Goal: Information Seeking & Learning: Check status

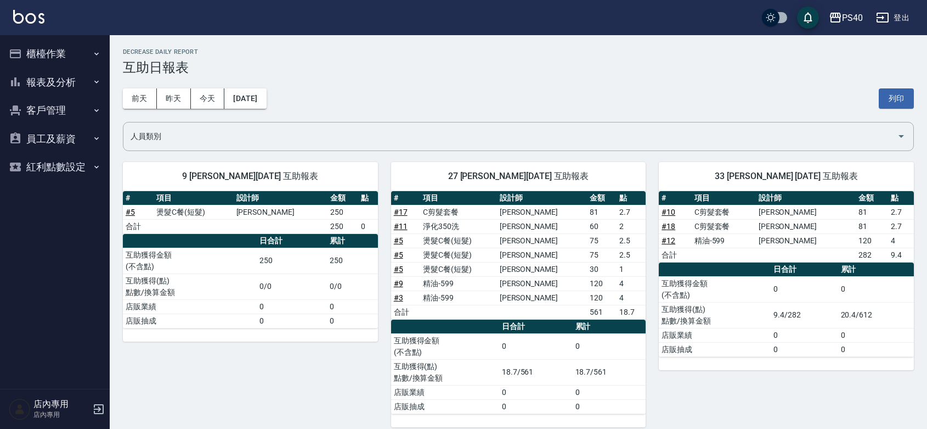
click at [56, 50] on button "櫃檯作業" at bounding box center [54, 54] width 101 height 29
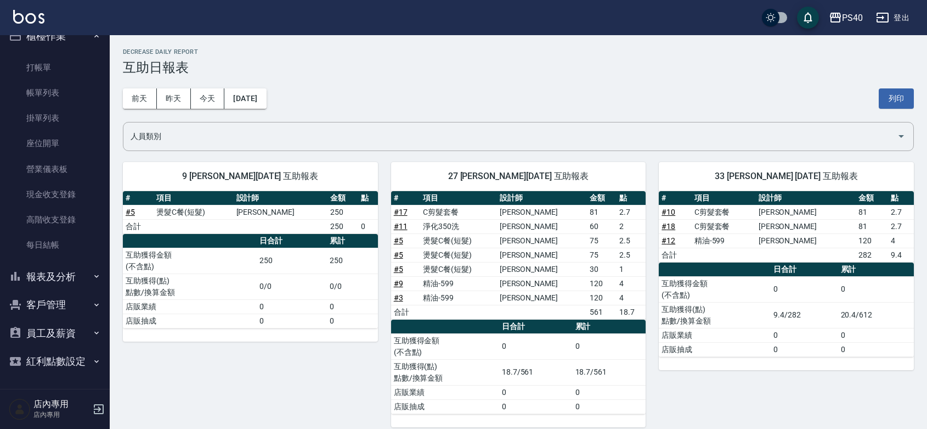
scroll to position [35, 0]
click at [843, 12] on div "PS40" at bounding box center [852, 18] width 21 height 14
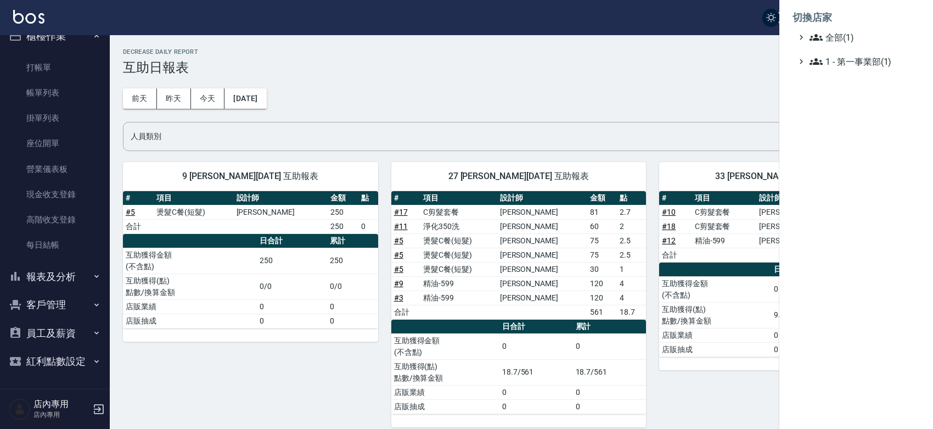
click at [398, 53] on div at bounding box center [466, 214] width 933 height 429
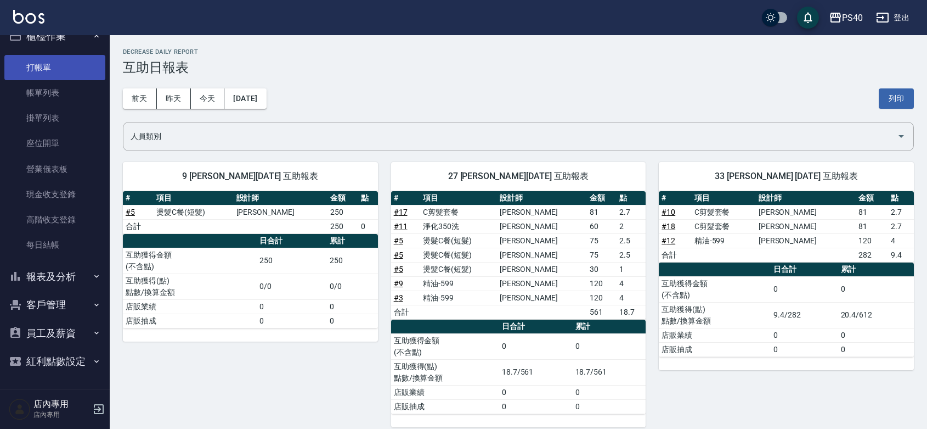
click at [40, 55] on link "打帳單" at bounding box center [54, 67] width 101 height 25
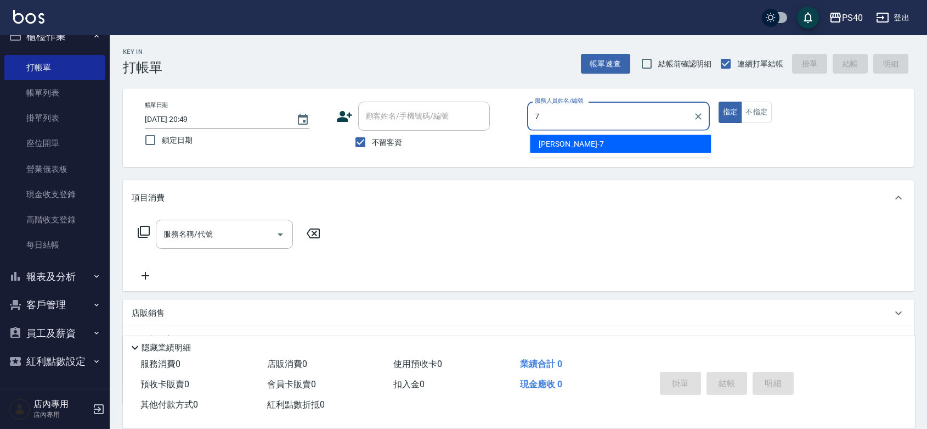
type input "[PERSON_NAME]-7"
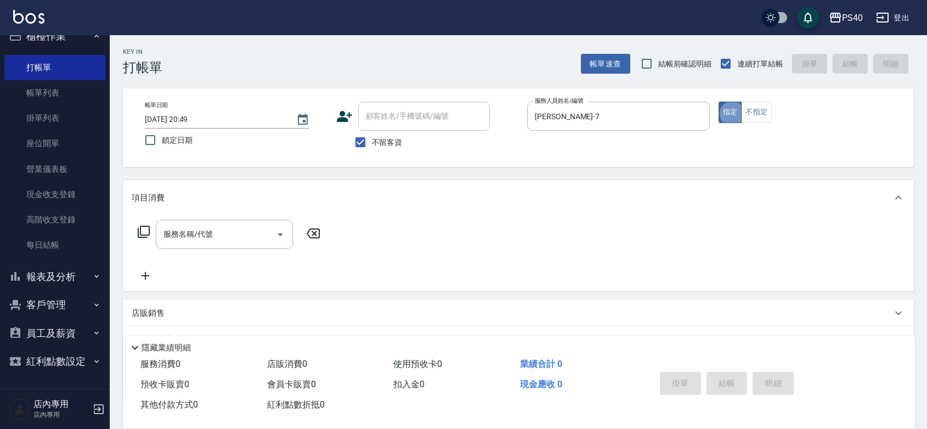
type button "true"
click at [772, 118] on button "不指定" at bounding box center [756, 112] width 31 height 21
click at [247, 244] on input "服務名稱/代號" at bounding box center [216, 233] width 111 height 19
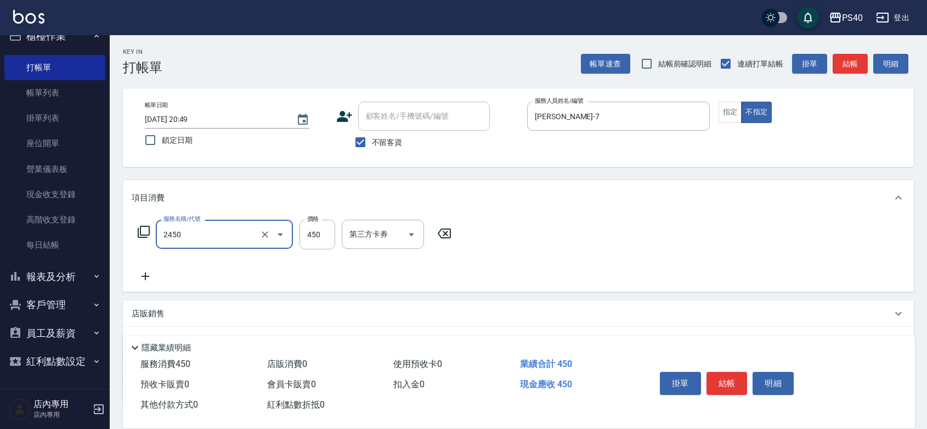
type input "C剪髮套餐(2450)"
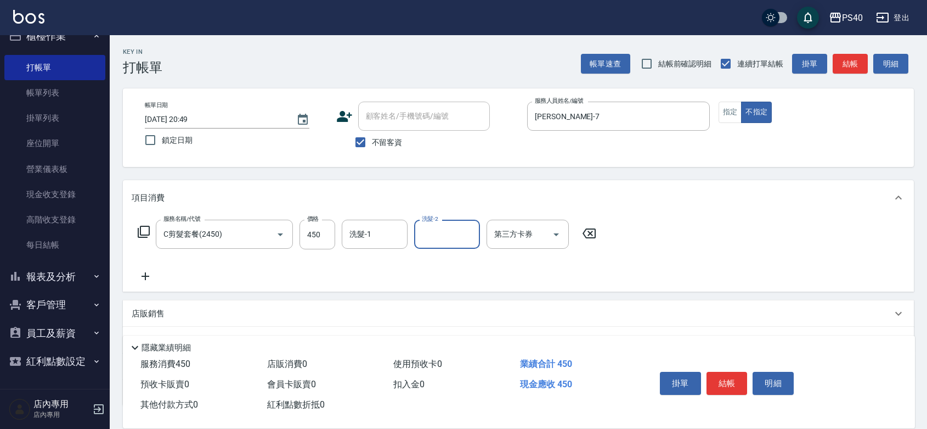
click at [731, 375] on button "結帳" at bounding box center [727, 382] width 41 height 23
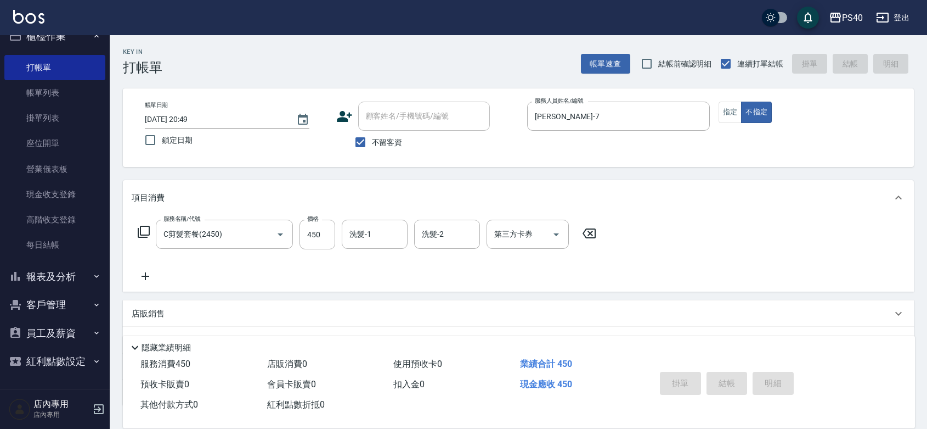
type input "[DATE] 20:50"
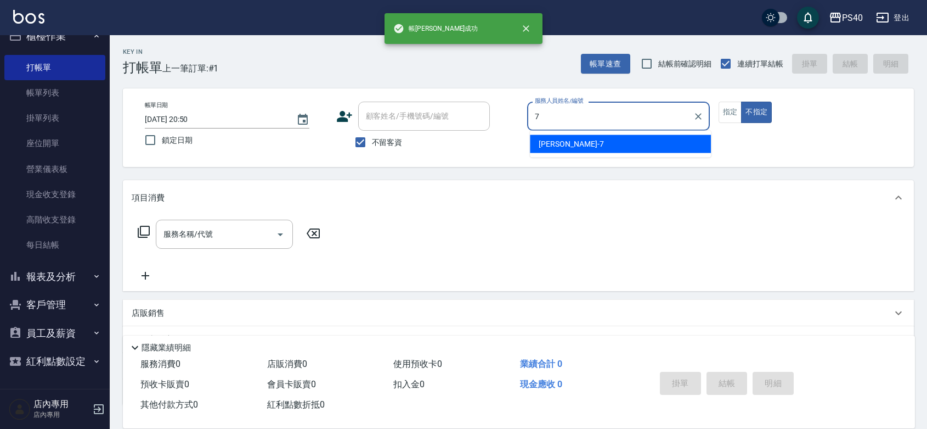
type input "[PERSON_NAME]-7"
type button "false"
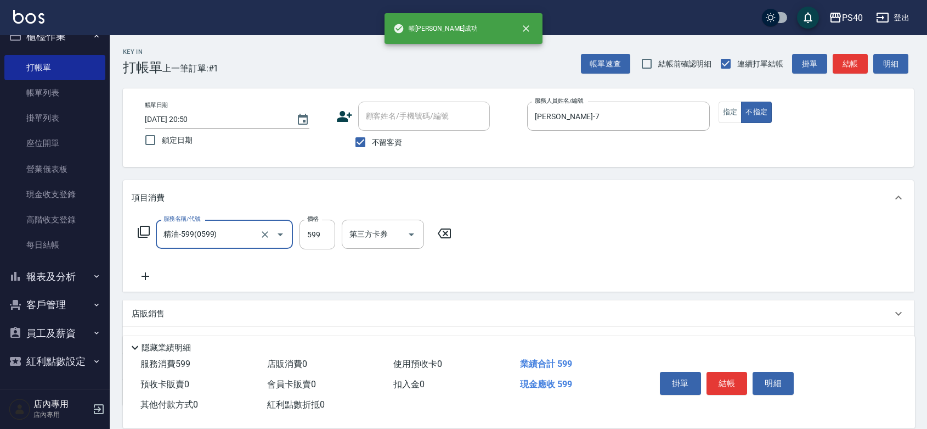
type input "精油-599(0599)"
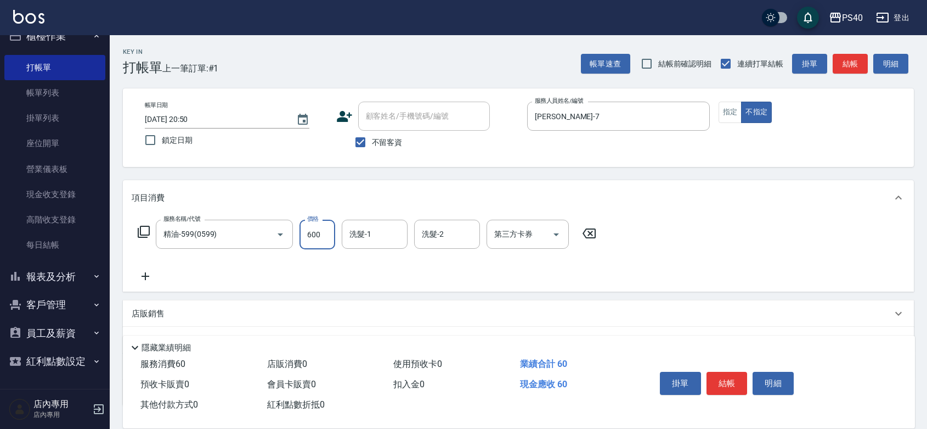
type input "600"
type input "[PERSON_NAME]-27"
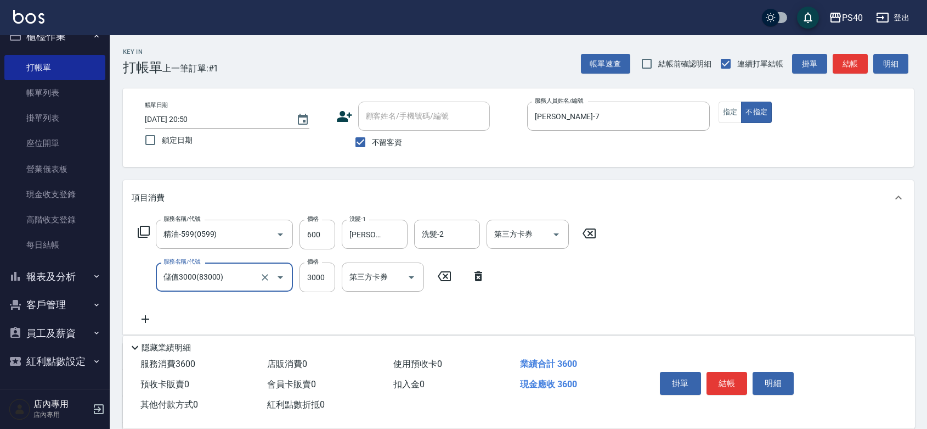
type input "儲值3000(83000)"
click at [205, 284] on input "儲值3000(83000)" at bounding box center [209, 276] width 97 height 19
type input "特A剪髮(300)"
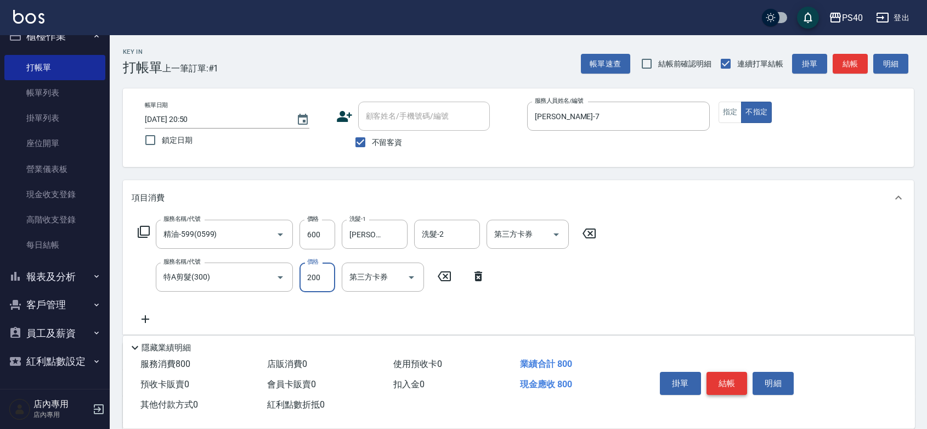
type input "200"
click at [719, 371] on button "結帳" at bounding box center [727, 382] width 41 height 23
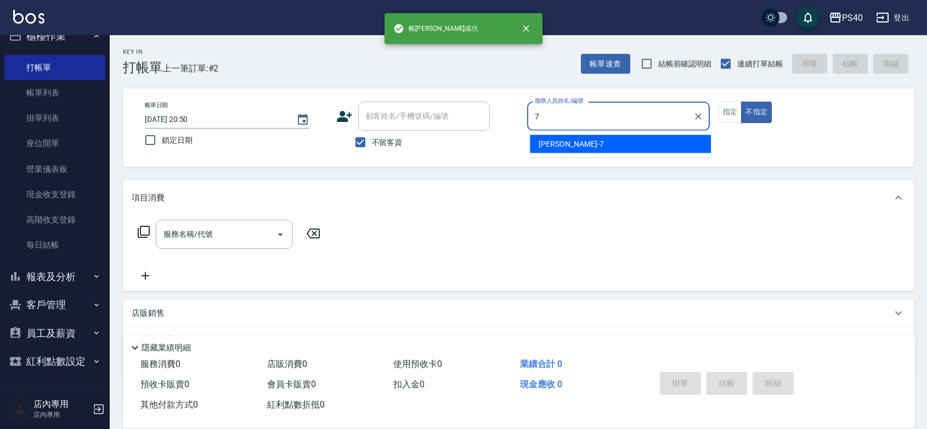
type input "[PERSON_NAME]-7"
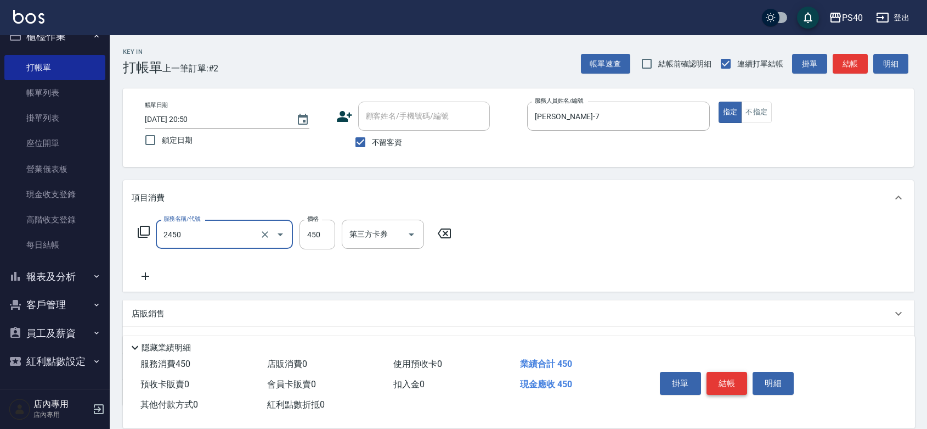
type input "C剪髮套餐(2450)"
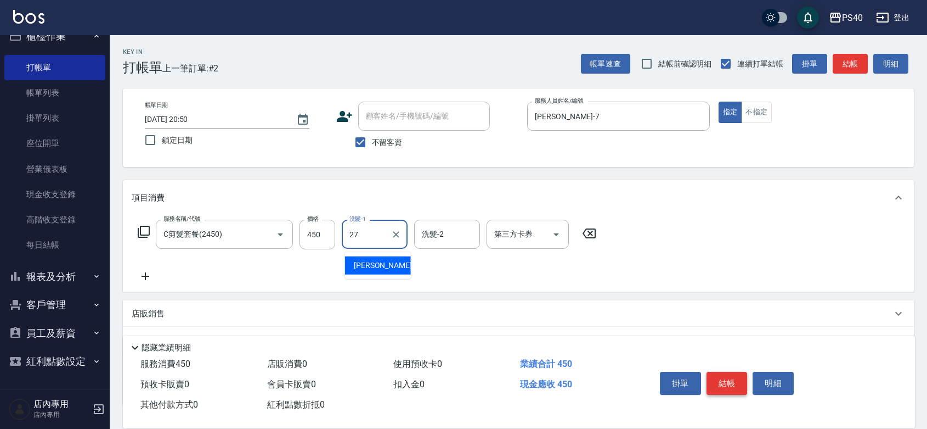
type input "[PERSON_NAME]-27"
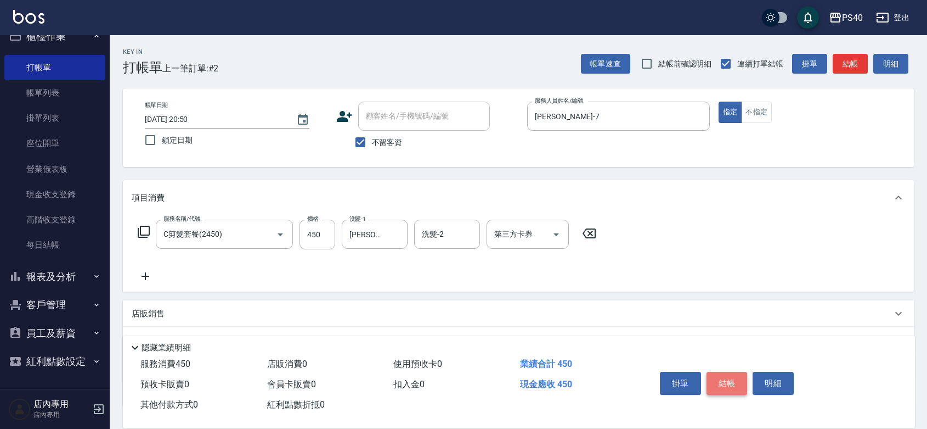
click at [719, 371] on button "結帳" at bounding box center [727, 382] width 41 height 23
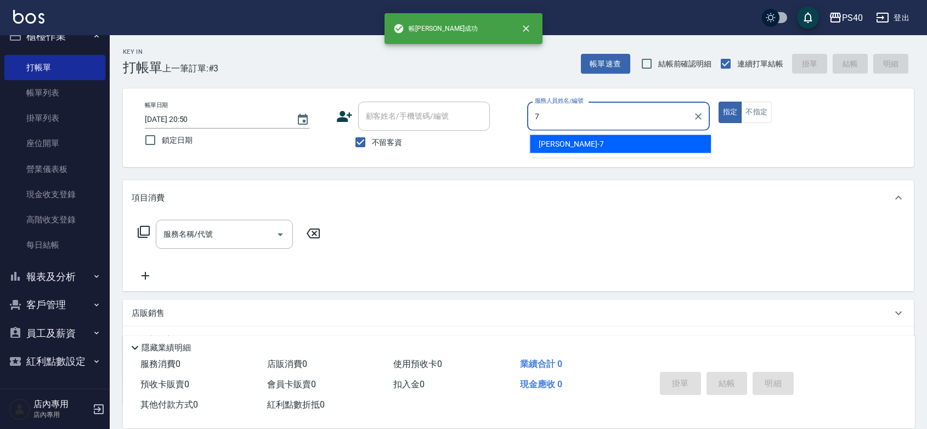
type input "[PERSON_NAME]-7"
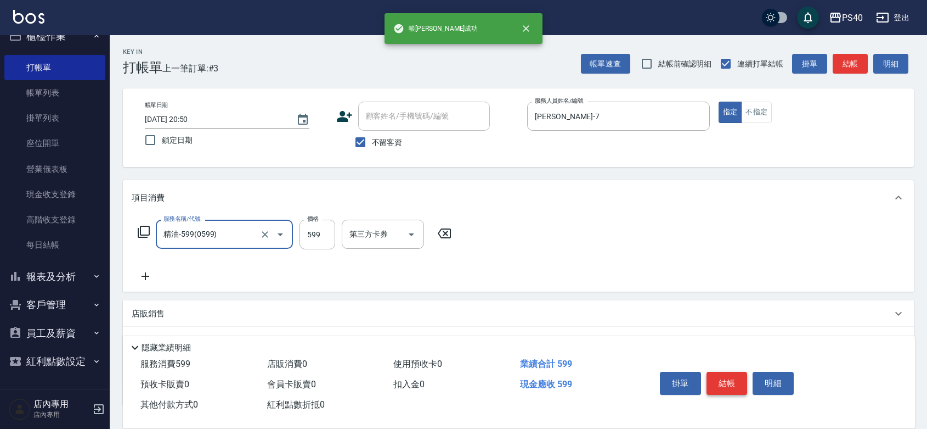
type input "精油-599(0599)"
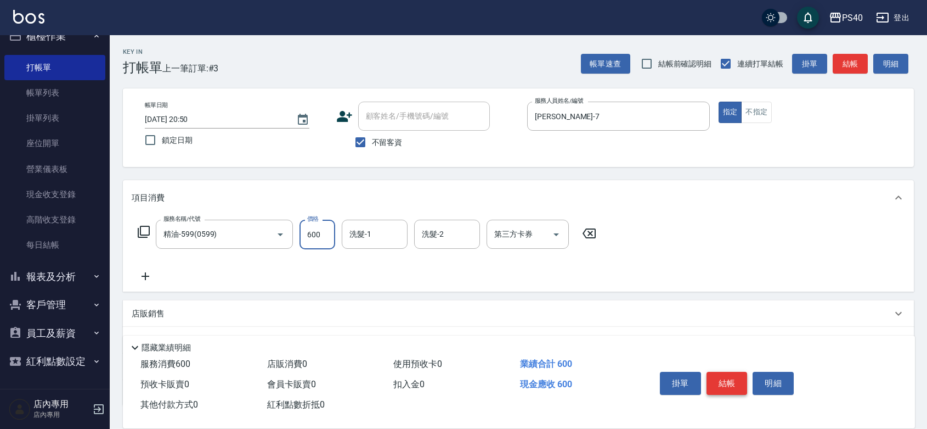
type input "600"
type input "[PERSON_NAME]-27"
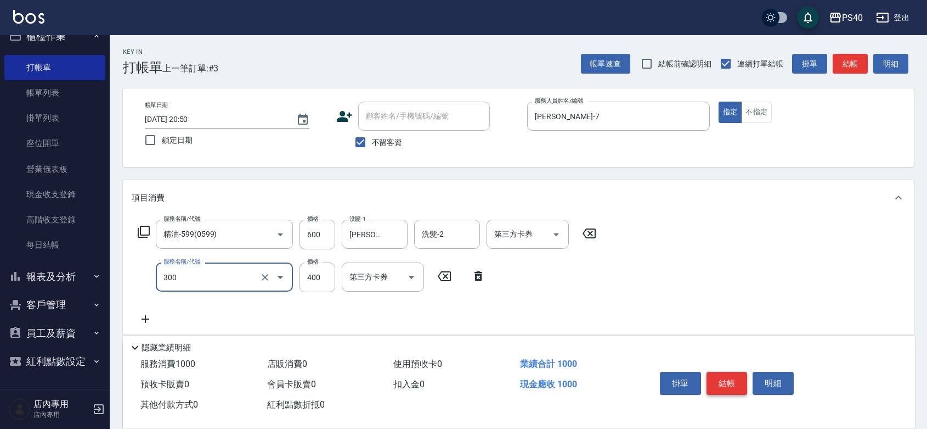
type input "特A剪髮(300)"
type input "200"
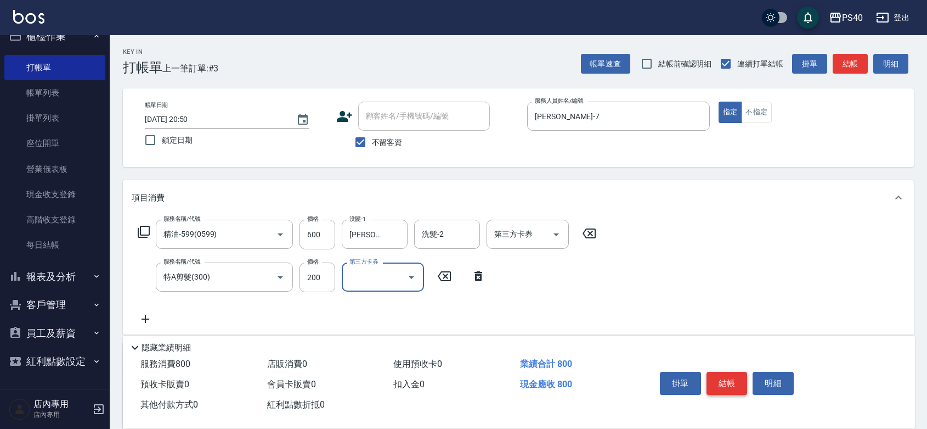
click at [719, 371] on button "結帳" at bounding box center [727, 382] width 41 height 23
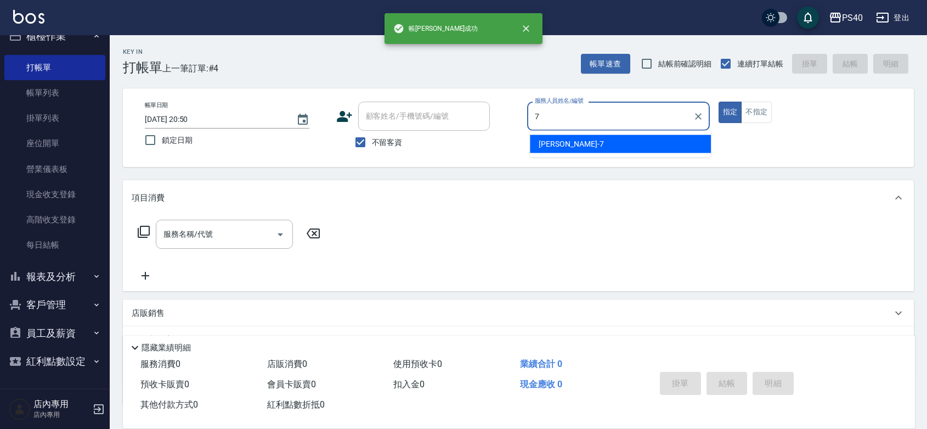
type input "[PERSON_NAME]-7"
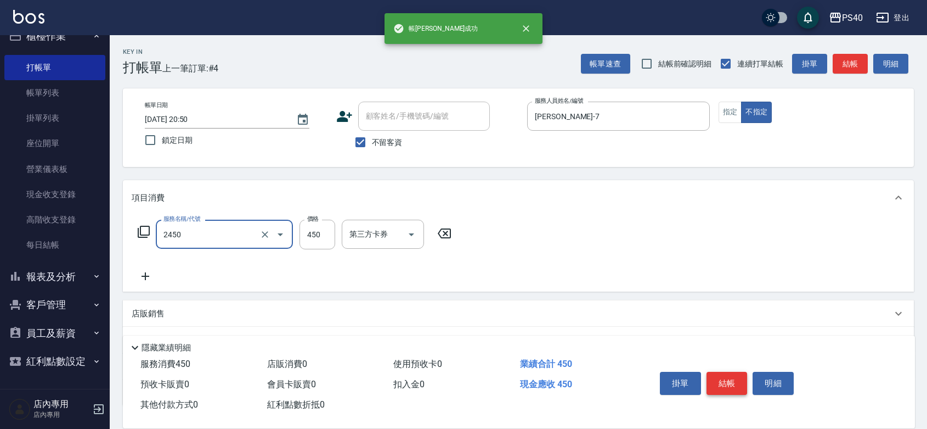
type input "C剪髮套餐(2450)"
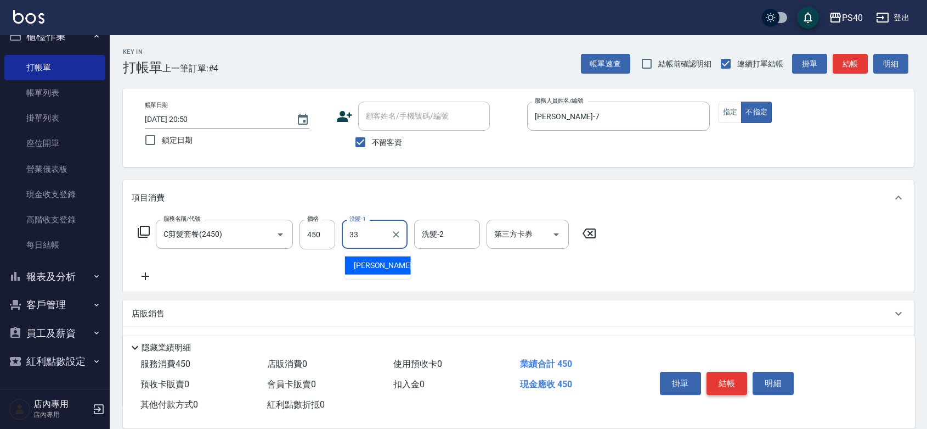
type input "[PERSON_NAME]-33"
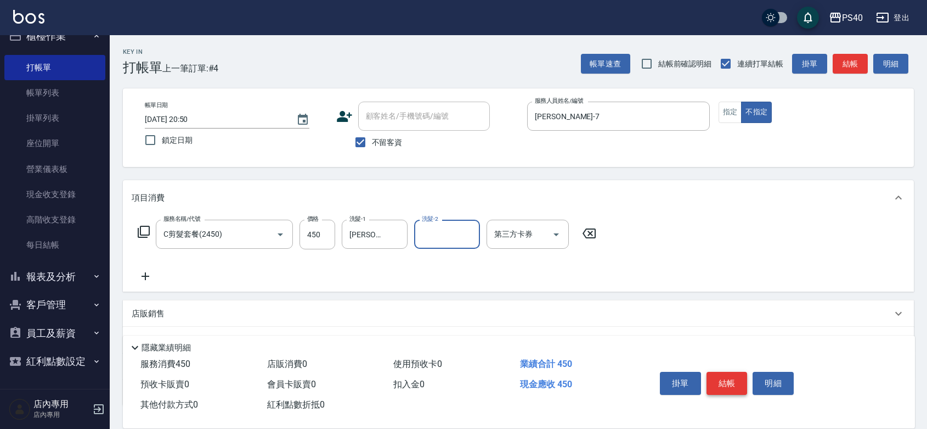
click at [719, 371] on button "結帳" at bounding box center [727, 382] width 41 height 23
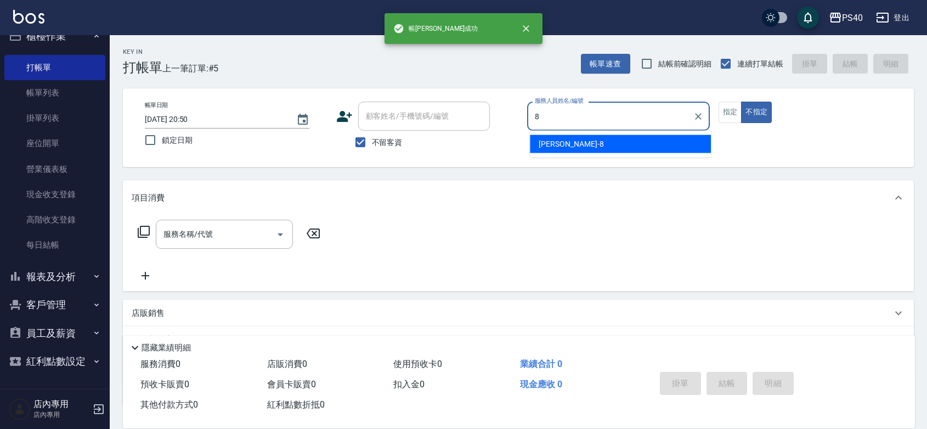
type input "[PERSON_NAME]-8"
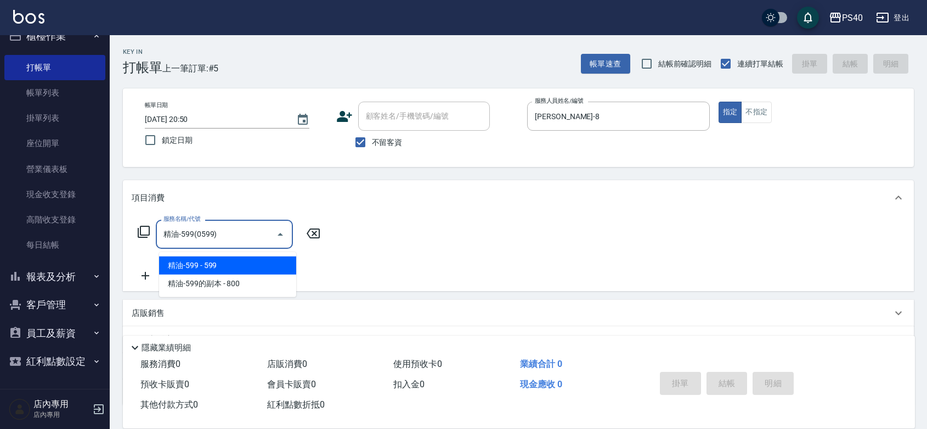
type input "精油-599(0599)"
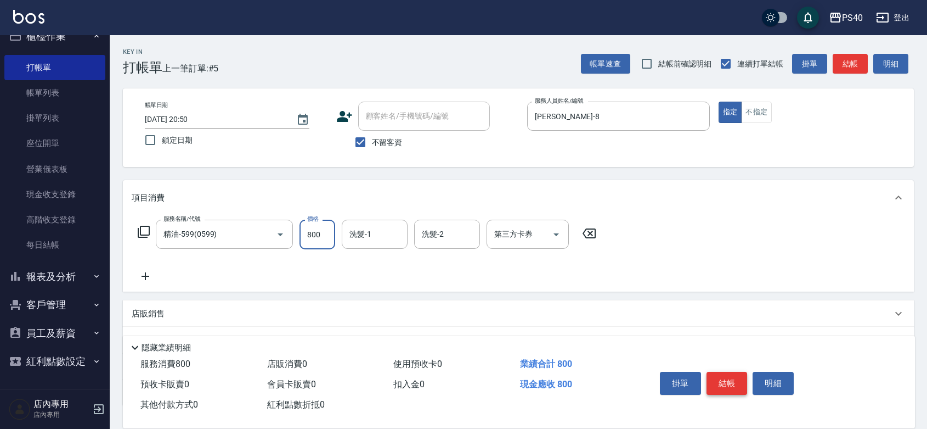
type input "800"
click at [719, 371] on button "結帳" at bounding box center [727, 382] width 41 height 23
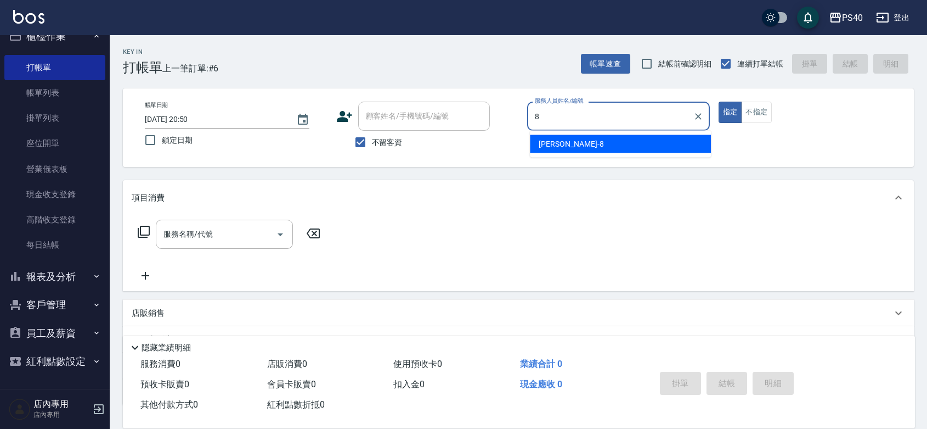
type input "[PERSON_NAME]-8"
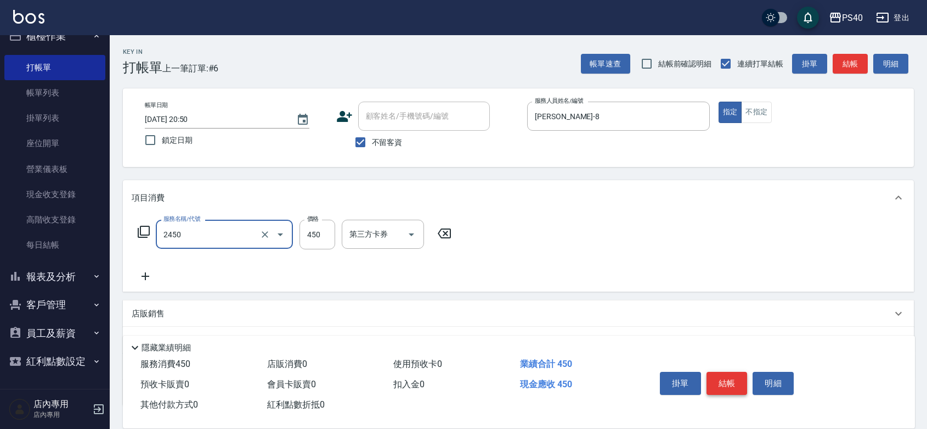
type input "C剪髮套餐(2450)"
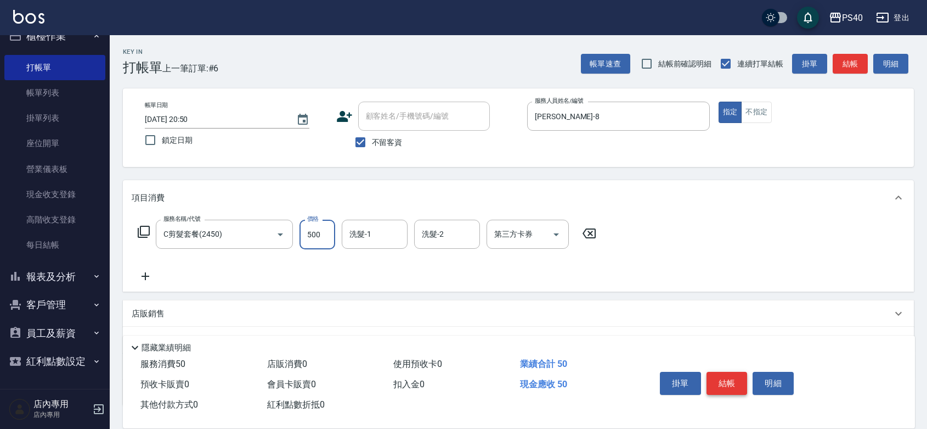
type input "500"
click at [719, 371] on button "結帳" at bounding box center [727, 382] width 41 height 23
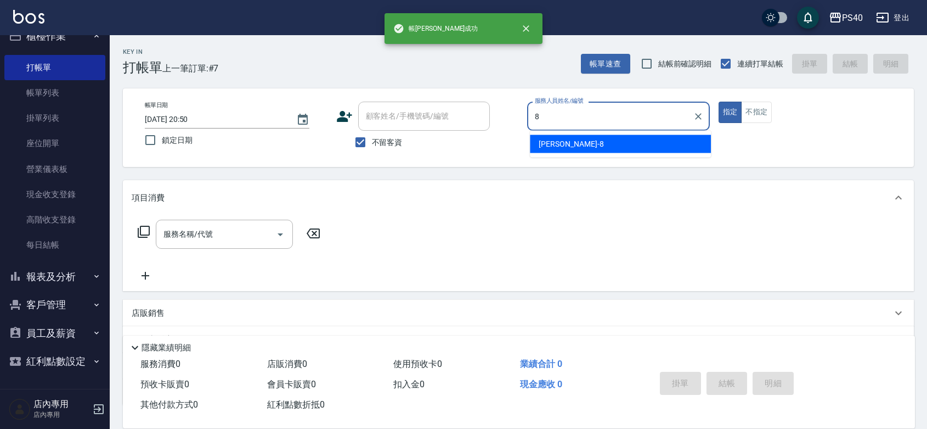
type input "[PERSON_NAME]-8"
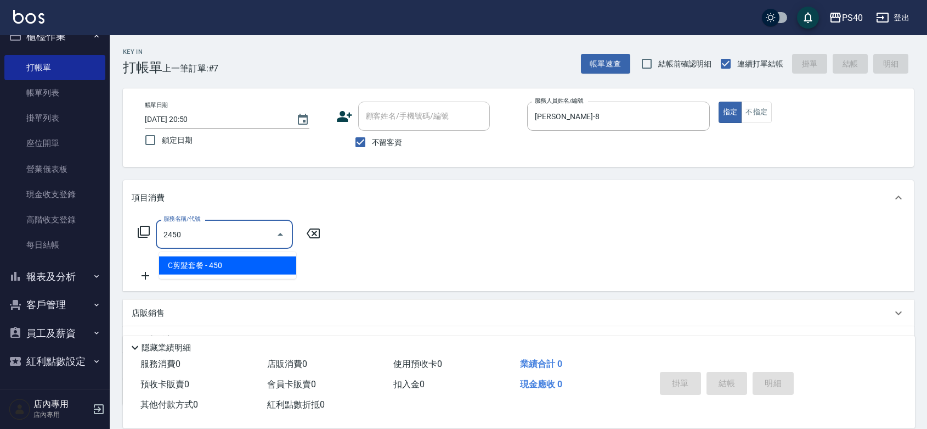
type input "C剪髮套餐(2450)"
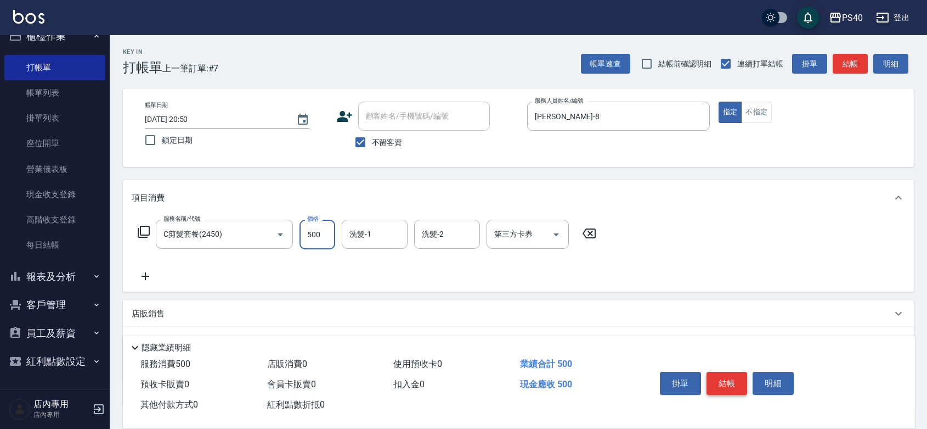
type input "500"
click at [719, 371] on button "結帳" at bounding box center [727, 382] width 41 height 23
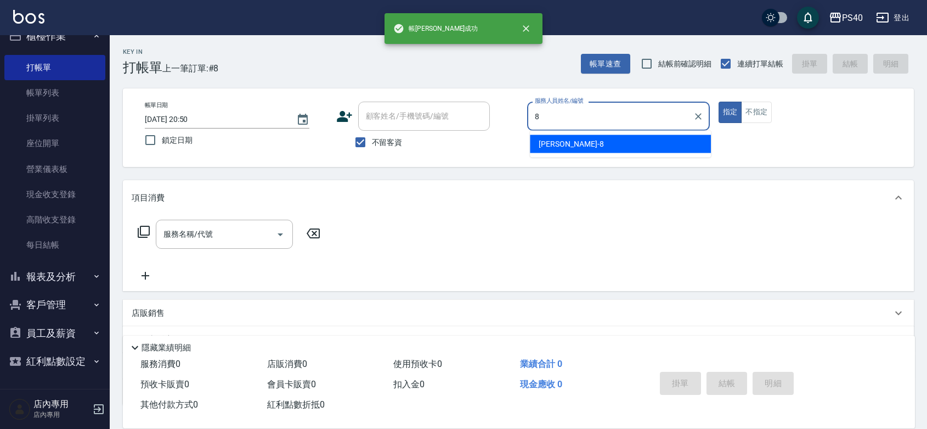
type input "[PERSON_NAME]-8"
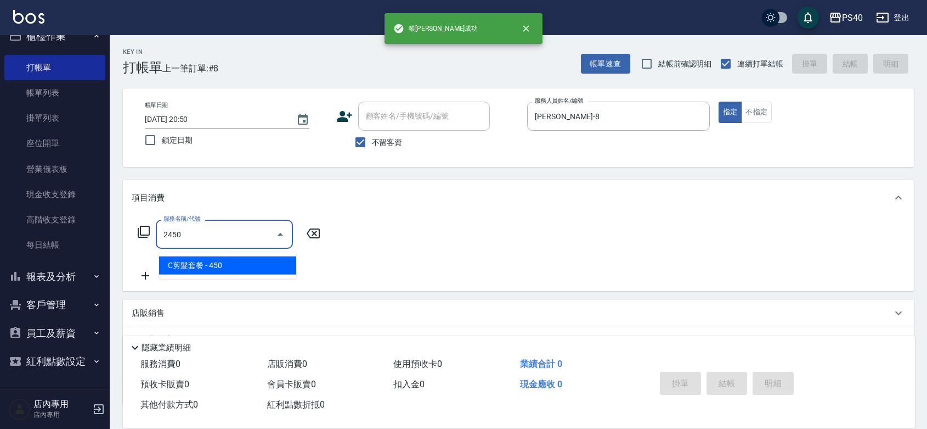
type input "C剪髮套餐(2450)"
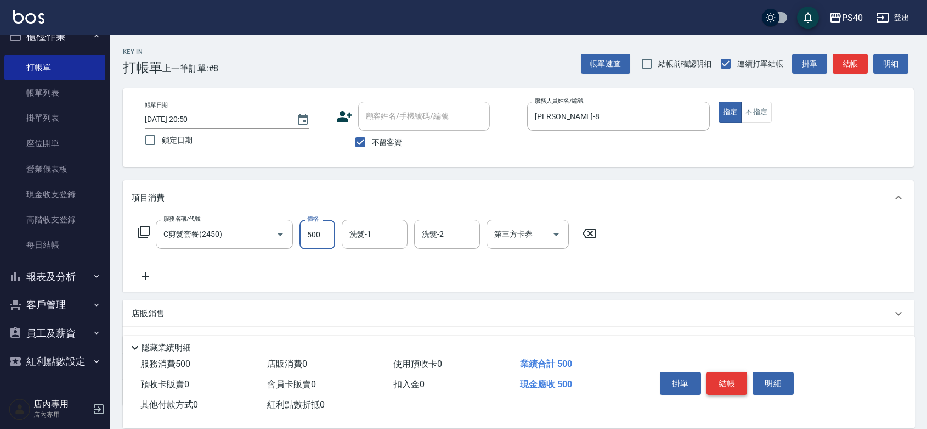
type input "500"
click at [719, 371] on button "結帳" at bounding box center [727, 382] width 41 height 23
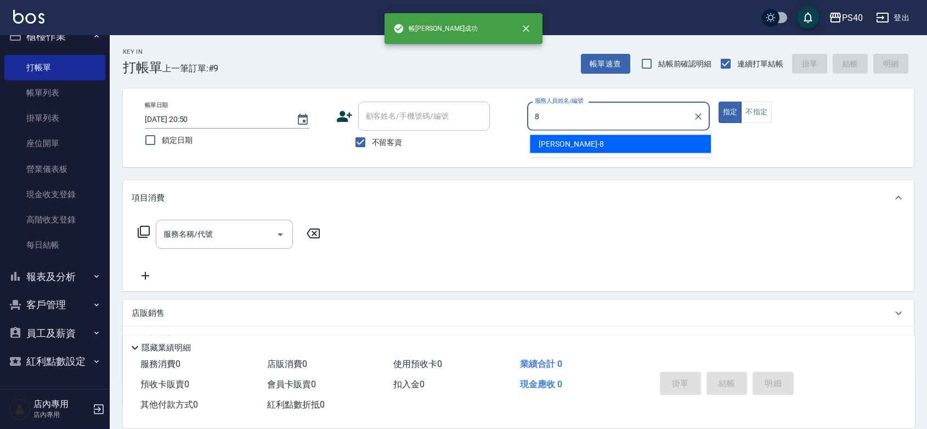
type input "[PERSON_NAME]-8"
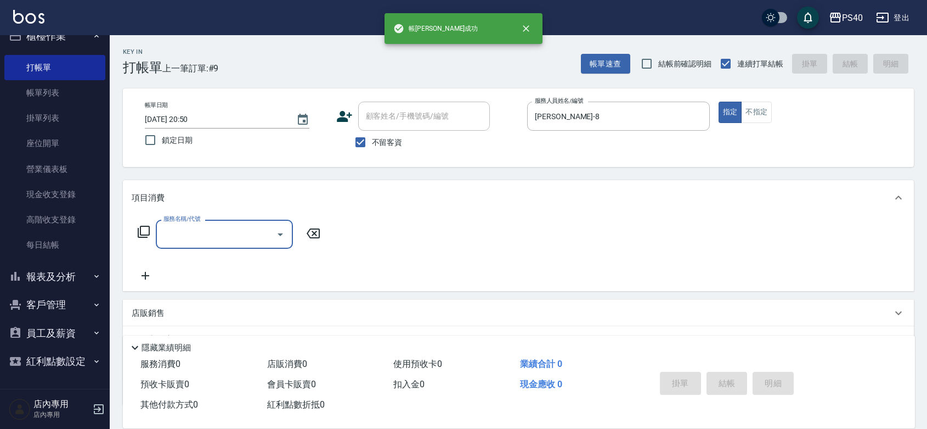
type input "2"
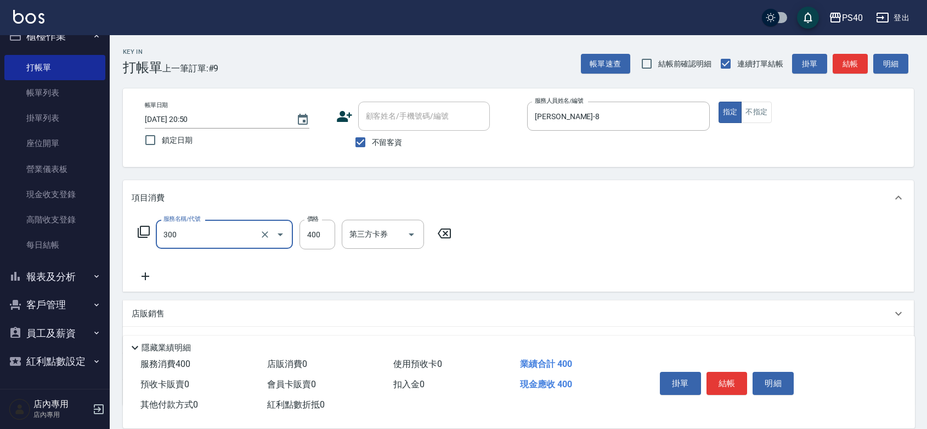
type input "特A剪髮(300)"
type input "350"
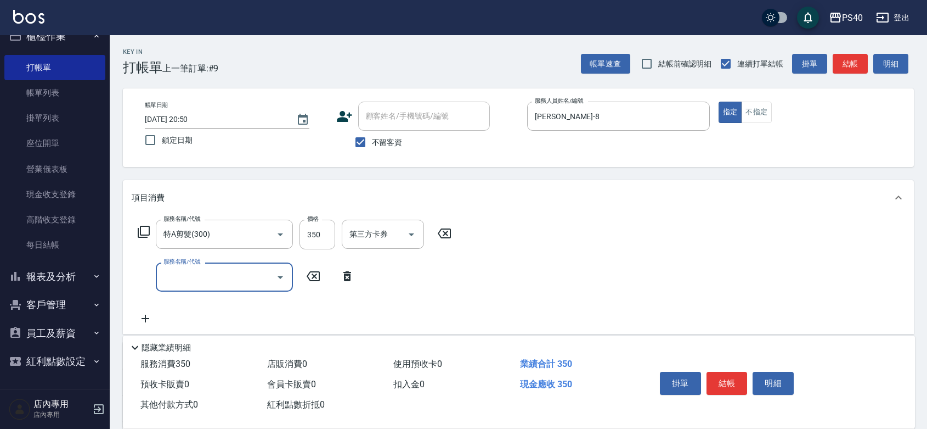
click at [719, 371] on button "結帳" at bounding box center [727, 382] width 41 height 23
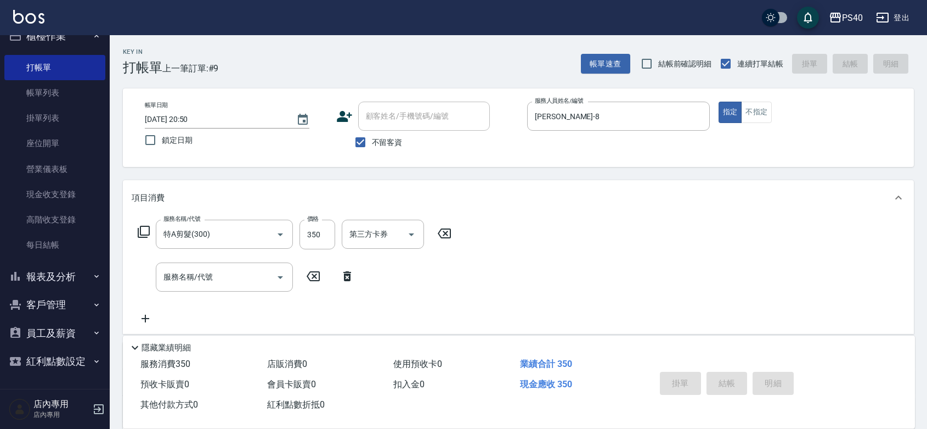
type input "[DATE] 20:51"
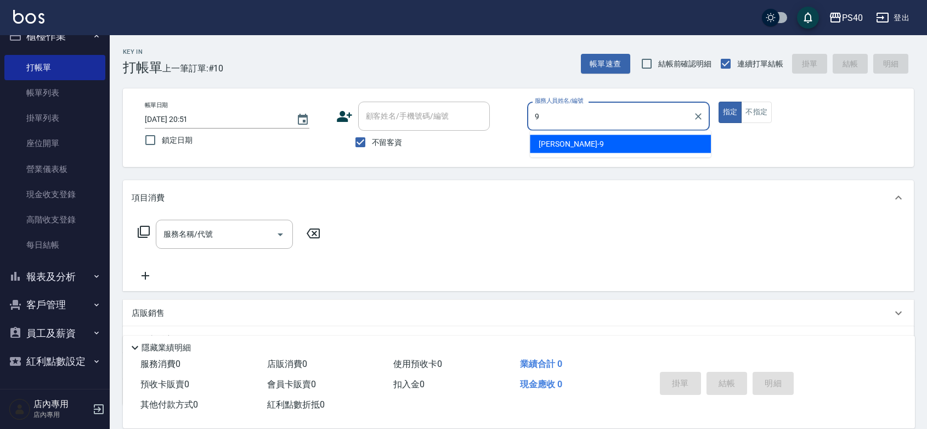
type input "[PERSON_NAME]-9"
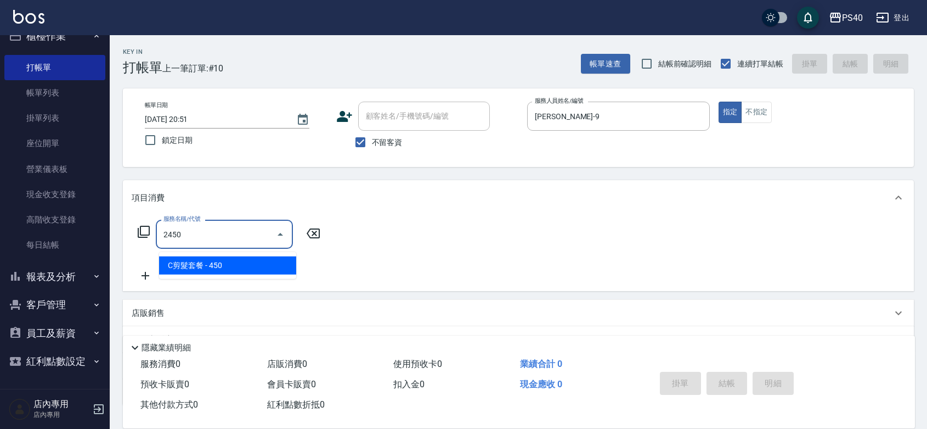
type input "C剪髮套餐(2450)"
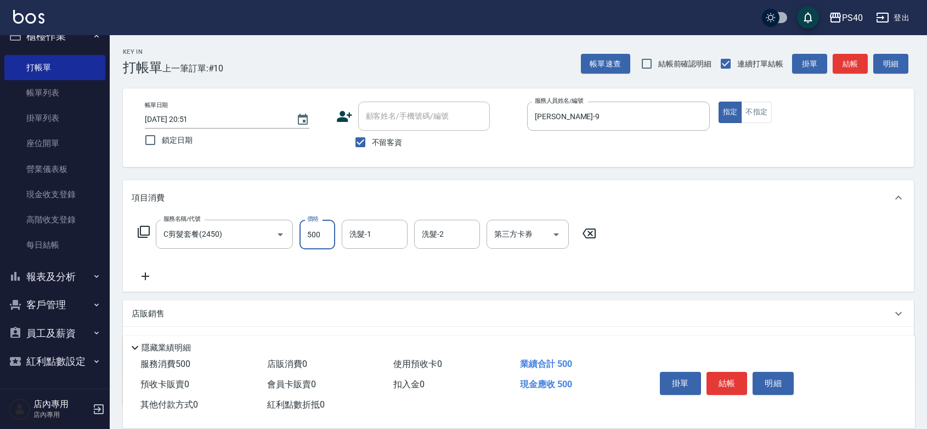
type input "500"
type input "[PERSON_NAME]-27"
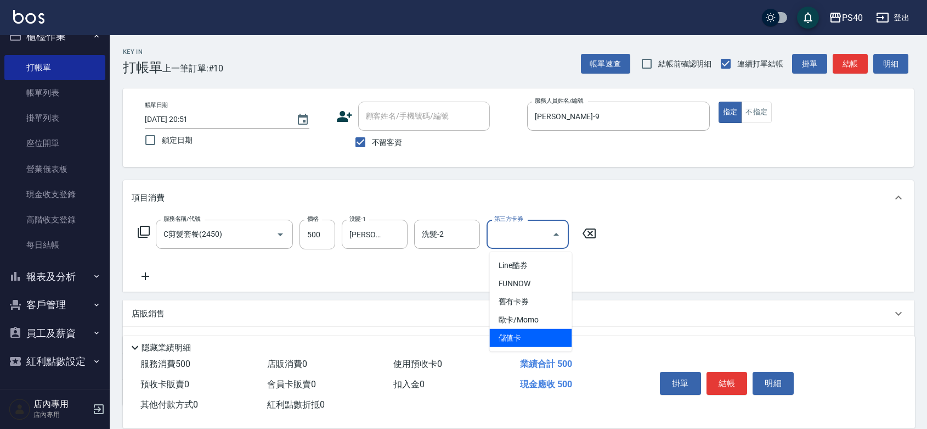
type input "儲值卡"
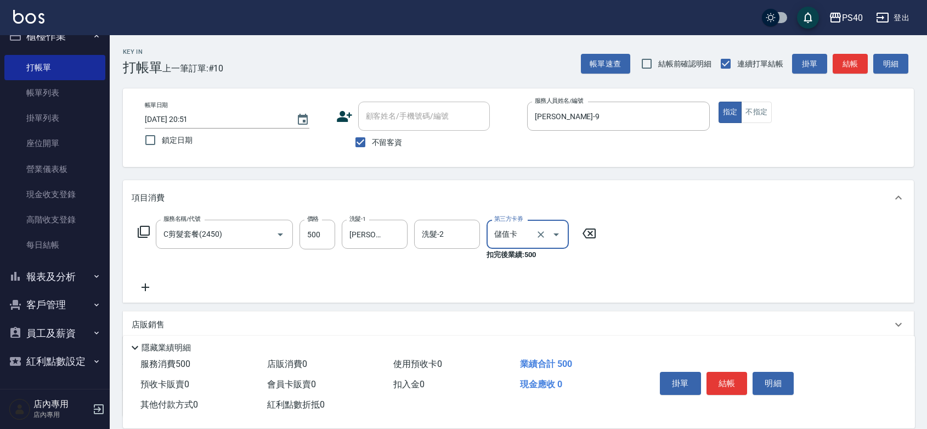
click at [719, 371] on button "結帳" at bounding box center [727, 382] width 41 height 23
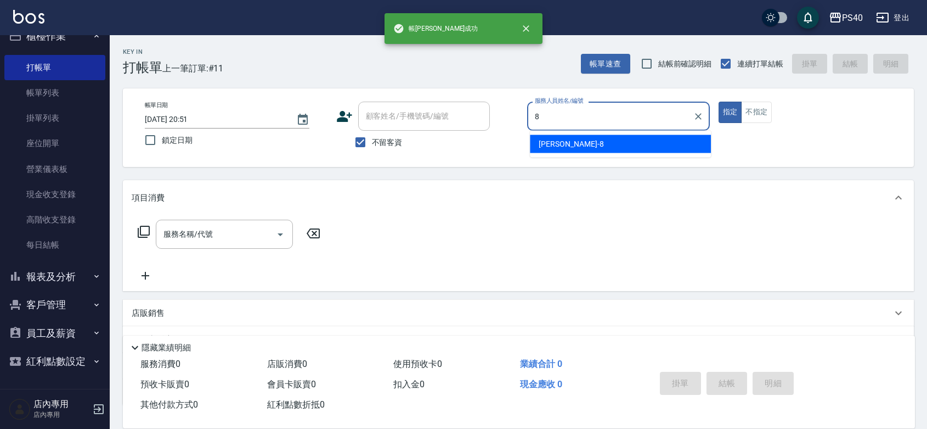
type input "[PERSON_NAME]-8"
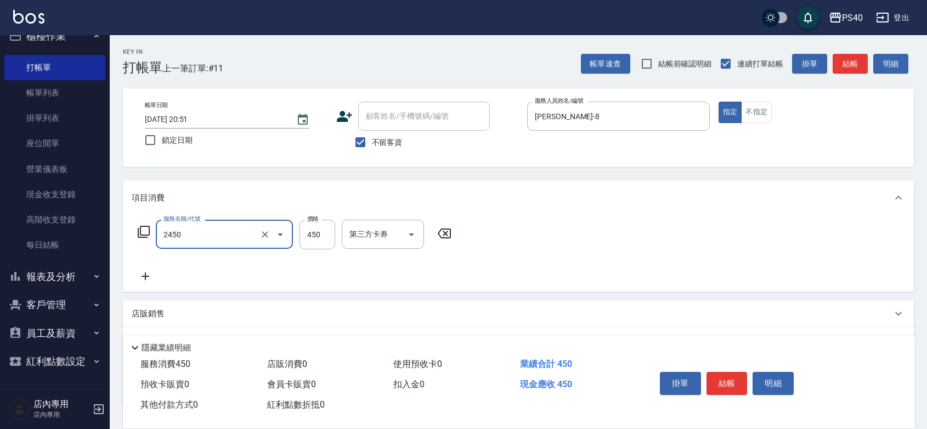
type input "C剪髮套餐(2450)"
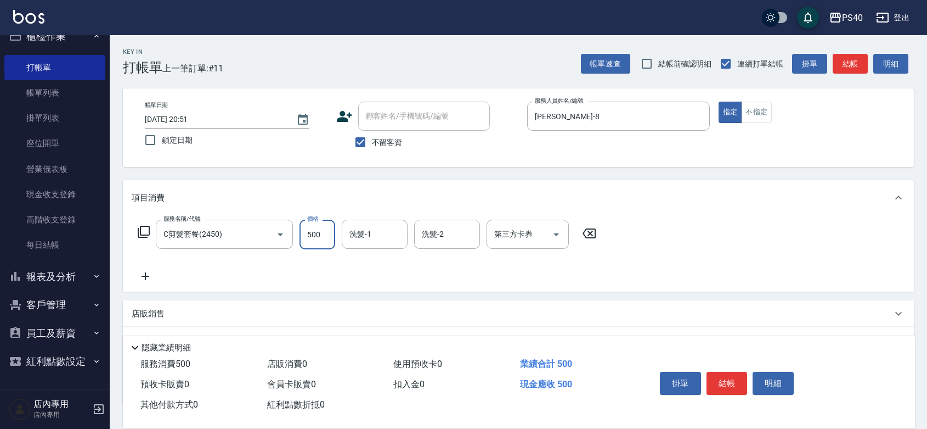
type input "500"
click at [719, 371] on button "結帳" at bounding box center [727, 382] width 41 height 23
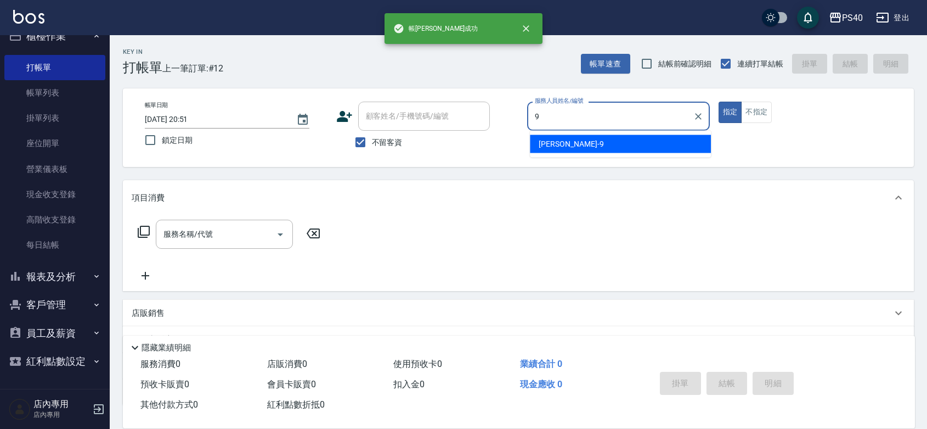
type input "[PERSON_NAME]-9"
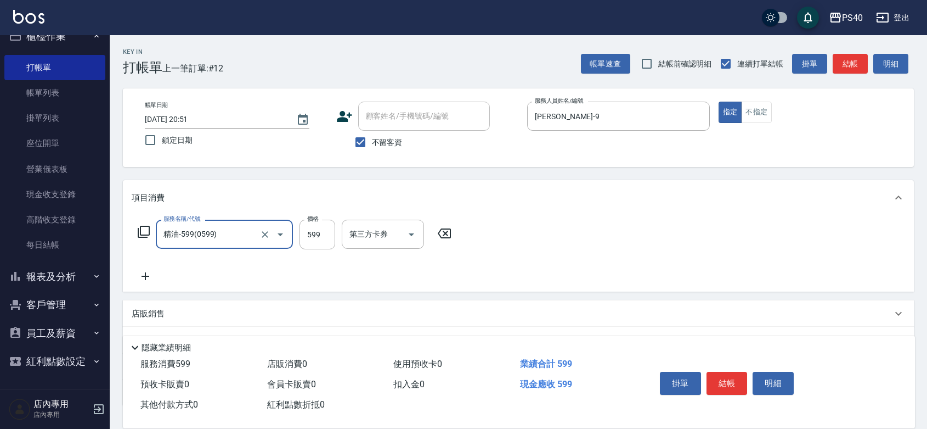
type input "精油-599(0599)"
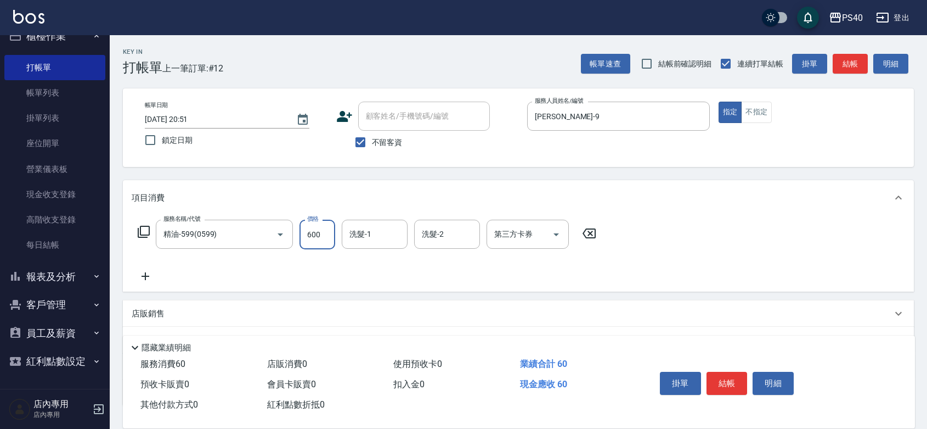
type input "600"
type input "[PERSON_NAME]-27"
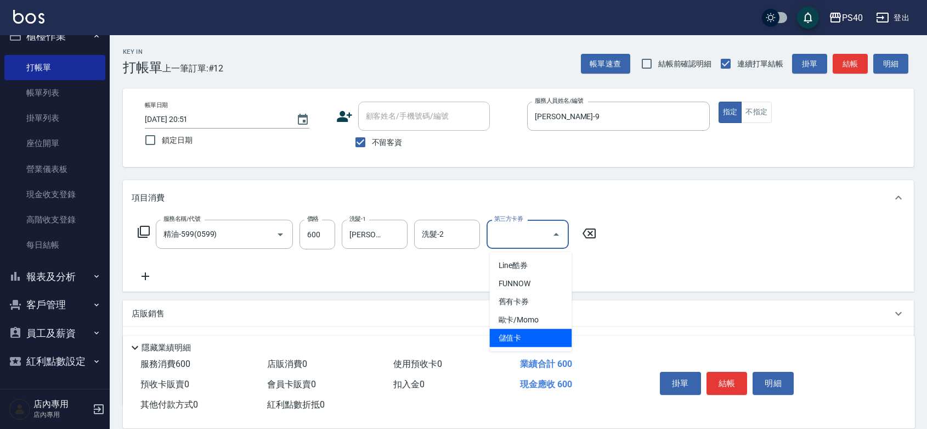
type input "儲值卡"
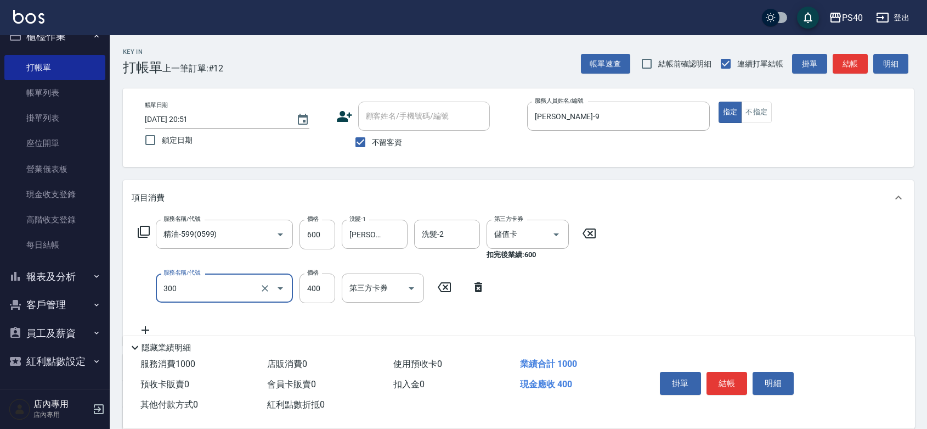
type input "特A剪髮(300)"
type input "300"
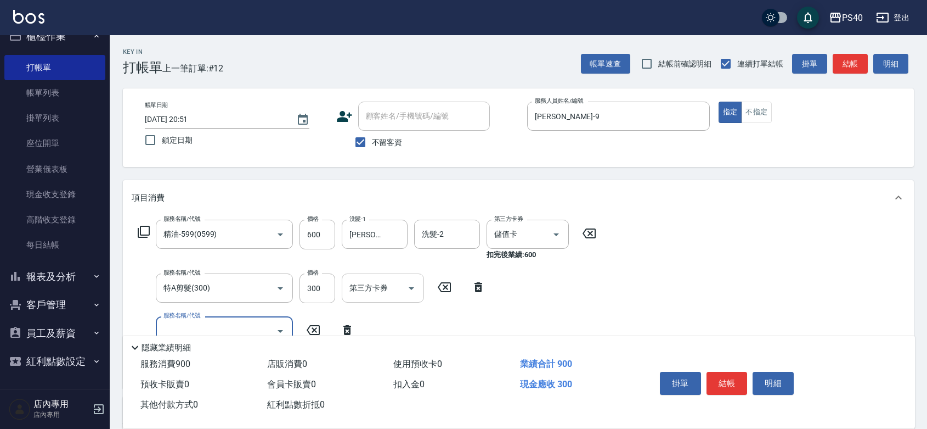
click at [405, 294] on icon "Open" at bounding box center [411, 287] width 13 height 13
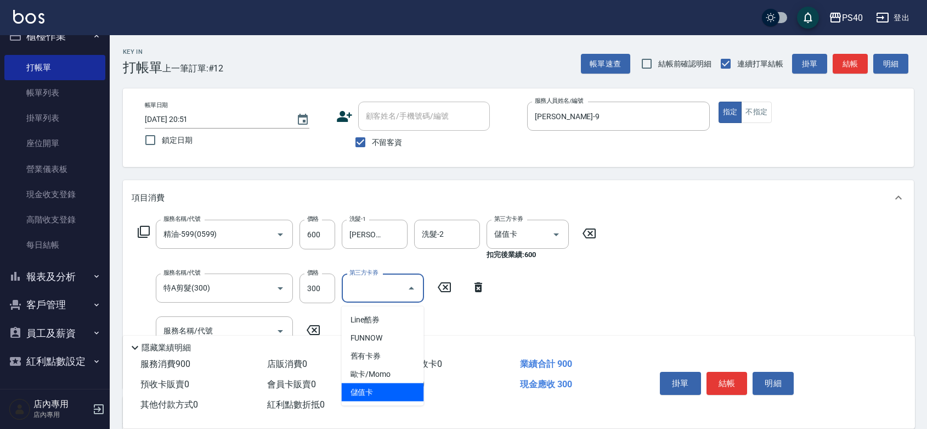
click at [380, 391] on span "儲值卡" at bounding box center [383, 392] width 82 height 18
type input "儲值卡"
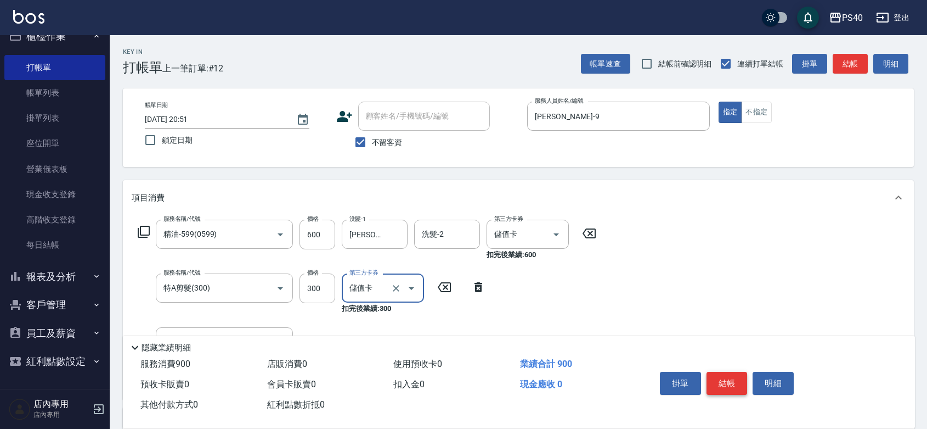
click at [738, 371] on button "結帳" at bounding box center [727, 382] width 41 height 23
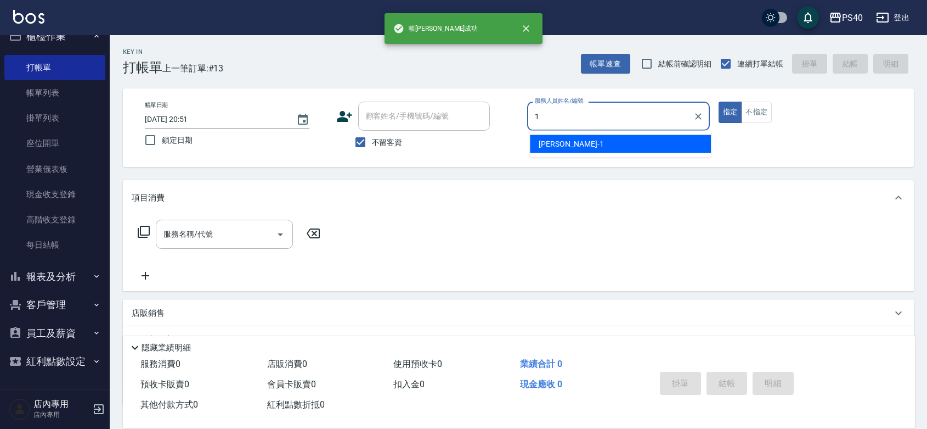
type input "[PERSON_NAME]-1"
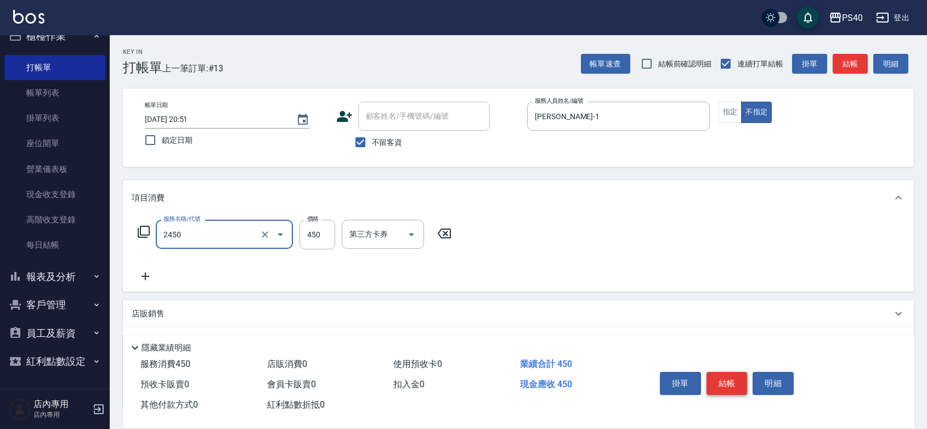
type input "C剪髮套餐(2450)"
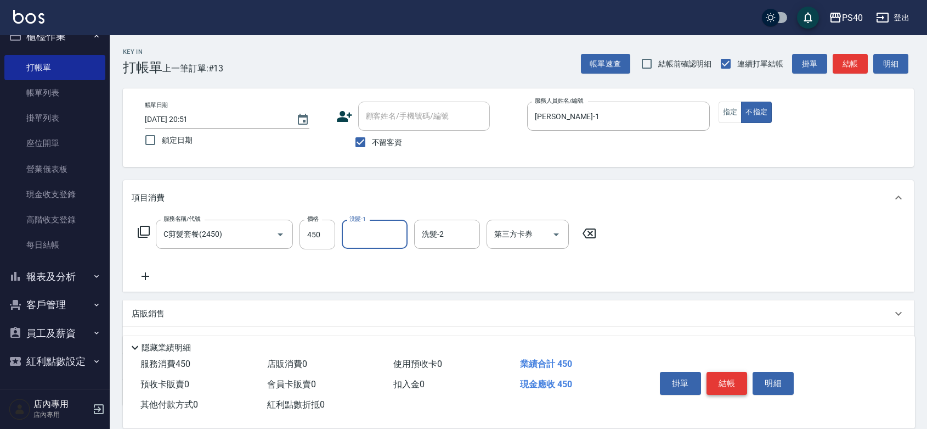
click at [738, 371] on button "結帳" at bounding box center [727, 382] width 41 height 23
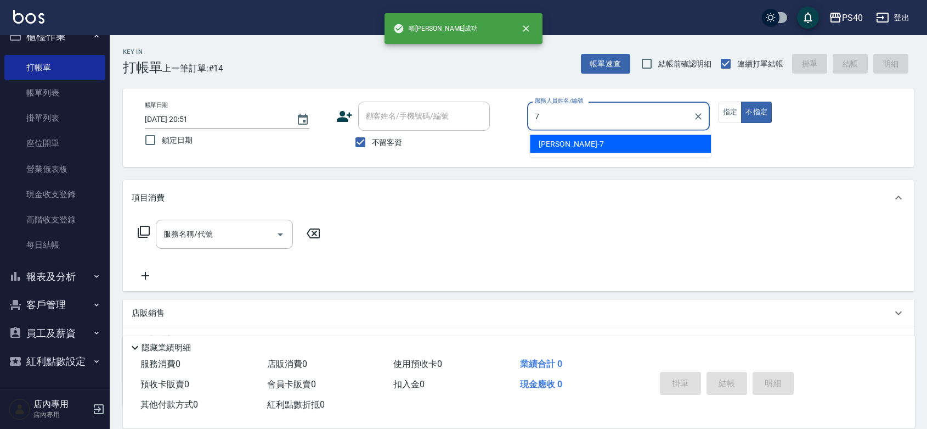
type input "[PERSON_NAME]-7"
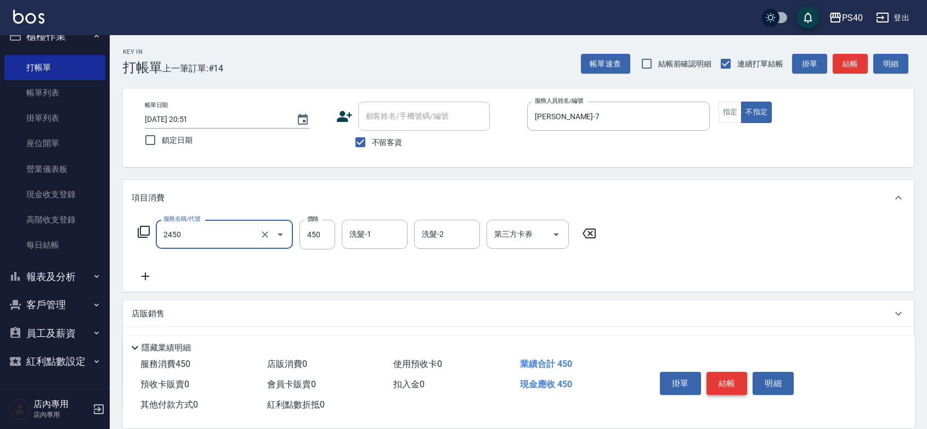
type input "C剪髮套餐(2450)"
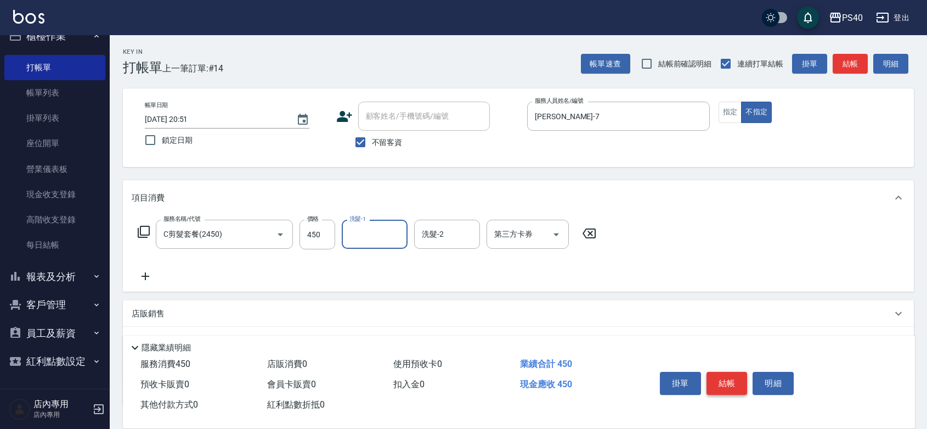
click at [738, 371] on button "結帳" at bounding box center [727, 382] width 41 height 23
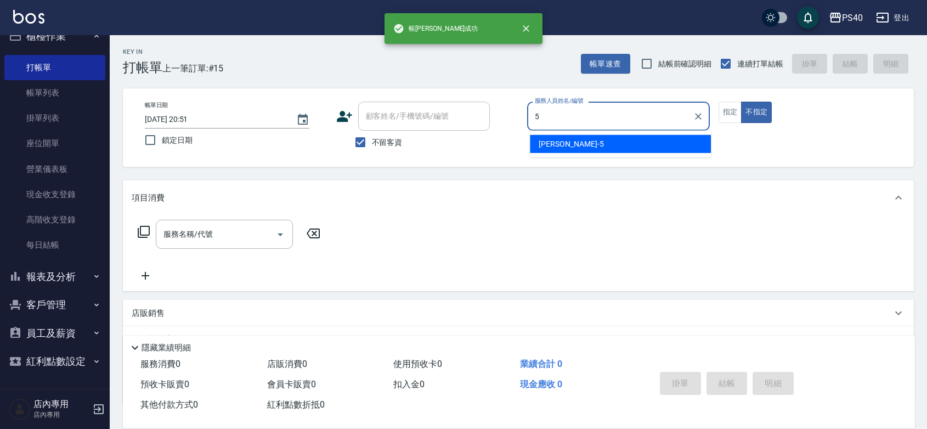
type input "[PERSON_NAME]-5"
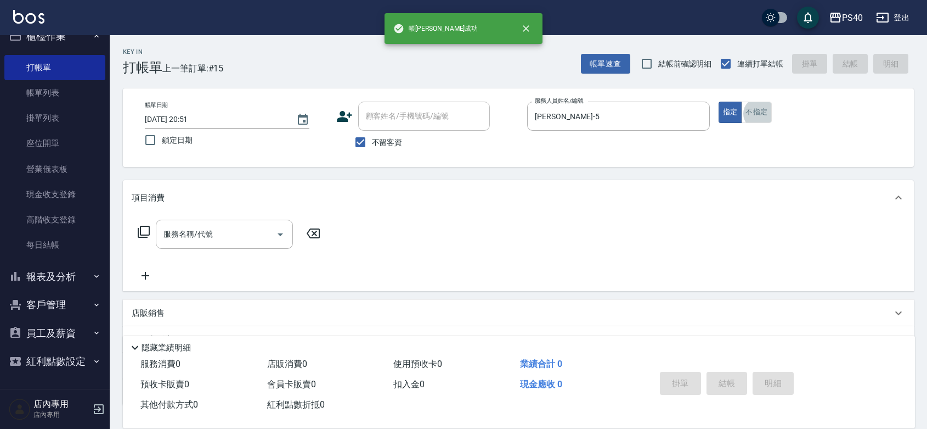
type input "3"
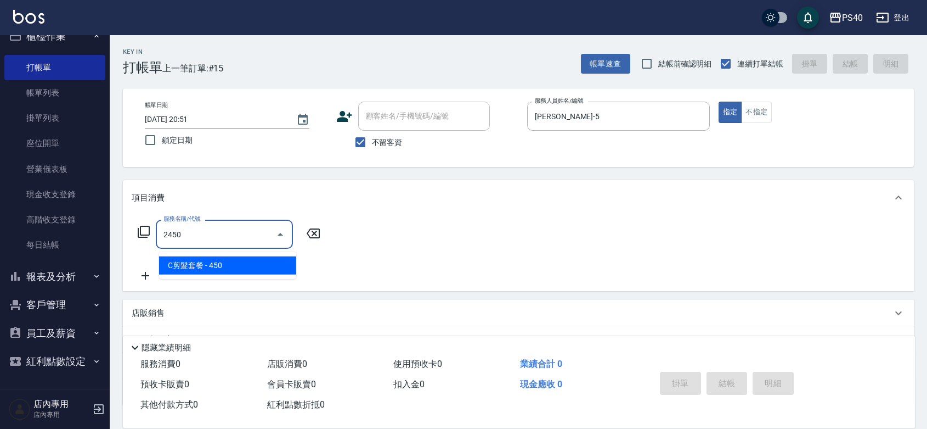
type input "C剪髮套餐(2450)"
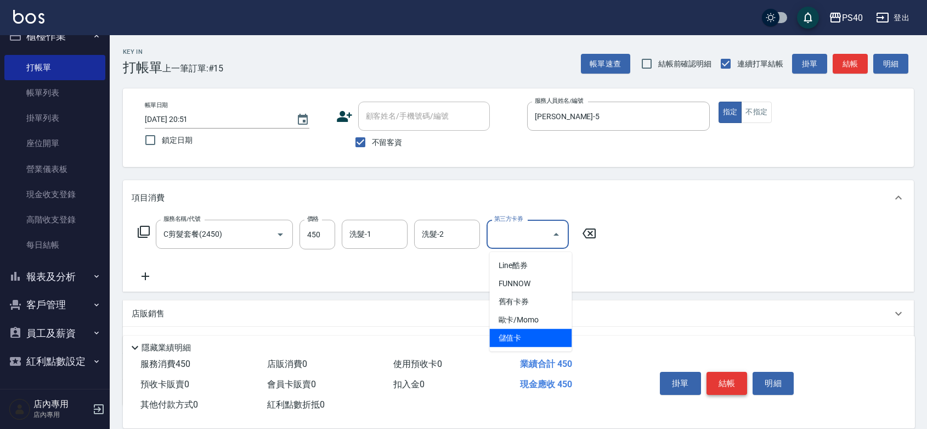
type input "儲值卡"
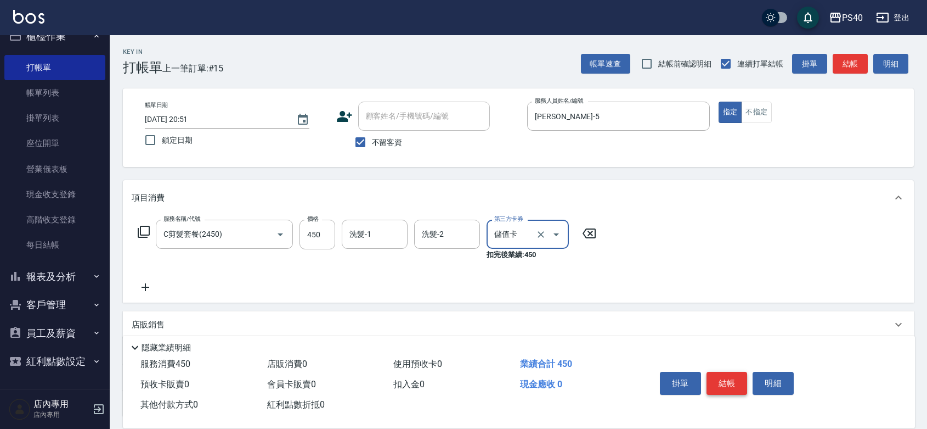
click at [738, 371] on button "結帳" at bounding box center [727, 382] width 41 height 23
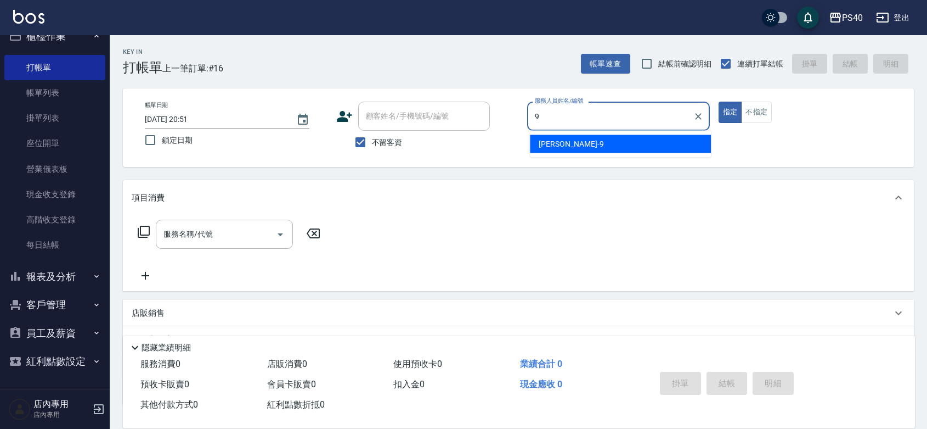
type input "[PERSON_NAME]-9"
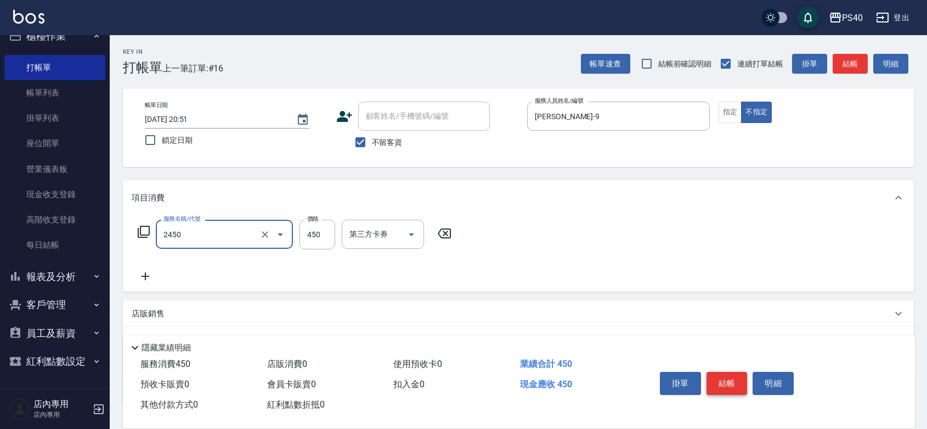
type input "C剪髮套餐(2450)"
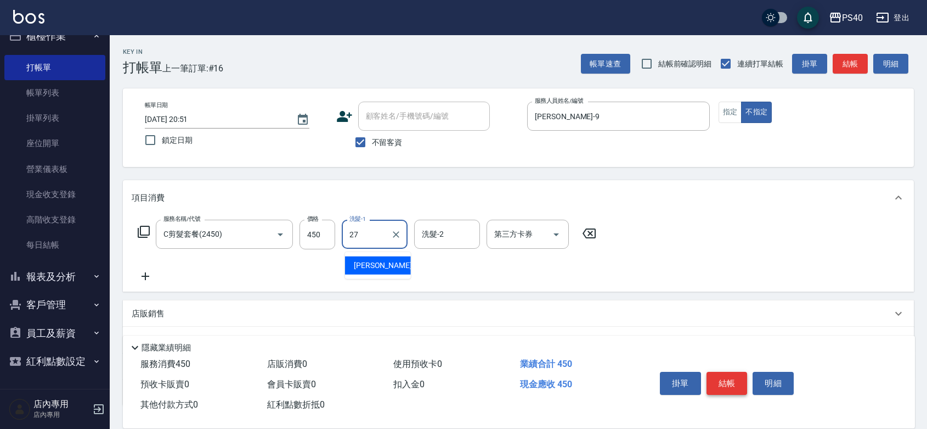
type input "[PERSON_NAME]-27"
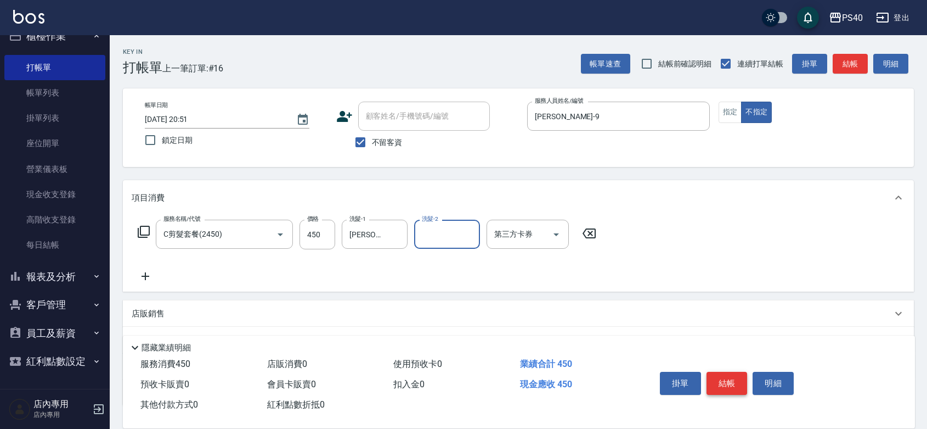
click at [738, 371] on button "結帳" at bounding box center [727, 382] width 41 height 23
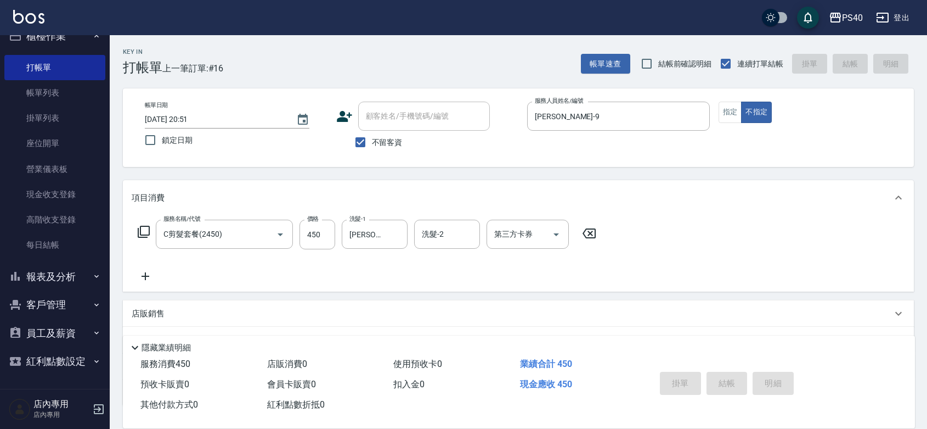
type input "[DATE] 20:52"
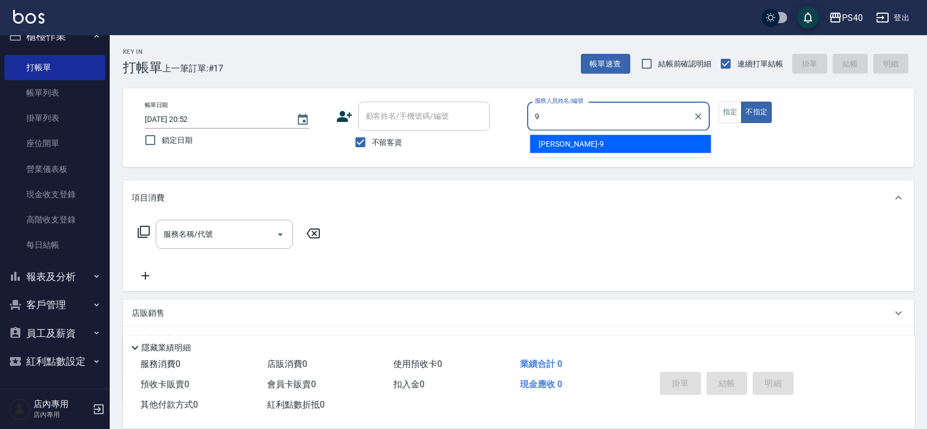
type input "[PERSON_NAME]-9"
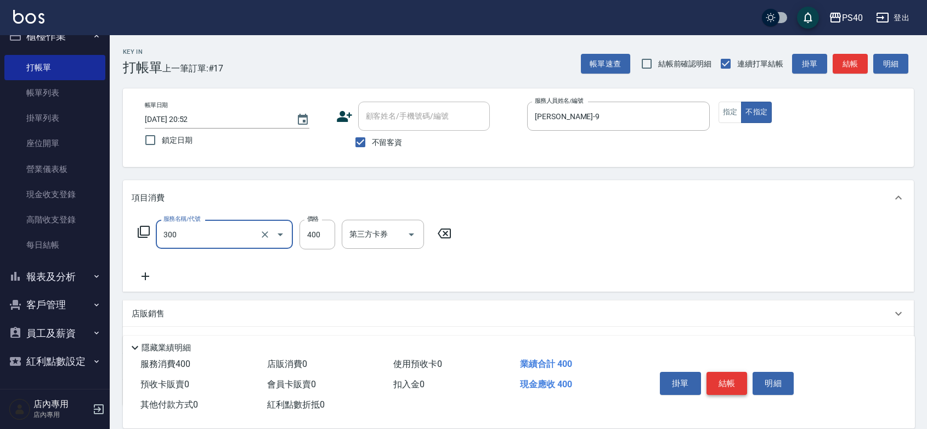
type input "特A剪髮(300)"
type input "199"
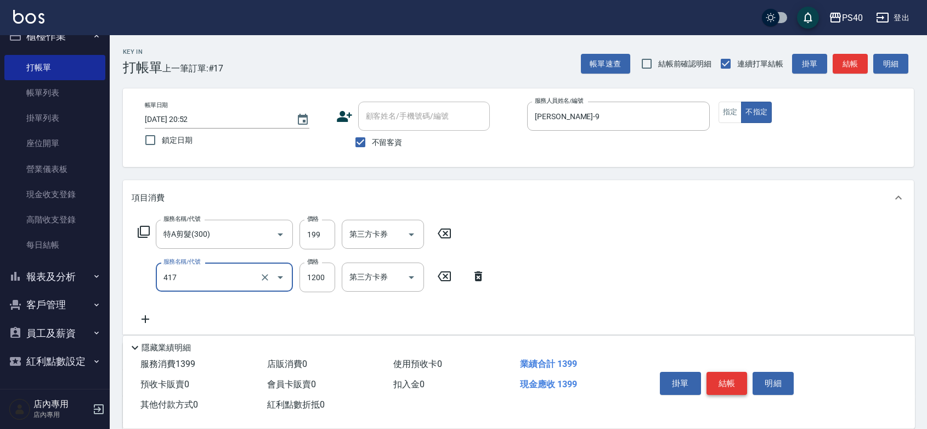
type input "哥德式(417)"
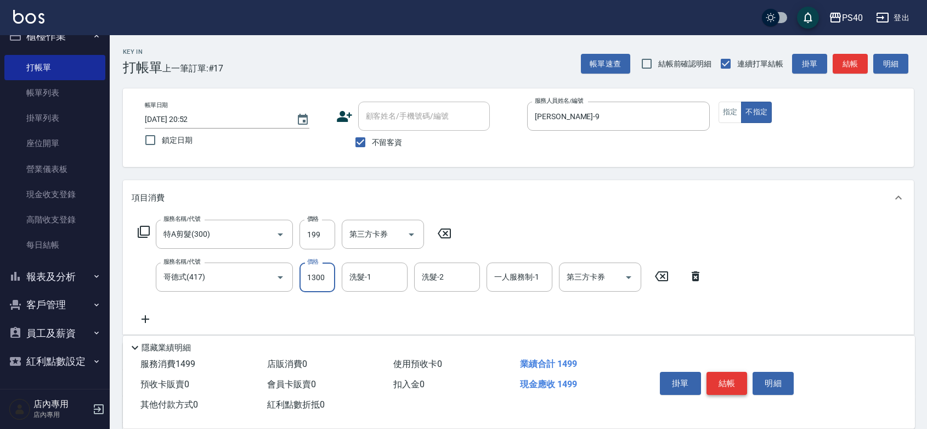
type input "1300"
type input "[PERSON_NAME]-33"
type input "[PERSON_NAME]-9"
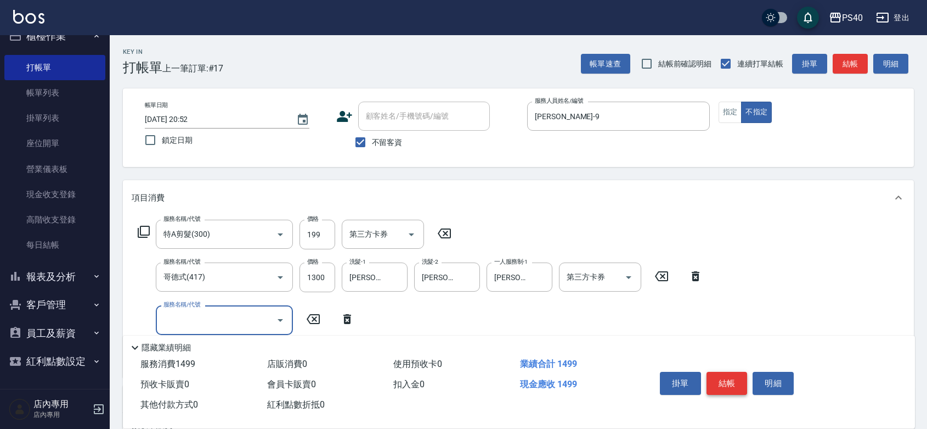
click at [738, 371] on button "結帳" at bounding box center [727, 382] width 41 height 23
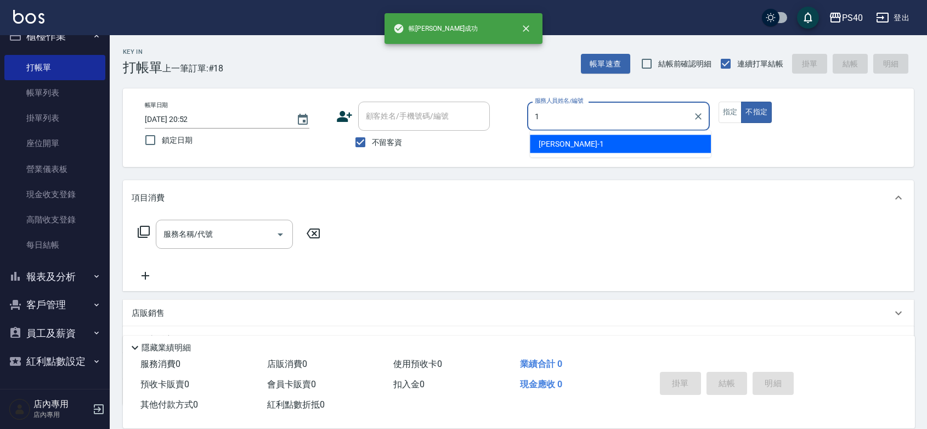
type input "[PERSON_NAME]-1"
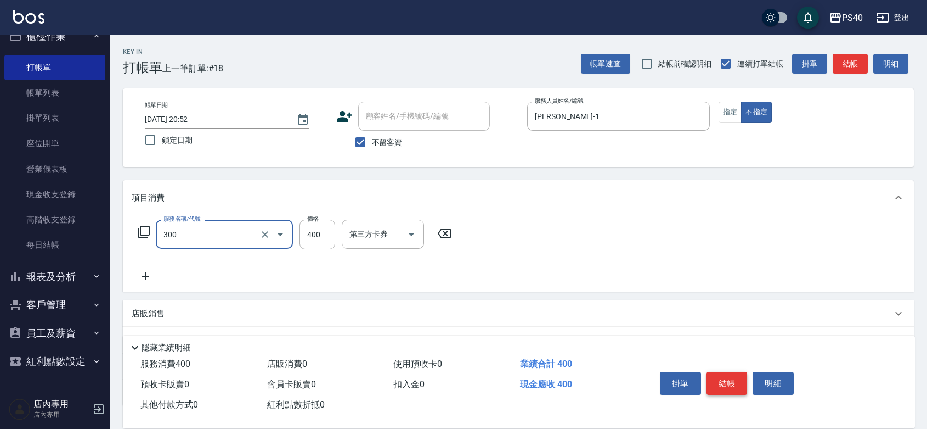
type input "特A剪髮(300)"
type input "350"
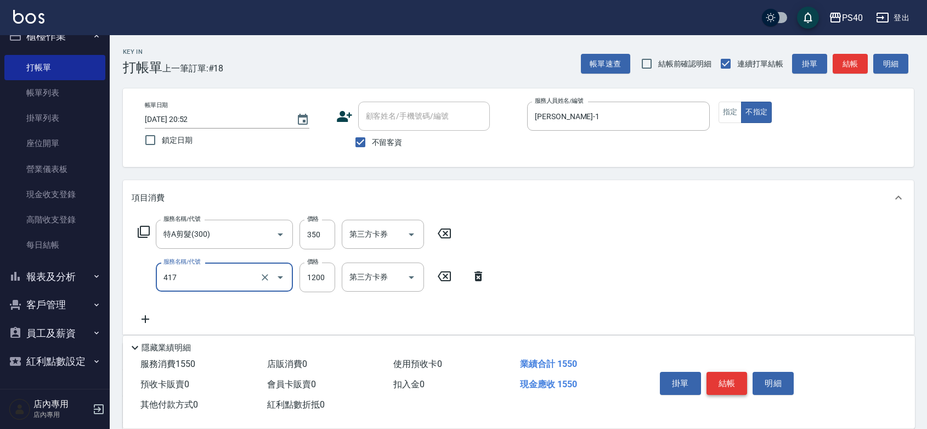
type input "哥德式(417)"
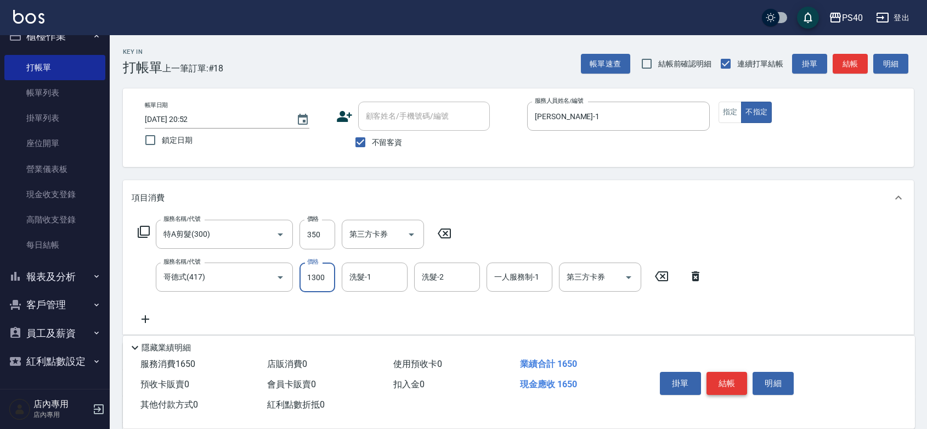
type input "1300"
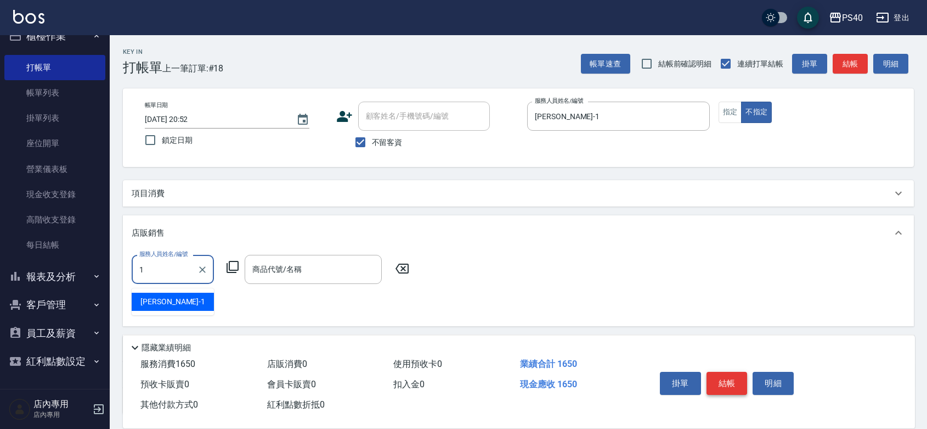
type input "[PERSON_NAME]-1"
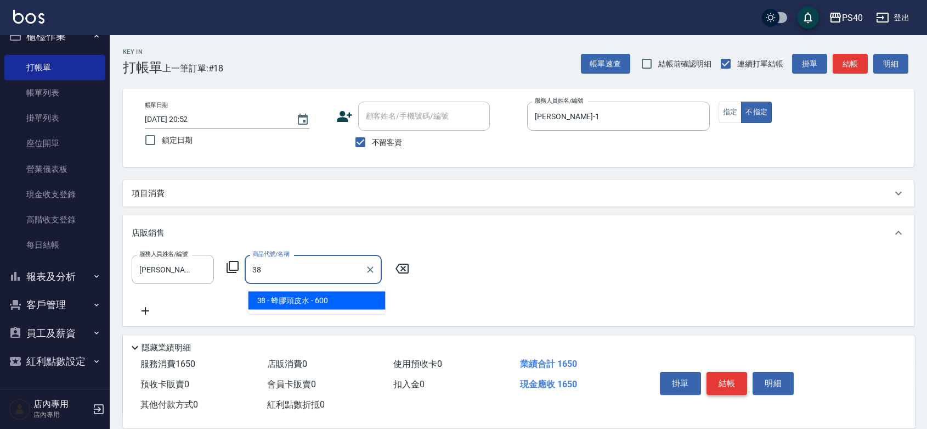
type input "蜂膠頭皮水"
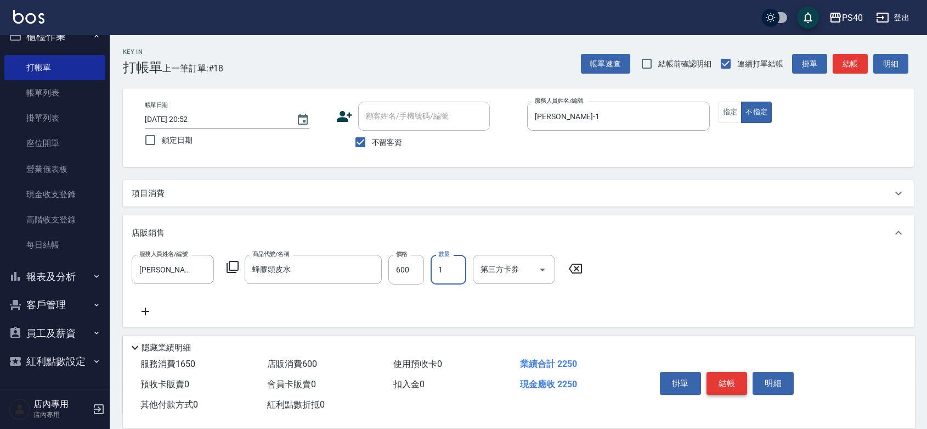
click at [738, 371] on button "結帳" at bounding box center [727, 382] width 41 height 23
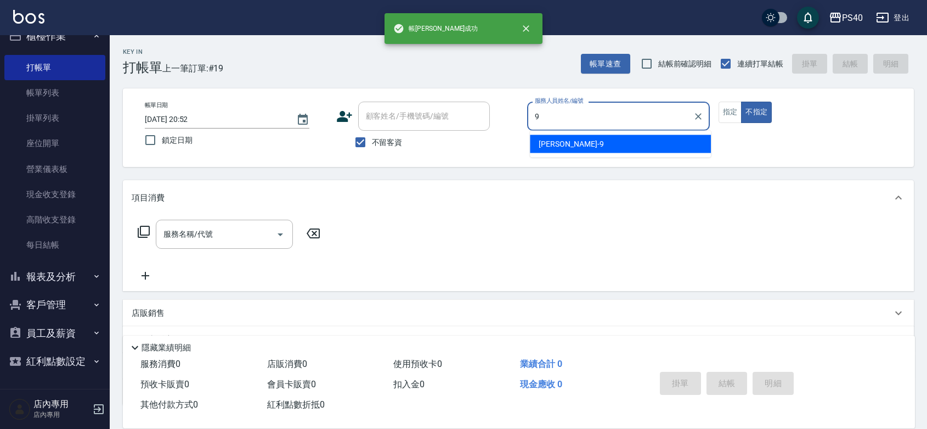
type input "[PERSON_NAME]-9"
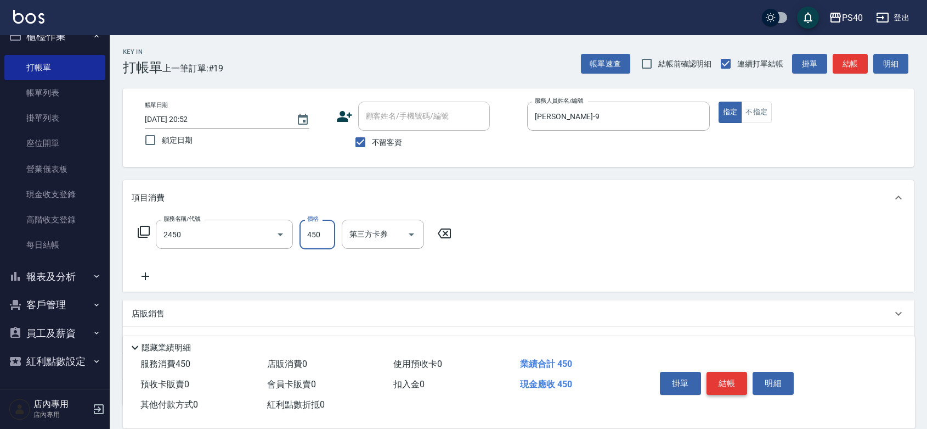
type input "C剪髮套餐(2450)"
type input "500"
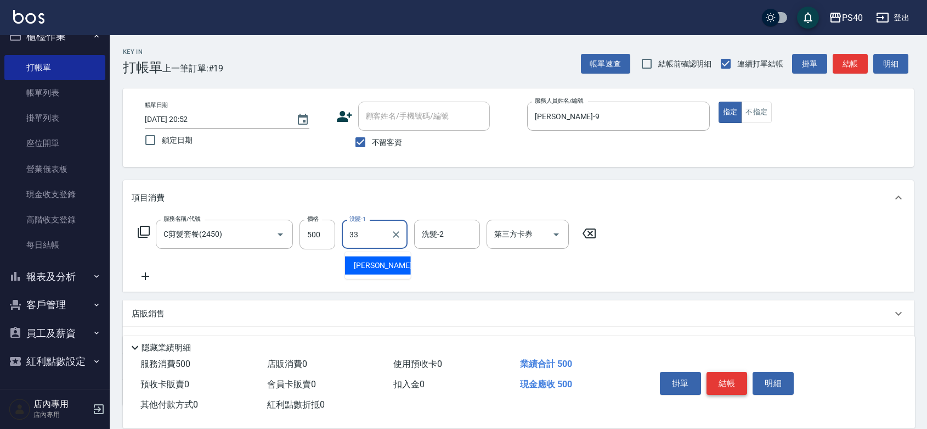
type input "[PERSON_NAME]-33"
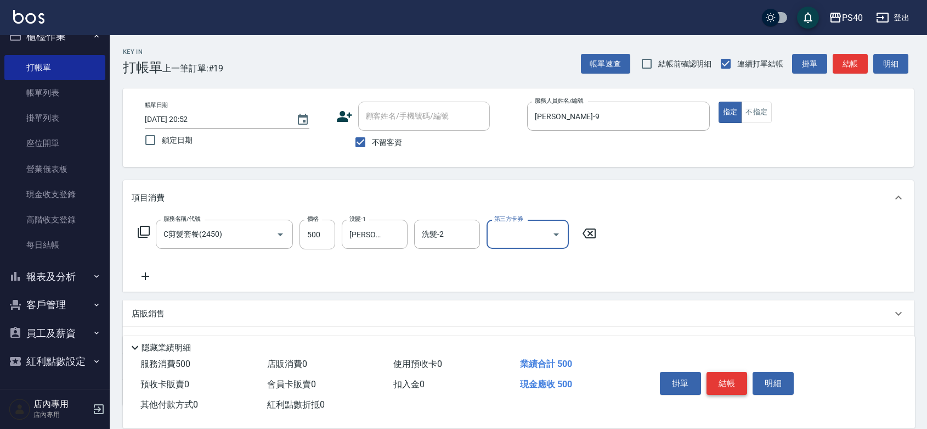
click at [738, 371] on button "結帳" at bounding box center [727, 382] width 41 height 23
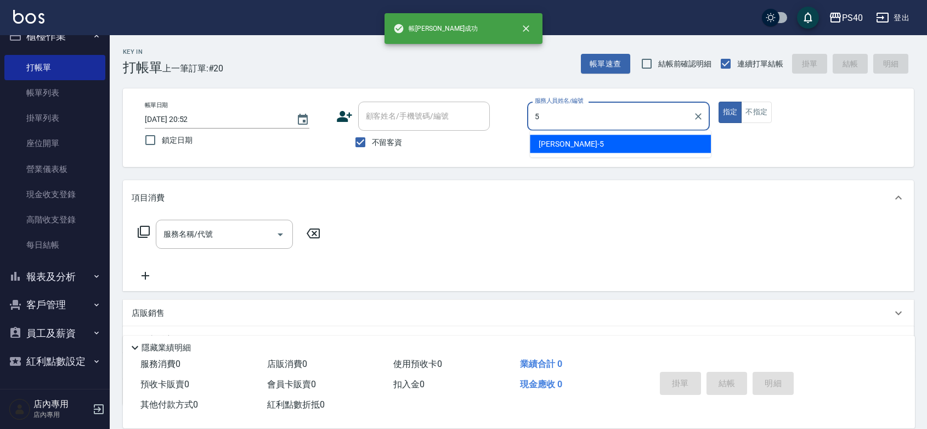
type input "[PERSON_NAME]-5"
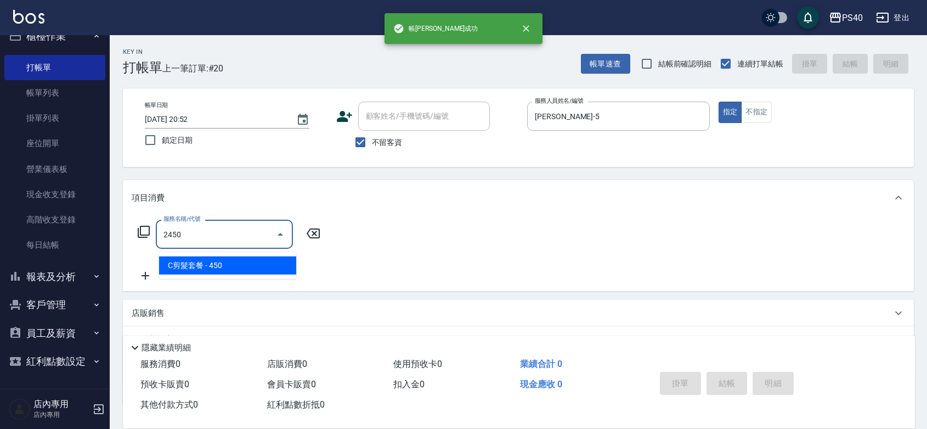
type input "C剪髮套餐(2450)"
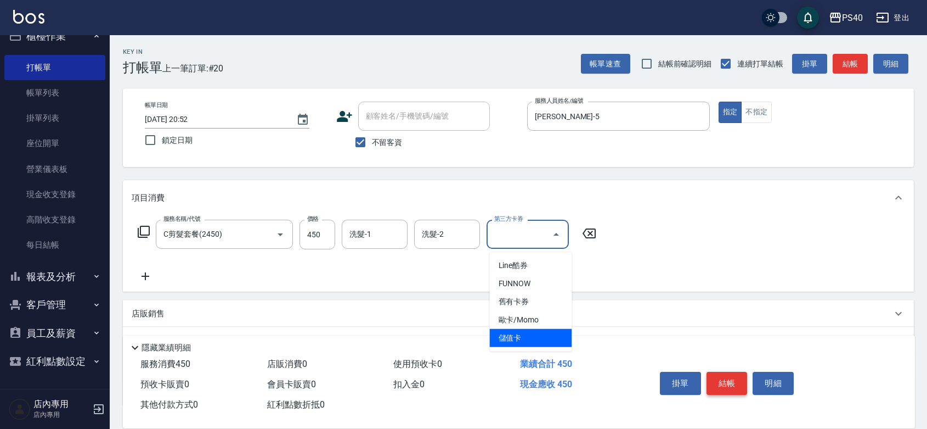
type input "儲值卡"
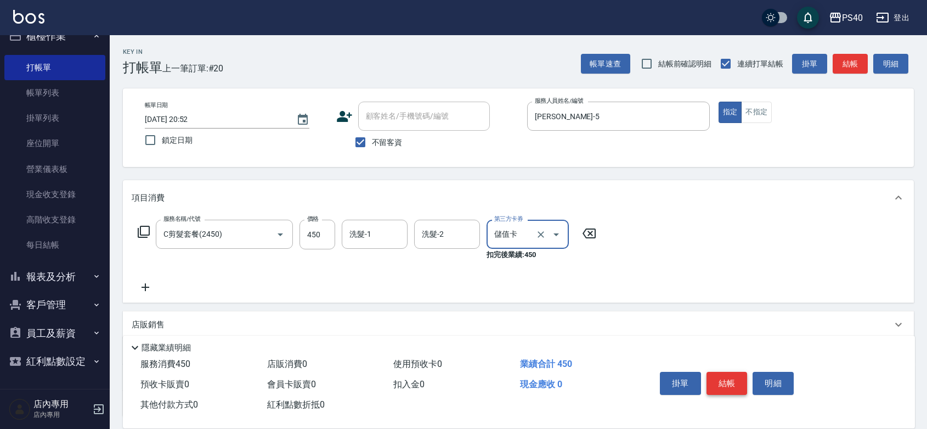
click at [738, 371] on button "結帳" at bounding box center [727, 382] width 41 height 23
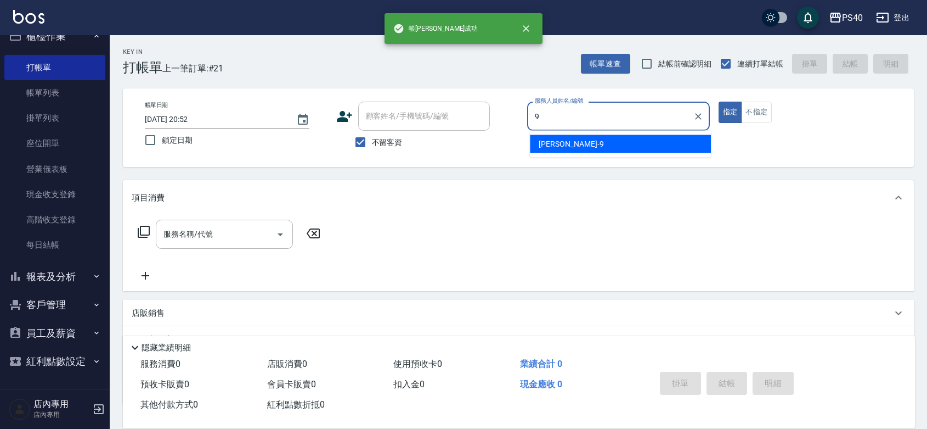
type input "[PERSON_NAME]-9"
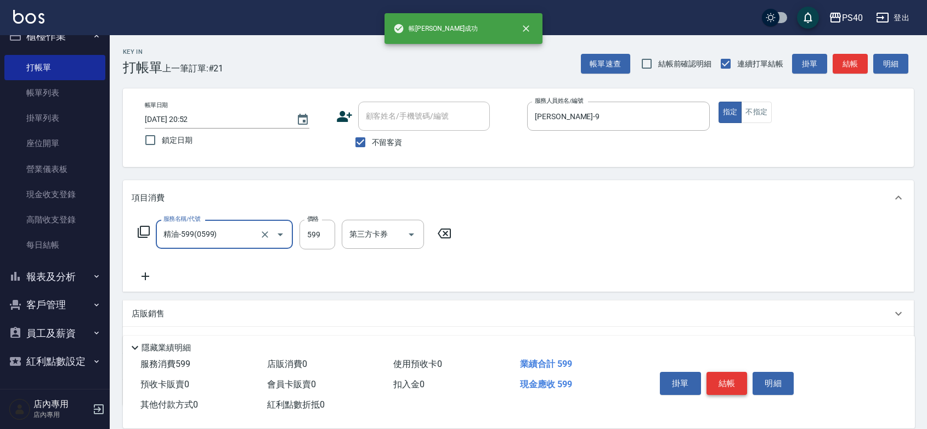
type input "精油-599(0599)"
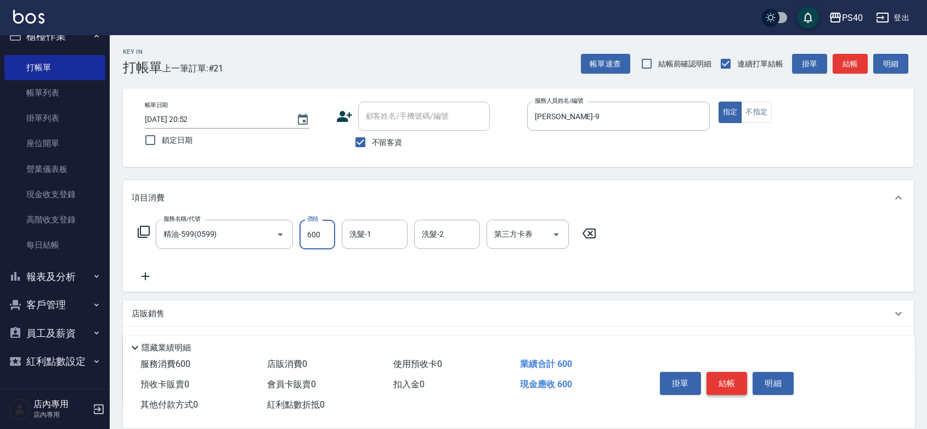
type input "600"
type input "[PERSON_NAME]-27"
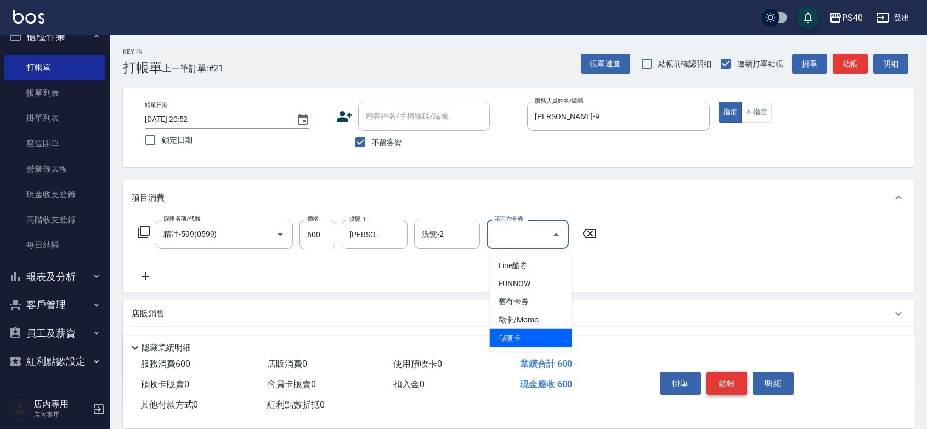
type input "儲值卡"
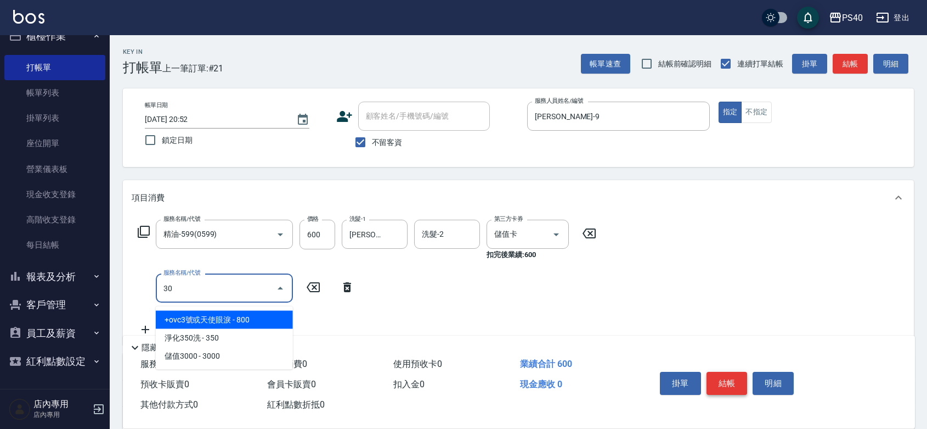
type input "300"
type input "特A剪髮(300)"
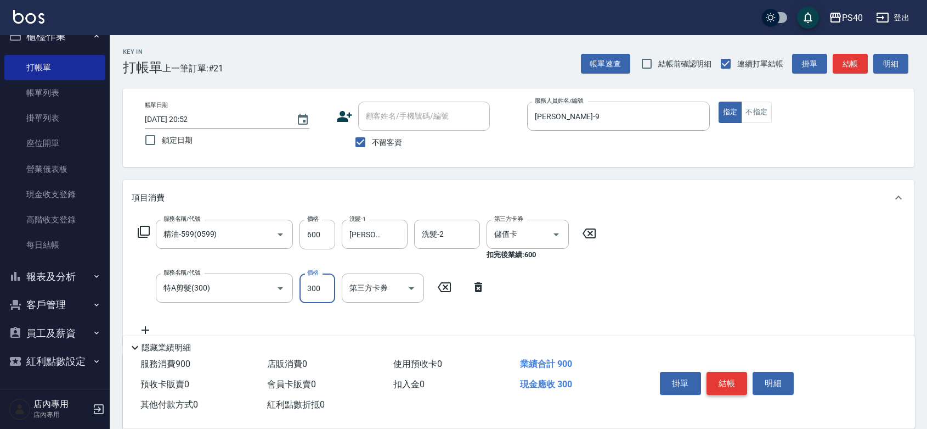
type input "300"
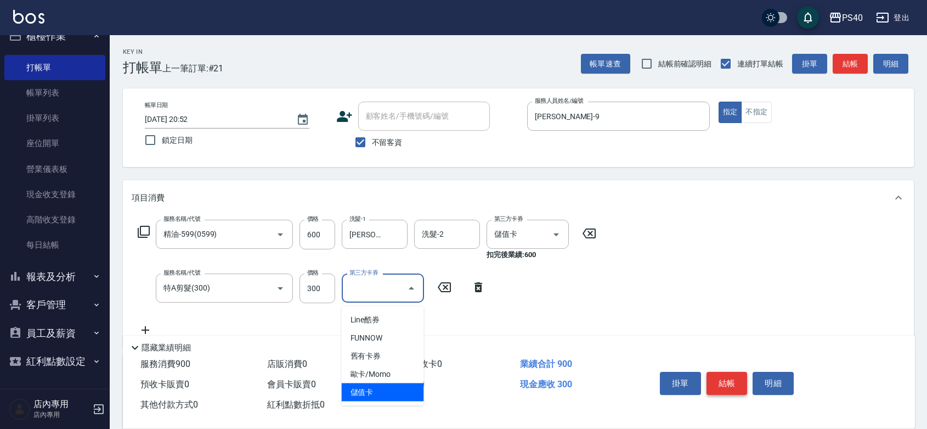
type input "儲值卡"
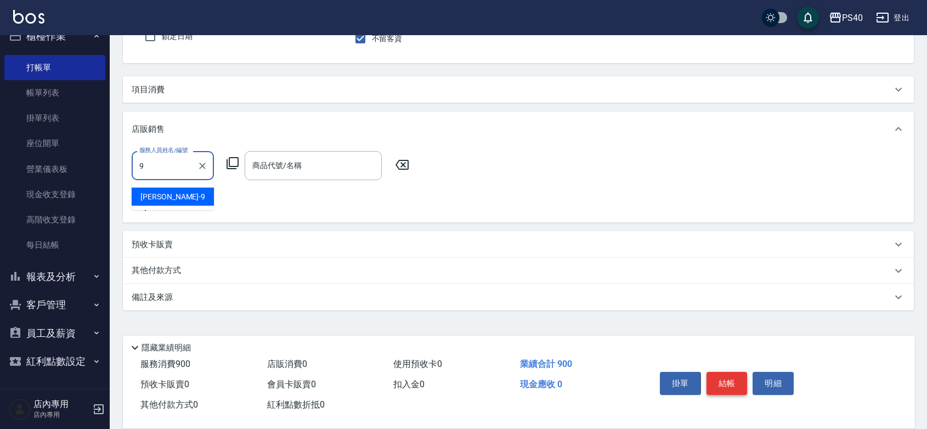
type input "[PERSON_NAME]-9"
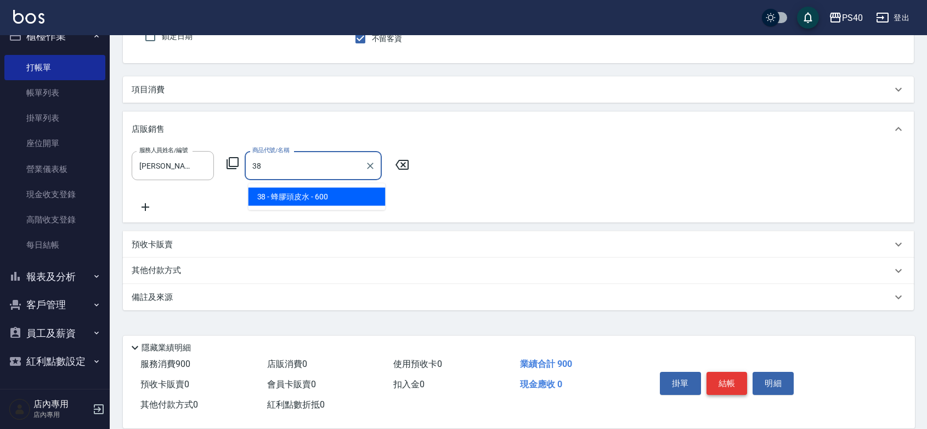
type input "蜂膠頭皮水"
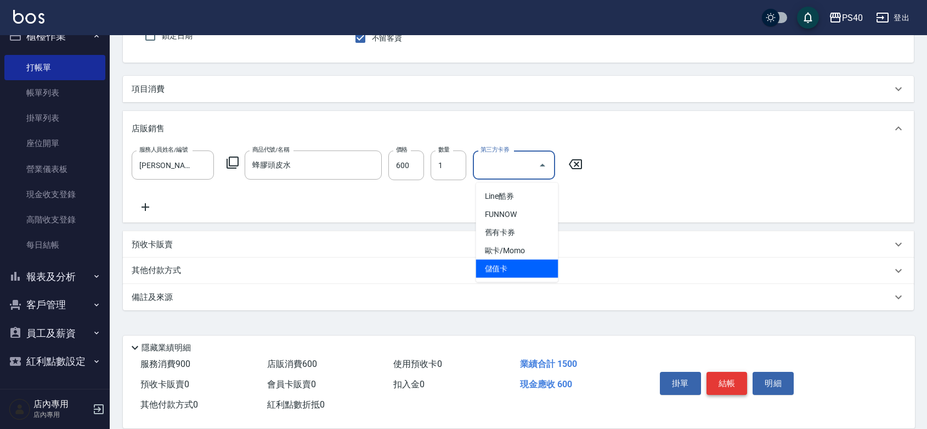
type input "儲值卡"
click at [738, 371] on button "結帳" at bounding box center [727, 382] width 41 height 23
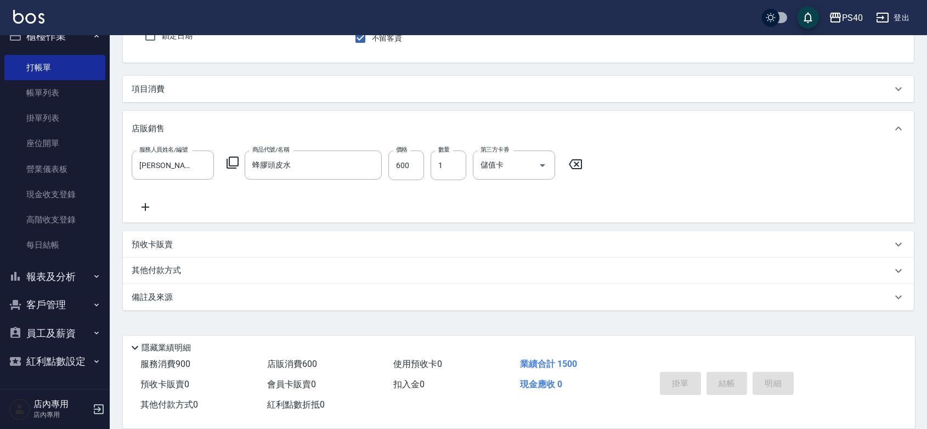
type input "[DATE] 20:53"
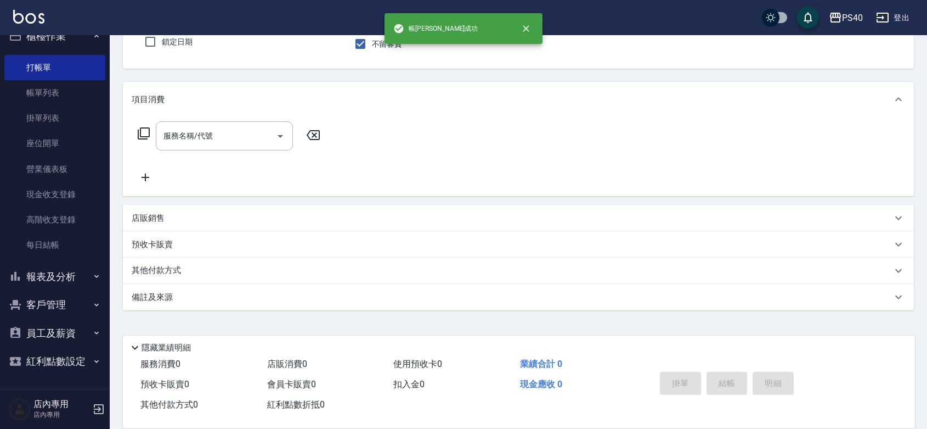
scroll to position [102, 0]
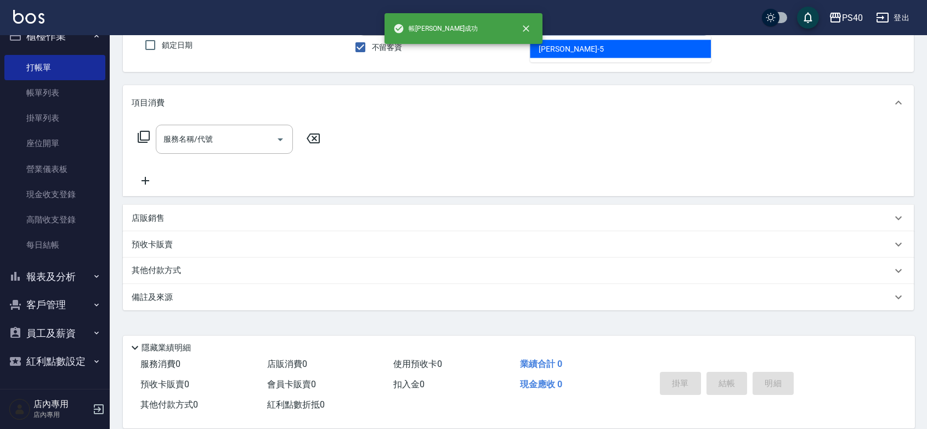
type input "[PERSON_NAME]-5"
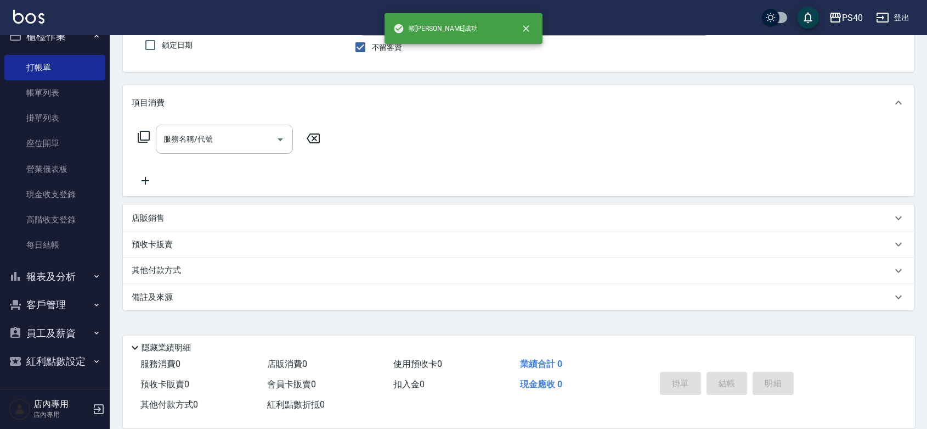
scroll to position [0, 0]
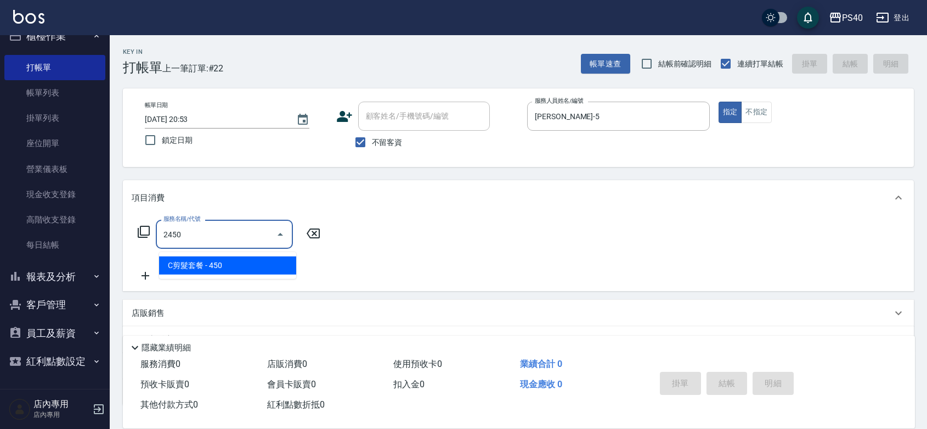
type input "C剪髮套餐(2450)"
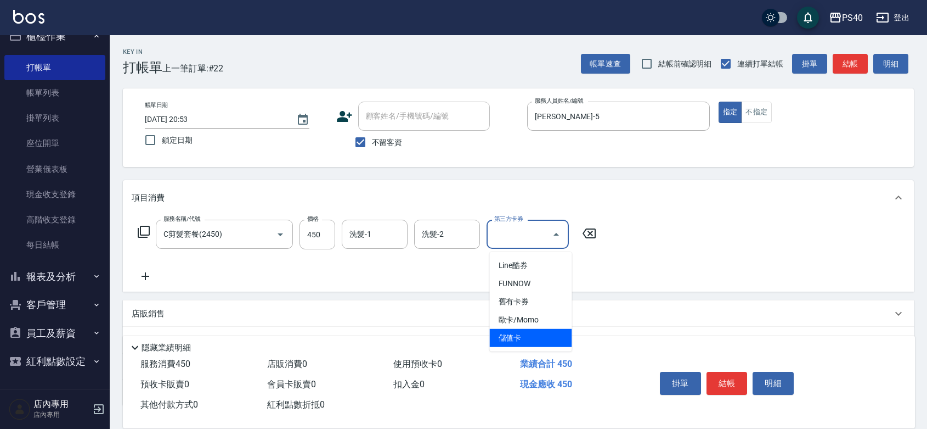
type input "儲值卡"
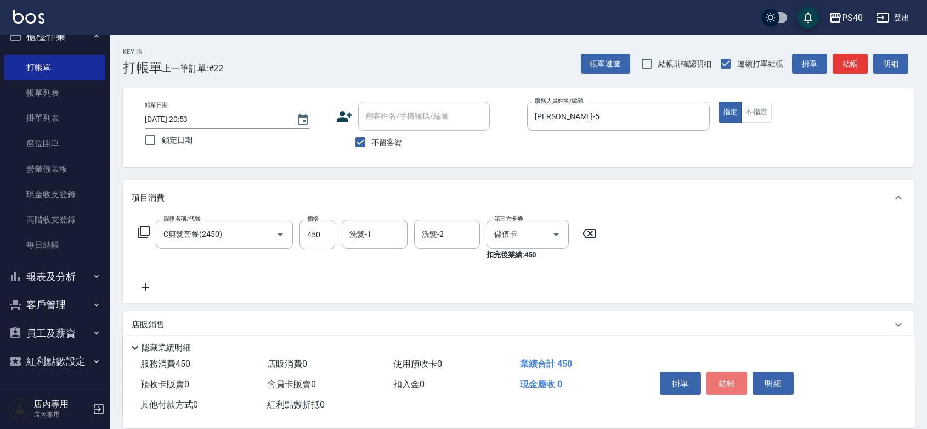
click at [738, 371] on button "結帳" at bounding box center [727, 382] width 41 height 23
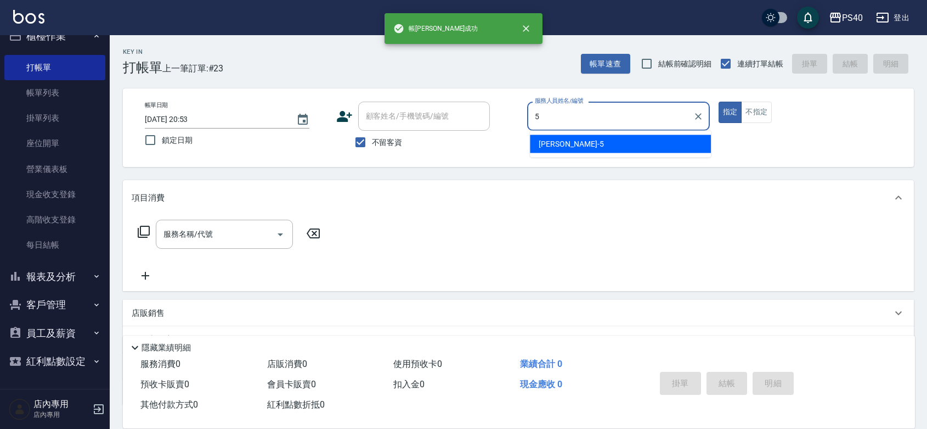
type input "[PERSON_NAME]-5"
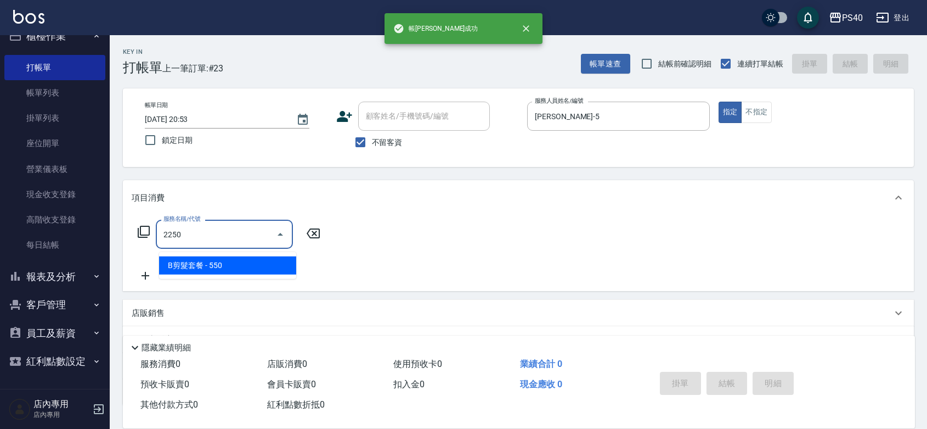
type input "B剪髮套餐(2250)"
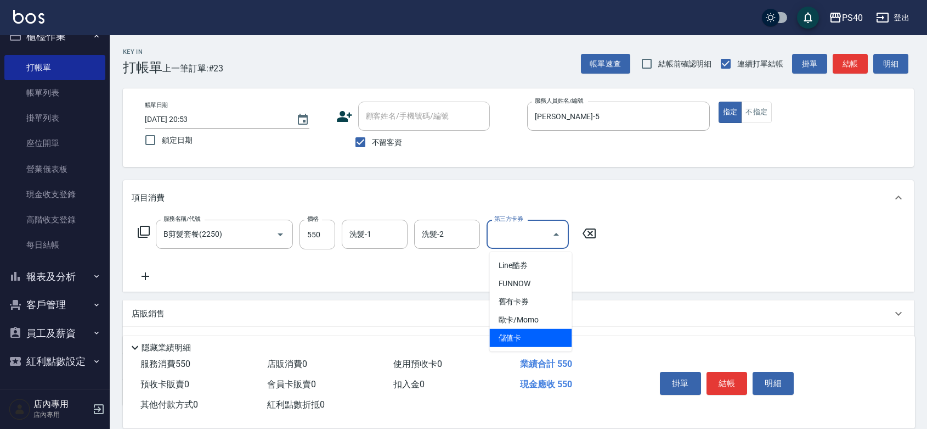
type input "儲值卡"
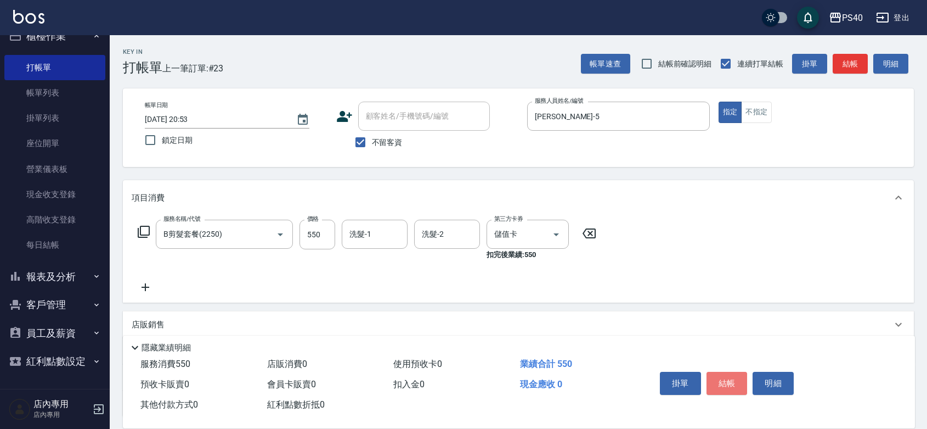
click at [738, 371] on button "結帳" at bounding box center [727, 382] width 41 height 23
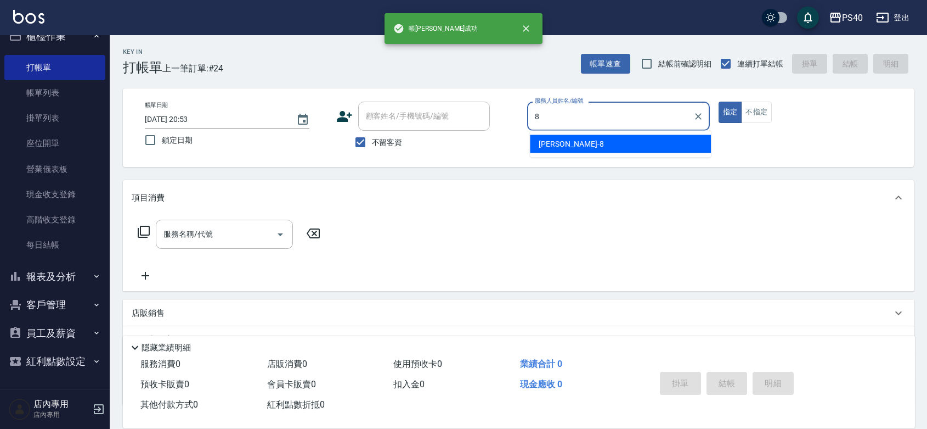
type input "[PERSON_NAME]-8"
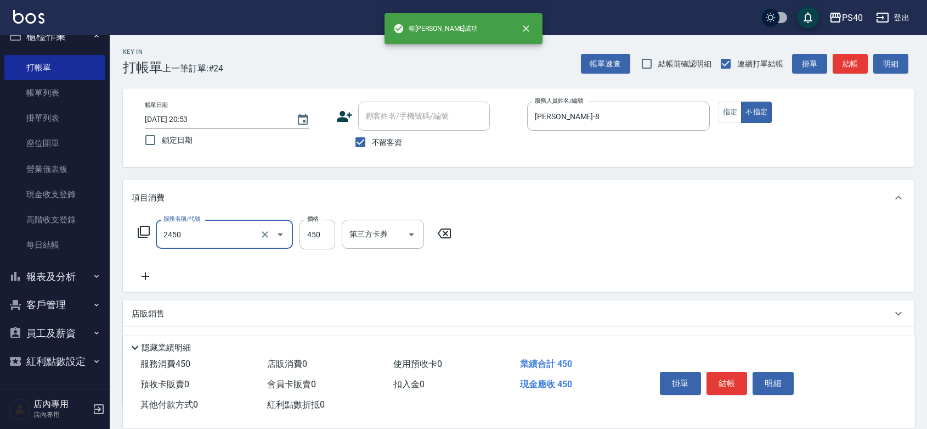
type input "C剪髮套餐(2450)"
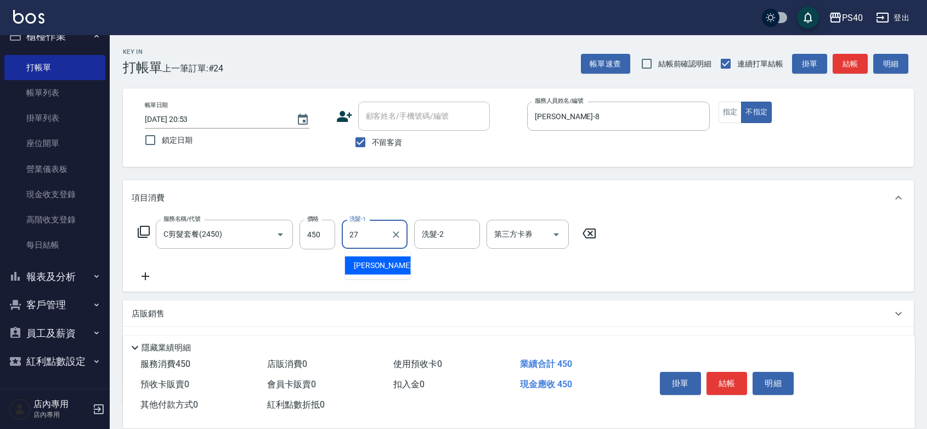
type input "[PERSON_NAME]-27"
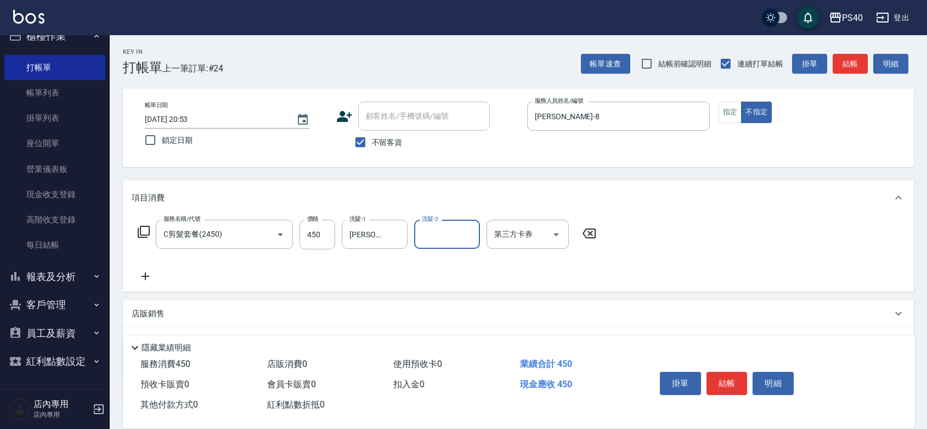
click at [738, 371] on button "結帳" at bounding box center [727, 382] width 41 height 23
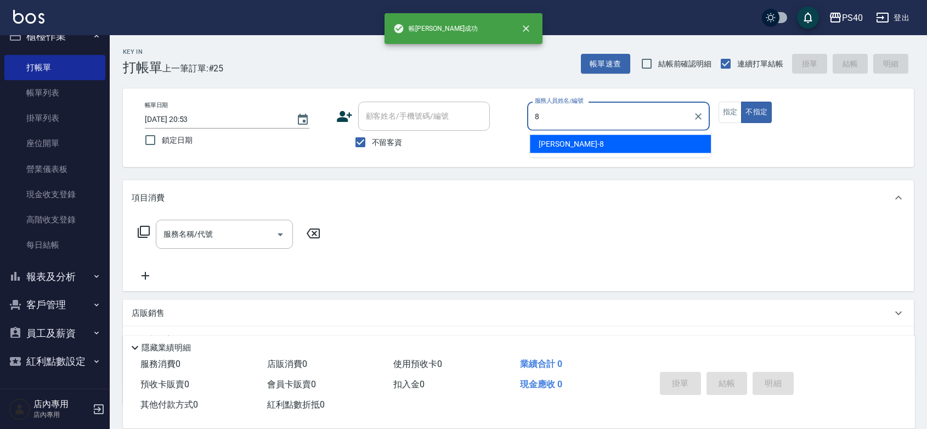
type input "[PERSON_NAME]-8"
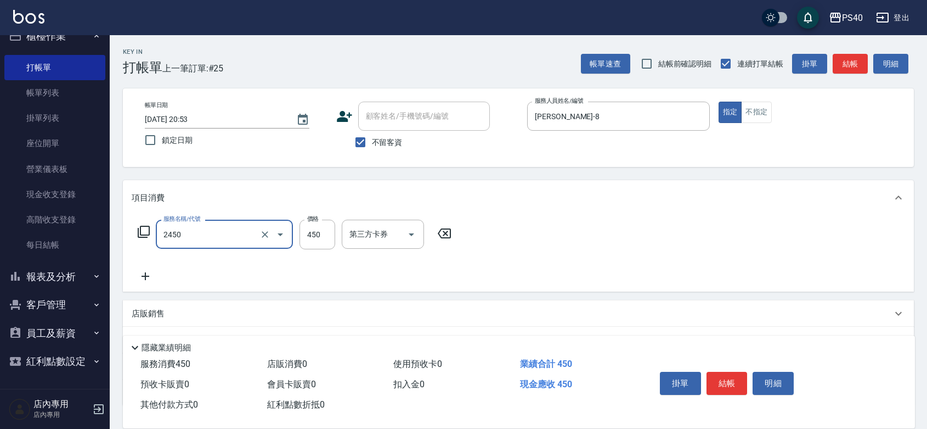
type input "C剪髮套餐(2450)"
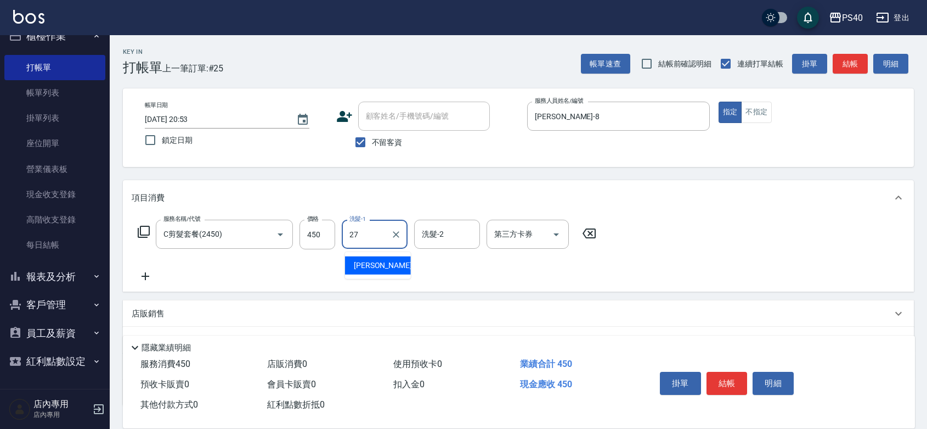
type input "[PERSON_NAME]-27"
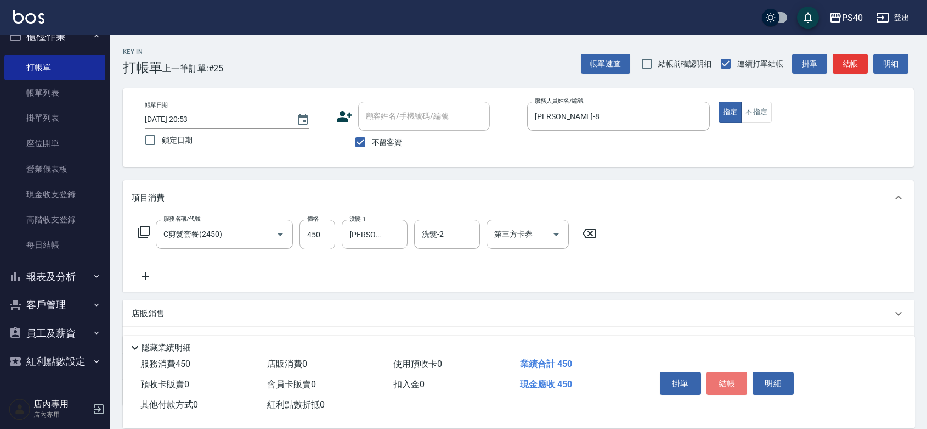
click at [738, 371] on button "結帳" at bounding box center [727, 382] width 41 height 23
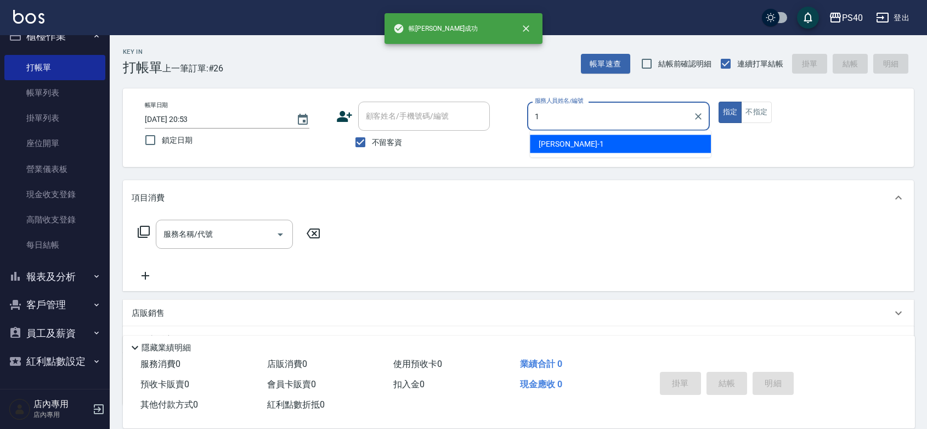
type input "[PERSON_NAME]-1"
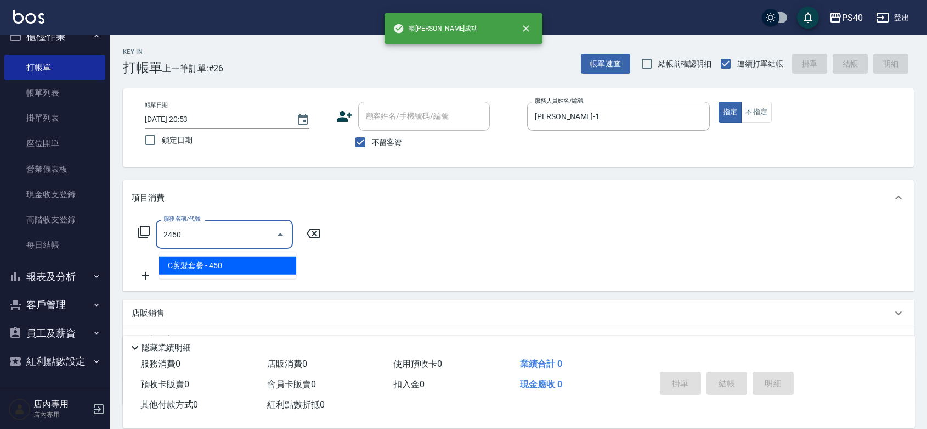
type input "C剪髮套餐(2450)"
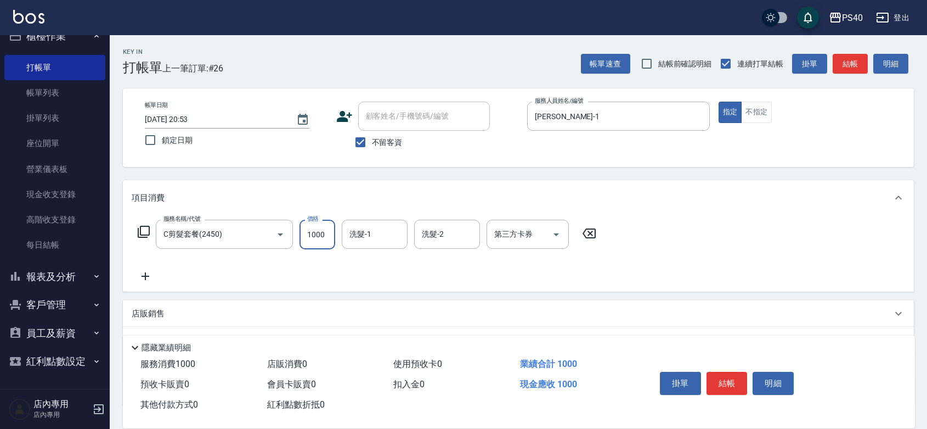
type input "1000"
click at [738, 371] on button "結帳" at bounding box center [727, 382] width 41 height 23
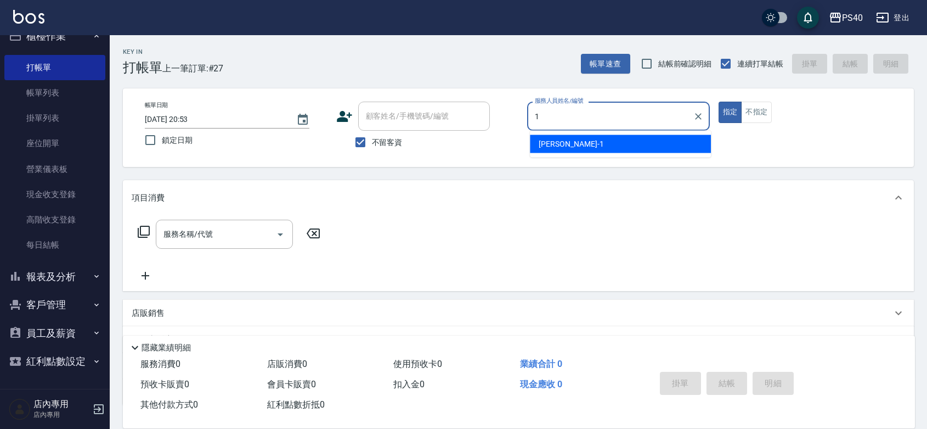
type input "[PERSON_NAME]-1"
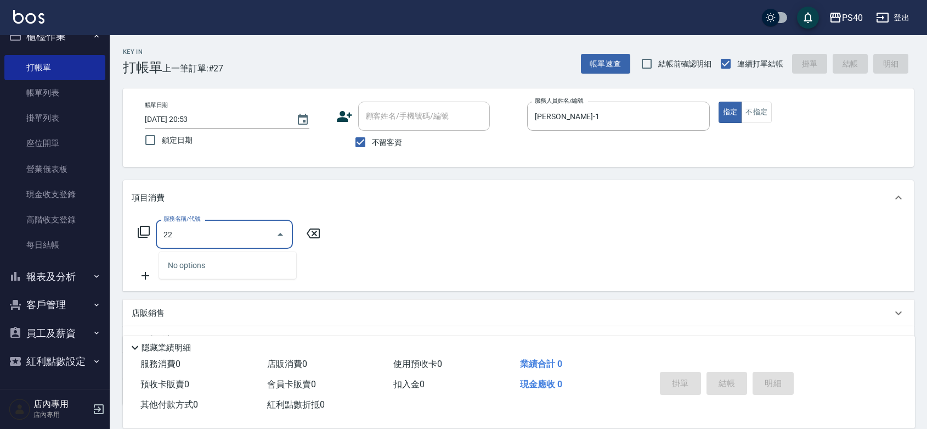
type input "2"
type input "C剪髮套餐(2450)"
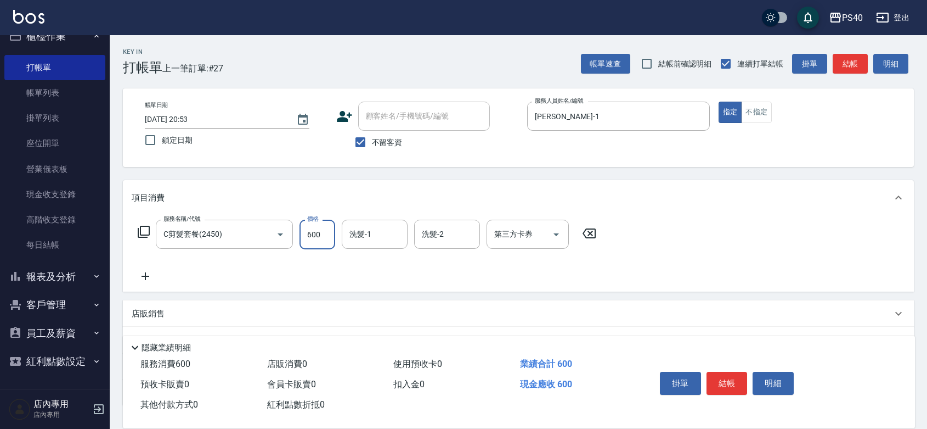
type input "600"
type input "[PERSON_NAME]-33"
click at [738, 371] on button "結帳" at bounding box center [727, 382] width 41 height 23
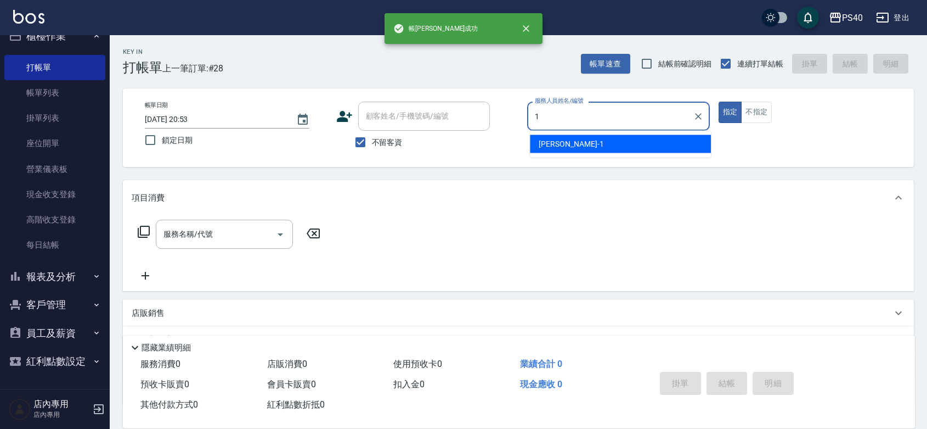
type input "[PERSON_NAME]-1"
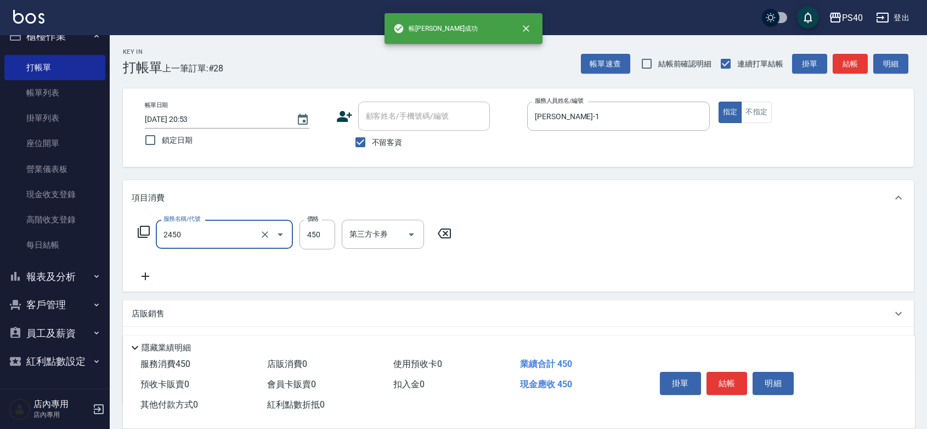
type input "C剪髮套餐(2450)"
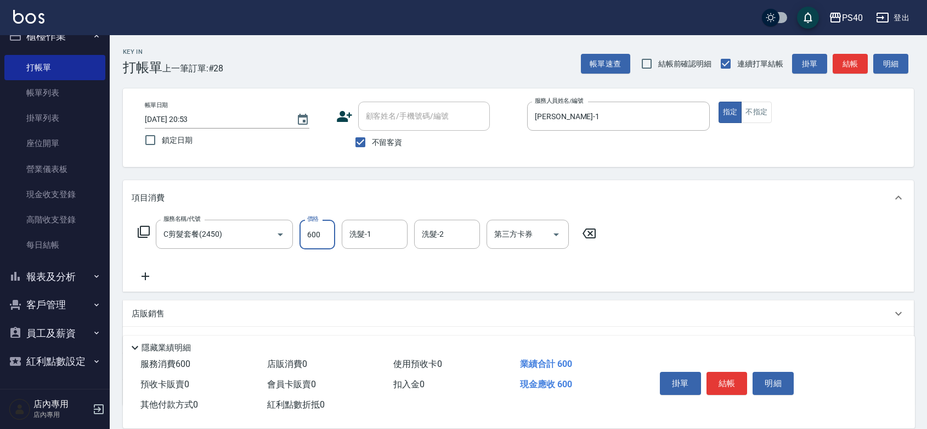
type input "600"
type input "[PERSON_NAME]-27"
click at [738, 371] on button "結帳" at bounding box center [727, 382] width 41 height 23
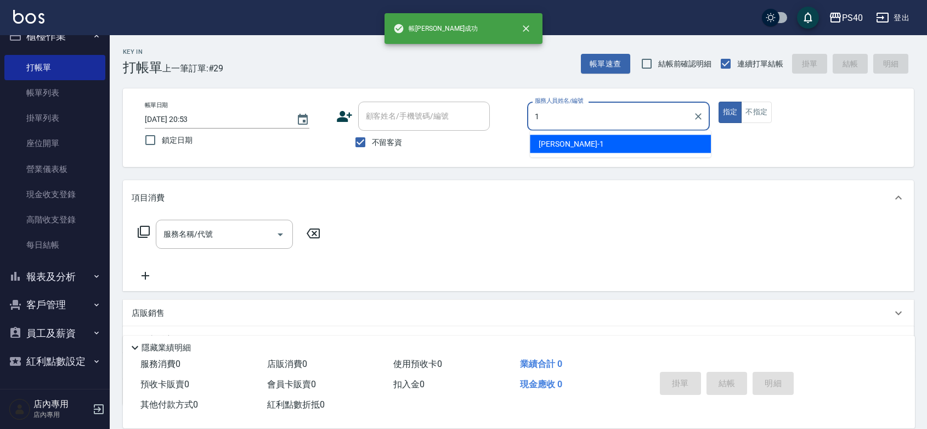
type input "[PERSON_NAME]-1"
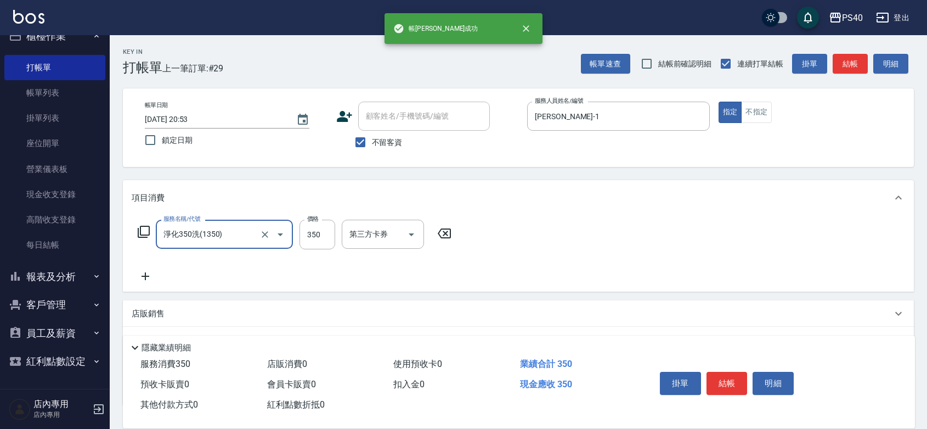
type input "淨化350洗(1350)"
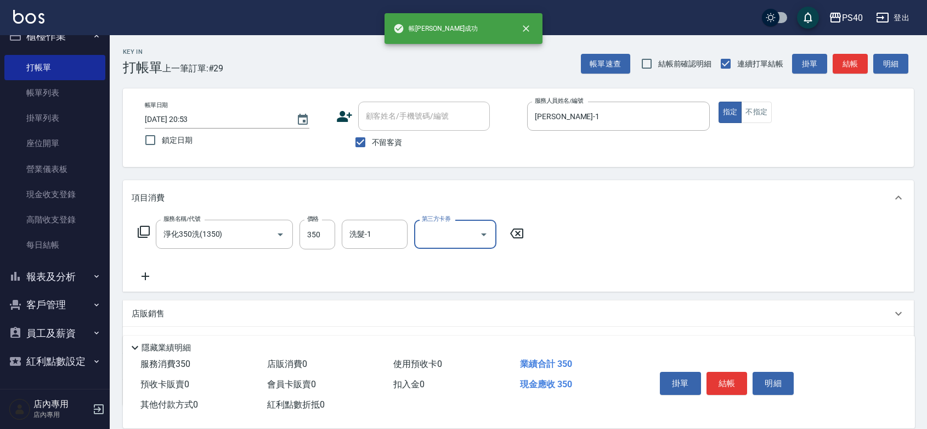
click at [738, 371] on button "結帳" at bounding box center [727, 382] width 41 height 23
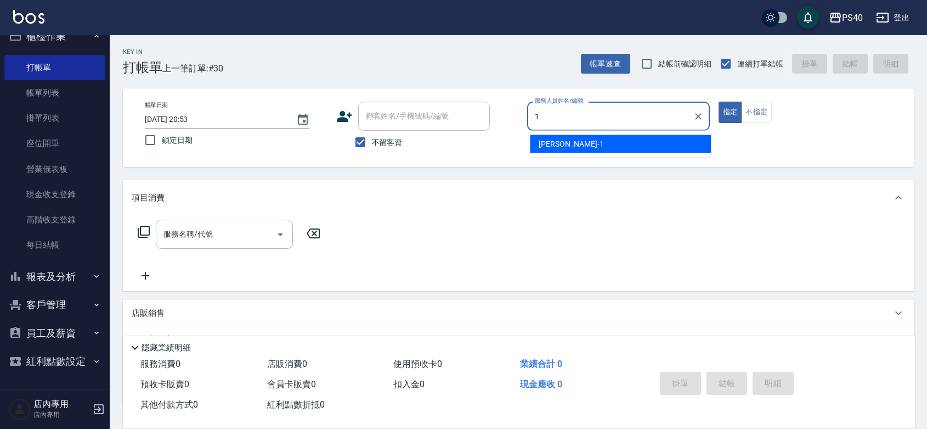
type input "[PERSON_NAME]-1"
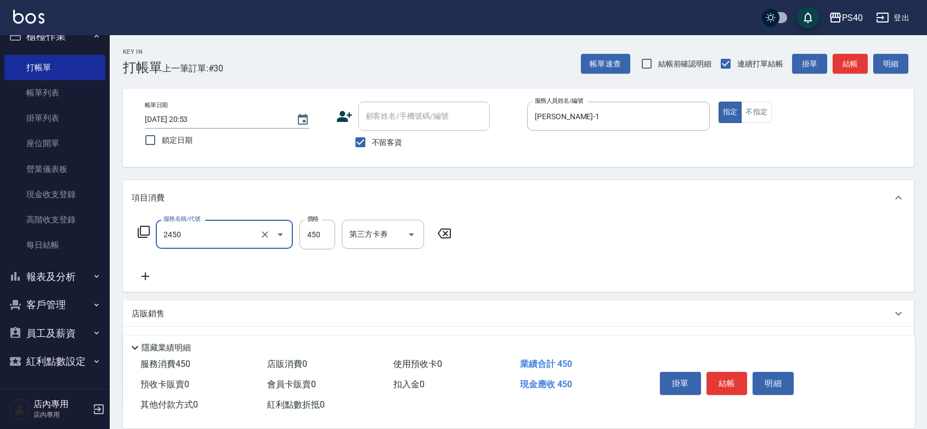
type input "C剪髮套餐(2450)"
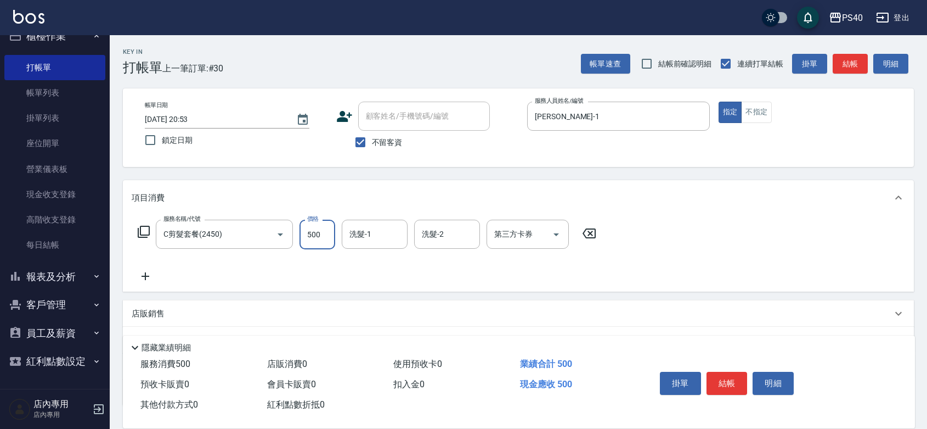
type input "500"
click at [730, 371] on button "結帳" at bounding box center [727, 382] width 41 height 23
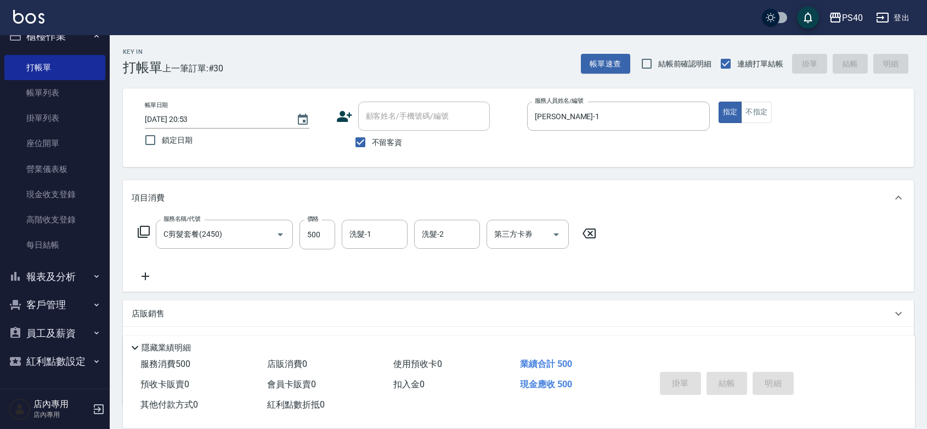
type input "[DATE] 20:54"
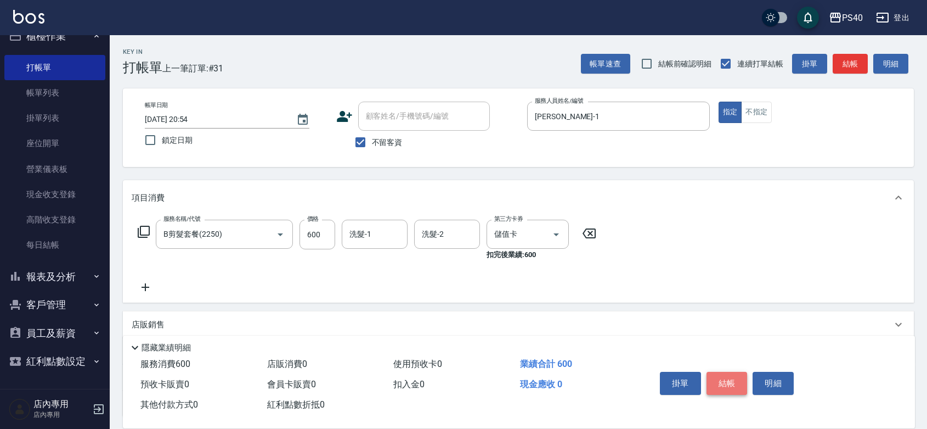
click at [730, 371] on button "結帳" at bounding box center [727, 382] width 41 height 23
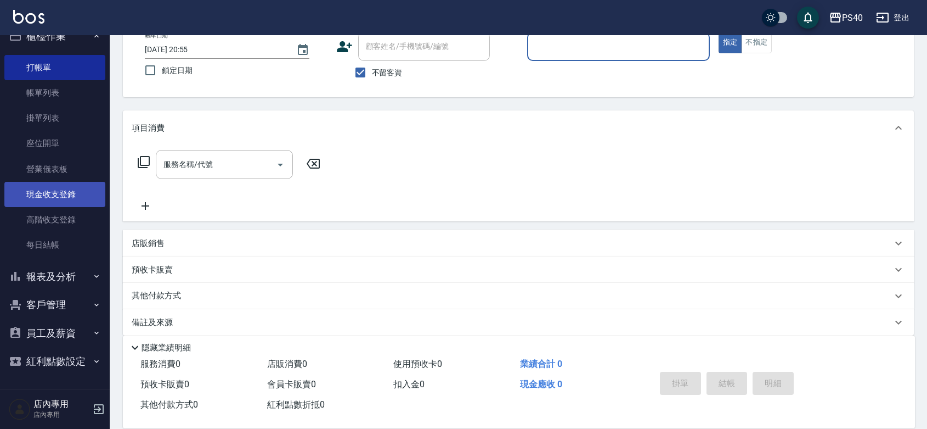
scroll to position [102, 0]
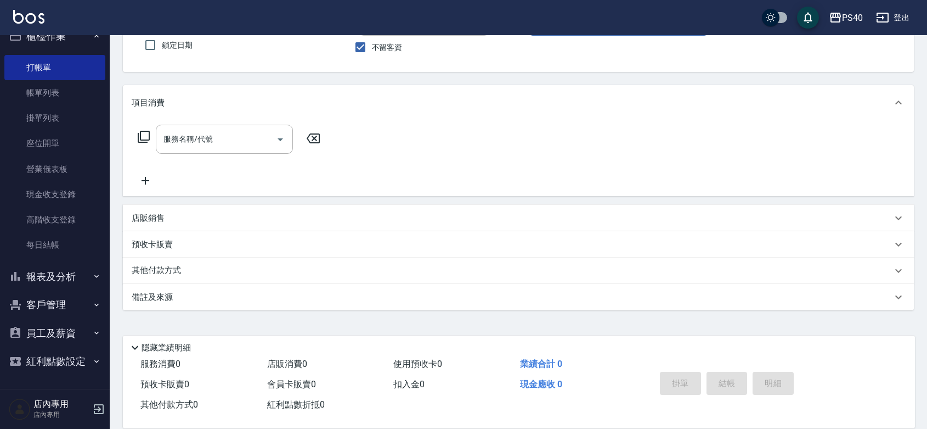
click at [59, 262] on button "報表及分析" at bounding box center [54, 276] width 101 height 29
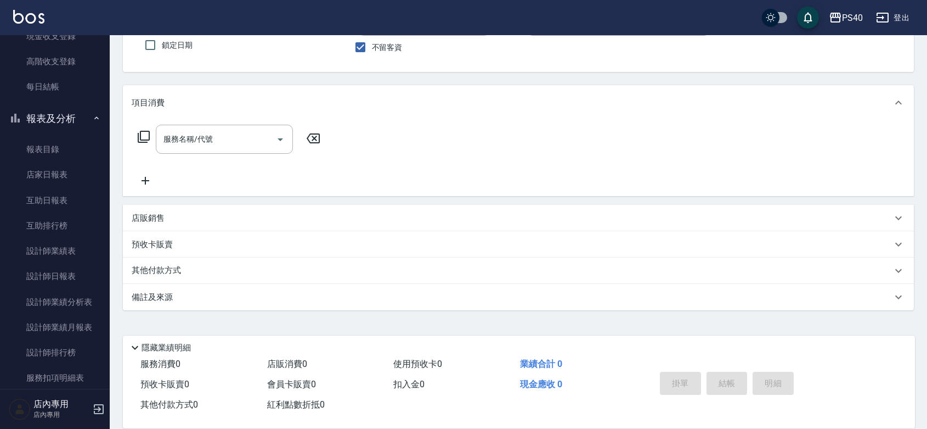
scroll to position [145, 0]
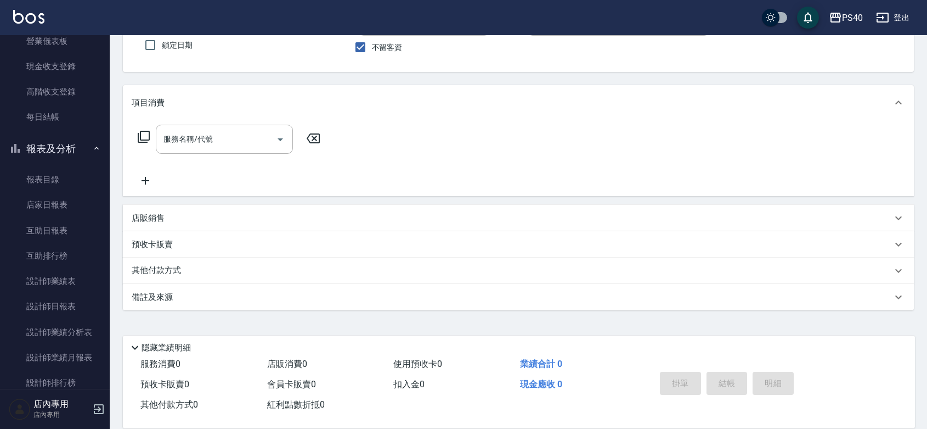
drag, startPoint x: 132, startPoint y: 119, endPoint x: 121, endPoint y: 78, distance: 41.7
click at [121, 78] on div "Key In 打帳單 上一筆訂單:#32 帳單速查 結帳前確認明細 連續打單結帳 掛單 結帳 明細 帳單日期 [DATE] 20:55 鎖定日期 顧客姓名/手…" at bounding box center [519, 184] width 818 height 488
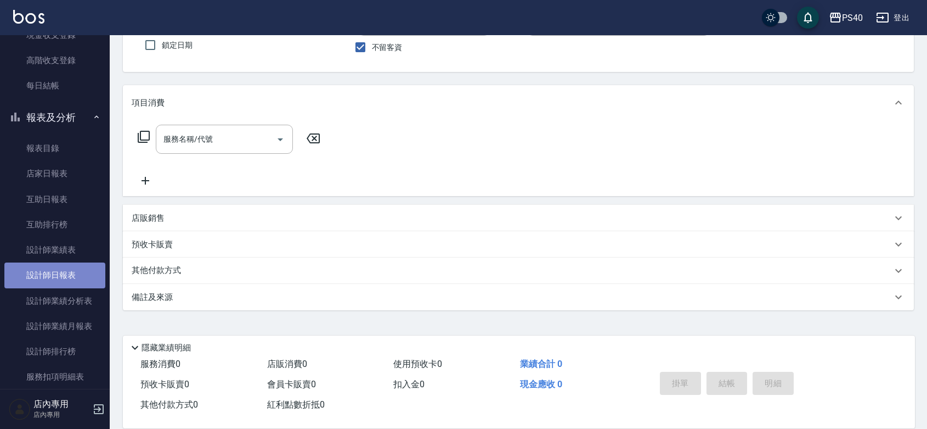
click at [56, 274] on link "設計師日報表" at bounding box center [54, 274] width 101 height 25
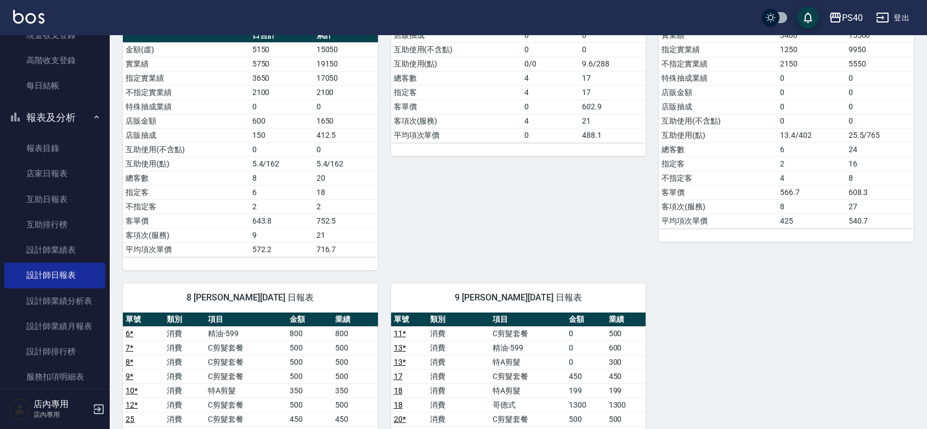
scroll to position [320, 0]
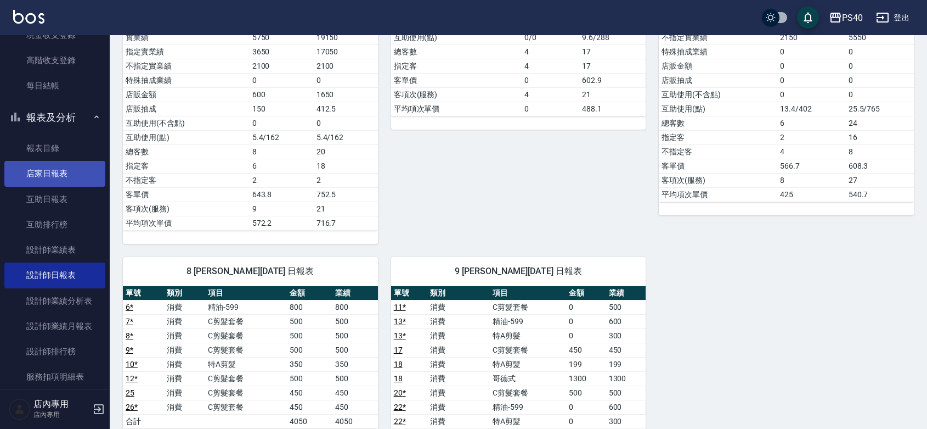
click at [27, 171] on link "店家日報表" at bounding box center [54, 173] width 101 height 25
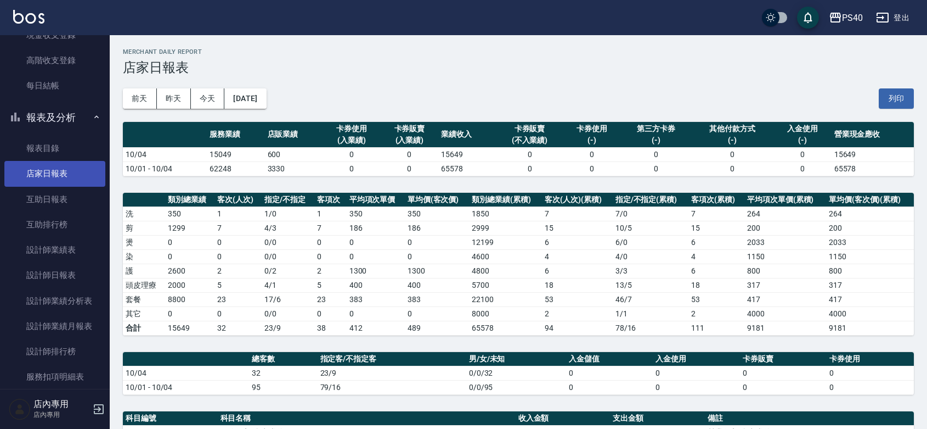
click at [20, 174] on link "店家日報表" at bounding box center [54, 173] width 101 height 25
click at [395, 277] on td "1300" at bounding box center [376, 270] width 58 height 14
click at [360, 264] on td "1300" at bounding box center [376, 270] width 58 height 14
click at [359, 267] on td "1300" at bounding box center [376, 270] width 58 height 14
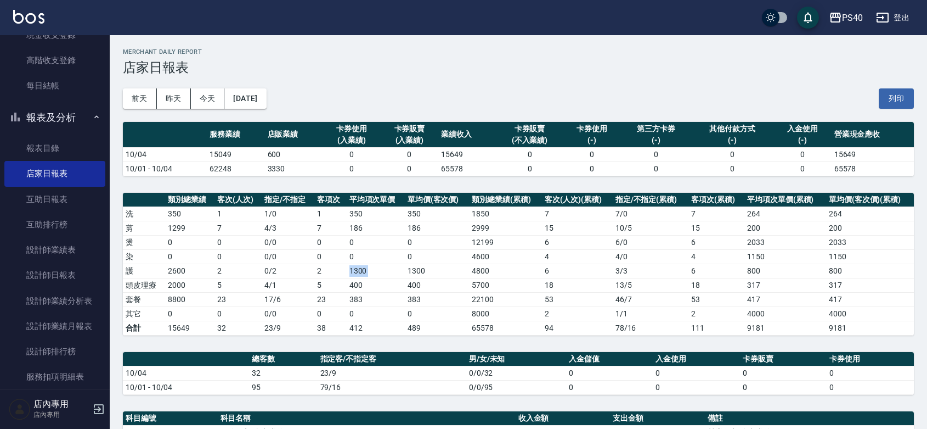
click at [359, 267] on td "1300" at bounding box center [376, 270] width 58 height 14
click at [352, 288] on td "400" at bounding box center [376, 285] width 58 height 14
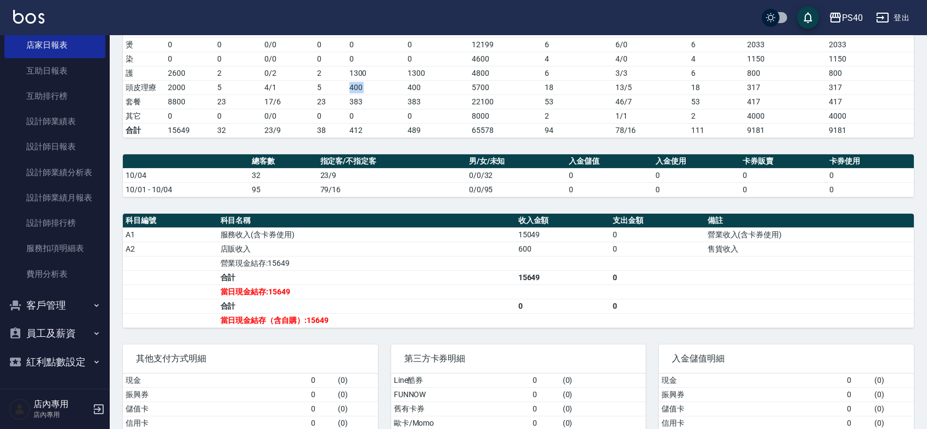
scroll to position [272, 0]
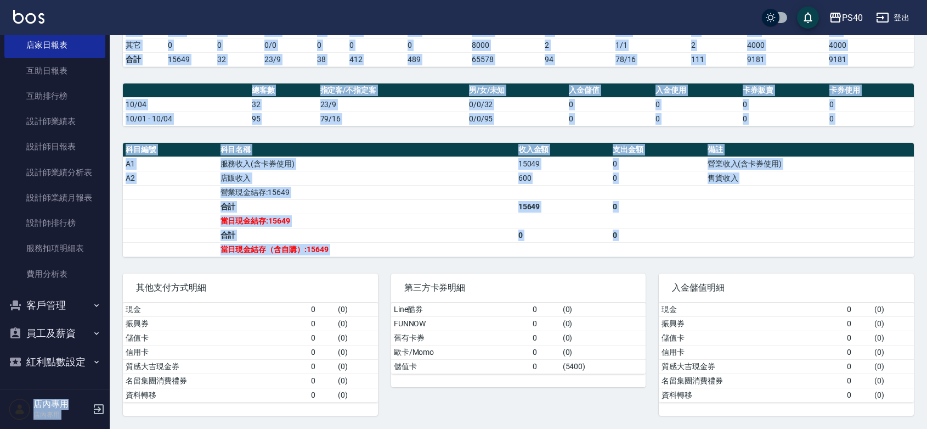
drag, startPoint x: 103, startPoint y: 275, endPoint x: 111, endPoint y: 261, distance: 16.0
click at [111, 261] on div "PS40 登出 櫃檯作業 打帳單 帳單列表 掛單列表 座位開單 營業儀表板 現金收支登錄 高階收支登錄 每日結帳 報表及分析 報表目錄 店家日報表 互助日報表…" at bounding box center [463, 80] width 927 height 697
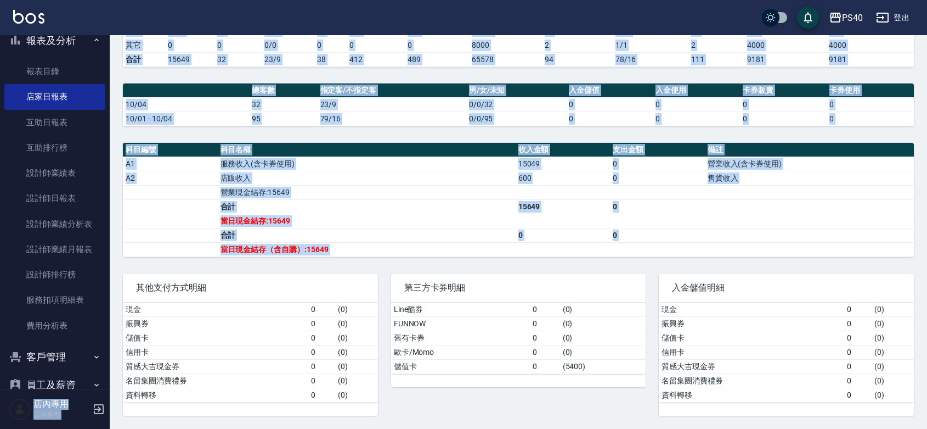
scroll to position [254, 0]
click at [123, 242] on td "a dense table" at bounding box center [170, 249] width 95 height 14
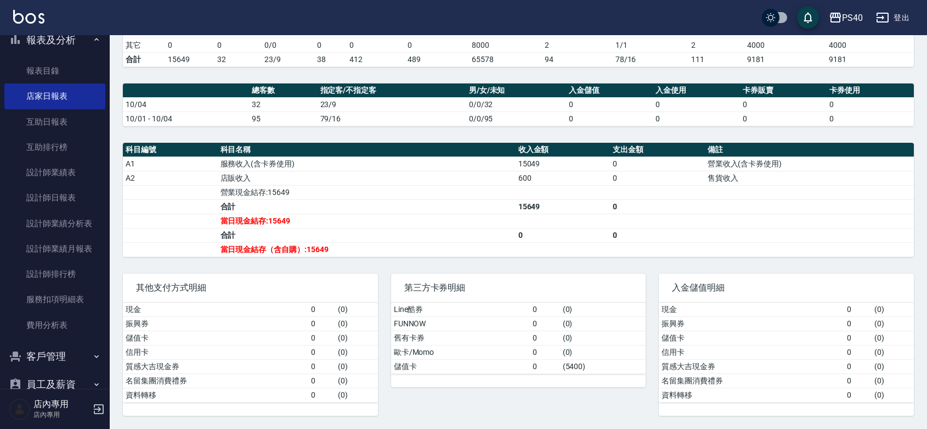
click at [215, 213] on td "a dense table" at bounding box center [170, 220] width 95 height 14
click at [231, 201] on td "合計" at bounding box center [367, 206] width 298 height 14
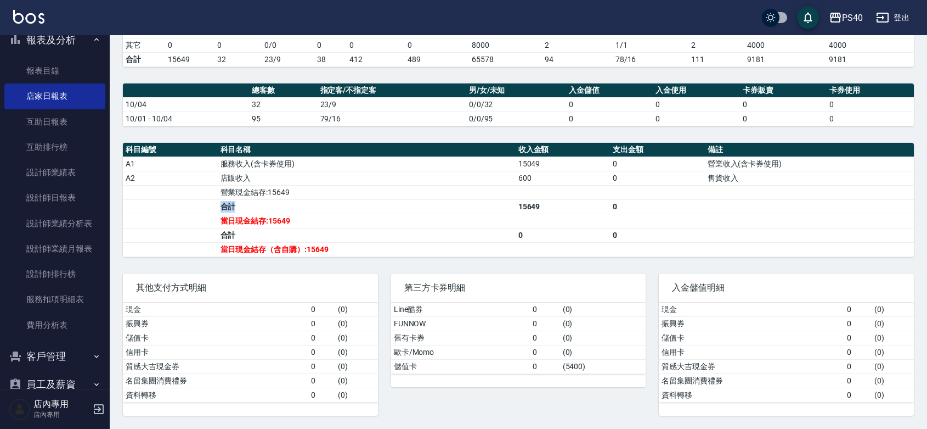
click at [231, 201] on td "合計" at bounding box center [367, 206] width 298 height 14
click at [234, 195] on td "營業現金結存:15649" at bounding box center [367, 192] width 298 height 14
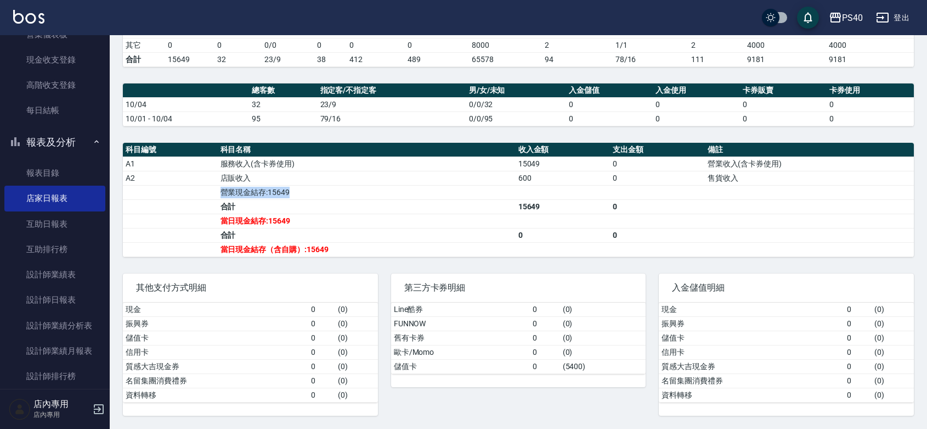
scroll to position [143, 0]
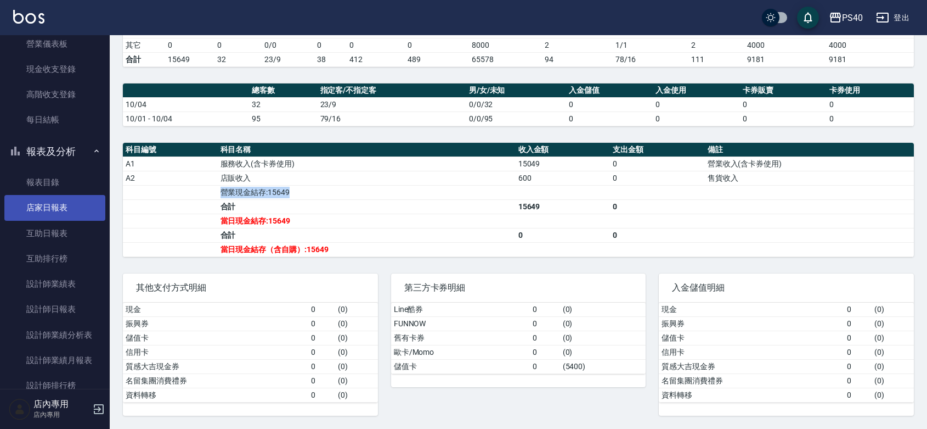
click at [48, 209] on link "店家日報表" at bounding box center [54, 207] width 101 height 25
click at [254, 208] on td "合計" at bounding box center [367, 206] width 298 height 14
click at [256, 218] on td "當日現金結存:15649" at bounding box center [367, 220] width 298 height 14
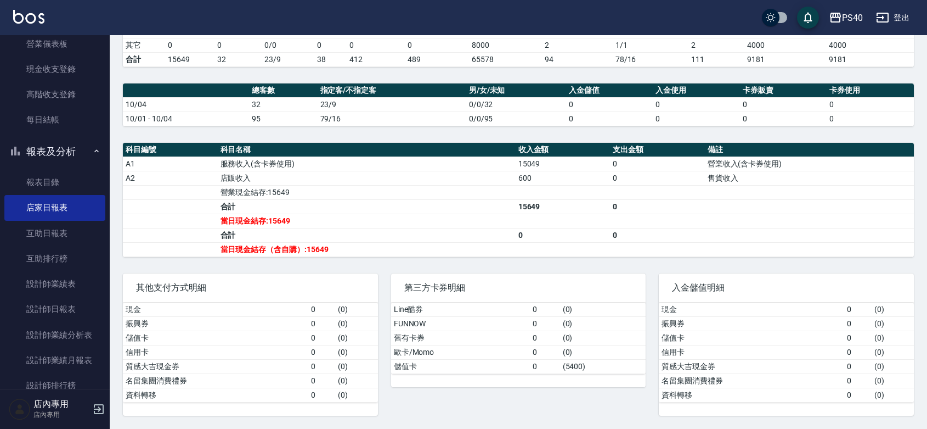
click at [260, 245] on td "當日現金結存（含自購）:15649" at bounding box center [367, 249] width 298 height 14
click at [243, 190] on td "營業現金結存:15649" at bounding box center [367, 192] width 298 height 14
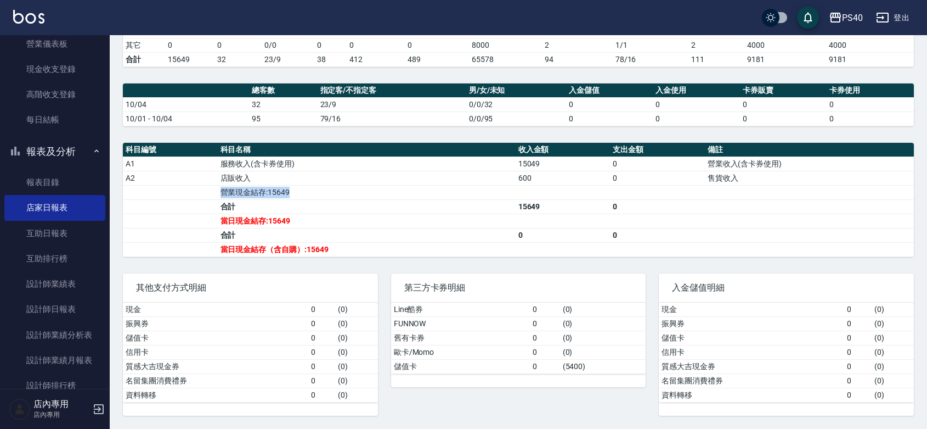
click at [243, 190] on td "營業現金結存:15649" at bounding box center [367, 192] width 298 height 14
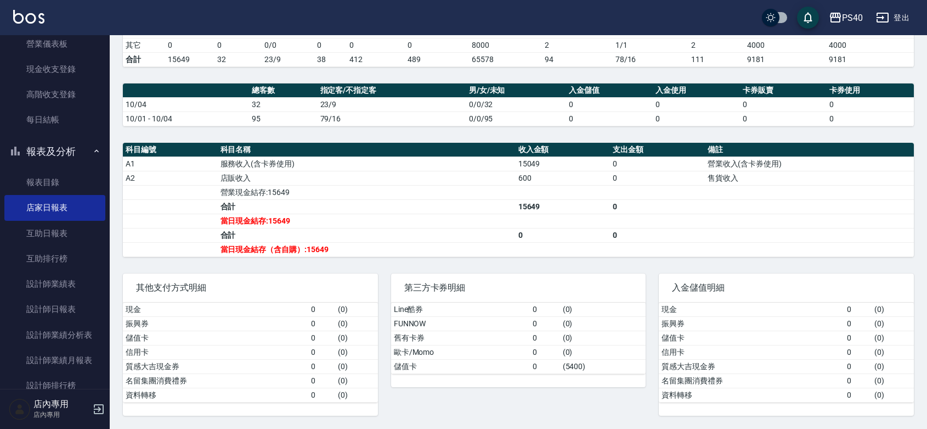
click at [251, 222] on td "當日現金結存:15649" at bounding box center [367, 220] width 298 height 14
click at [256, 251] on td "當日現金結存（含自購）:15649" at bounding box center [367, 249] width 298 height 14
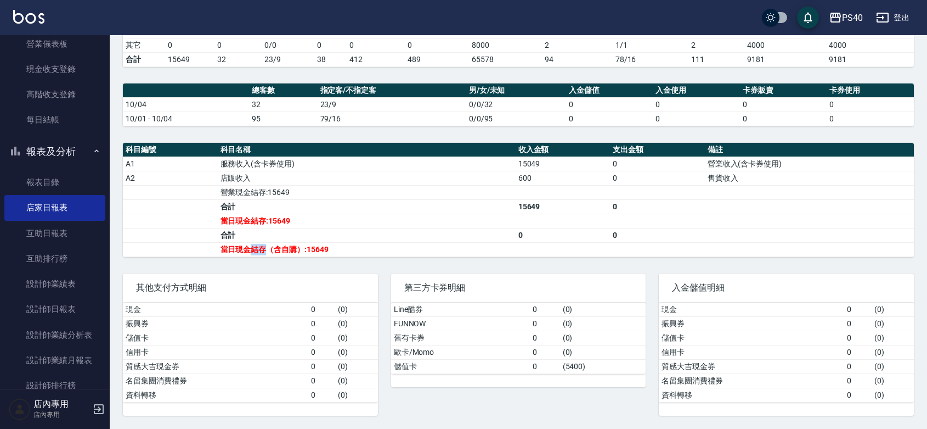
click at [256, 251] on td "當日現金結存（含自購）:15649" at bounding box center [367, 249] width 298 height 14
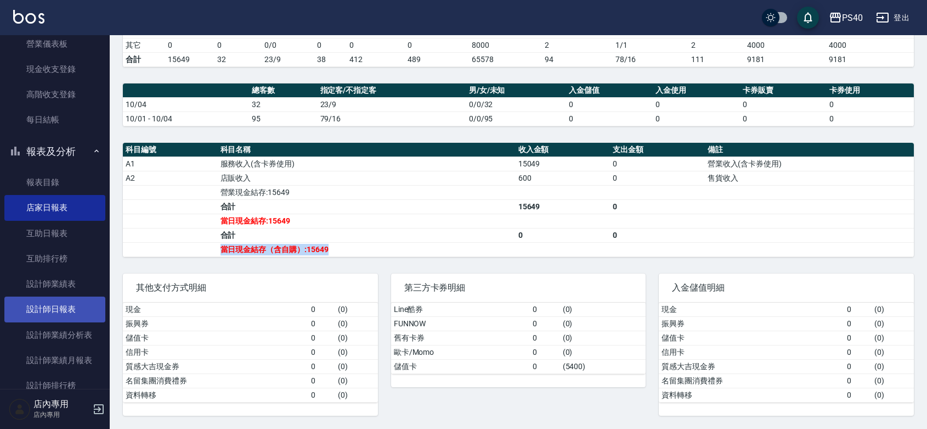
click at [58, 309] on link "設計師日報表" at bounding box center [54, 308] width 101 height 25
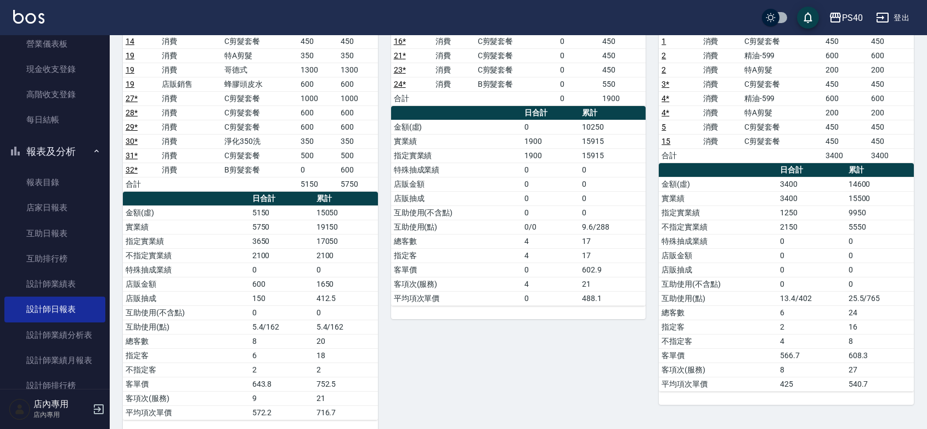
scroll to position [160, 0]
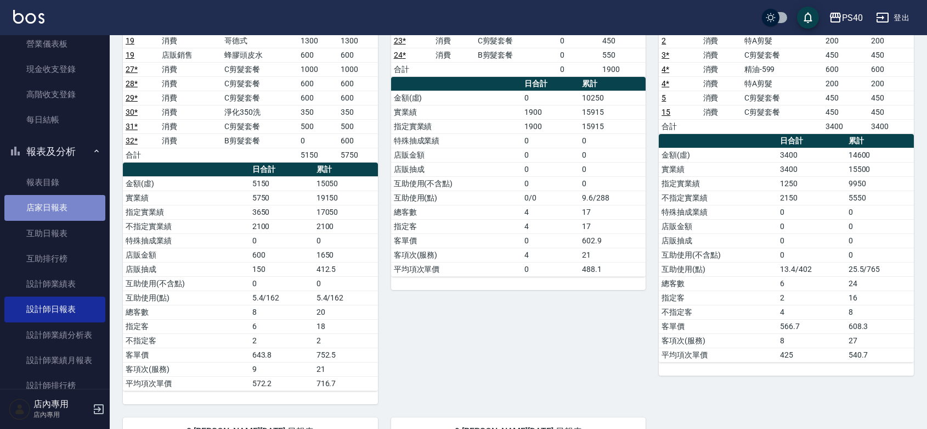
click at [67, 218] on link "店家日報表" at bounding box center [54, 207] width 101 height 25
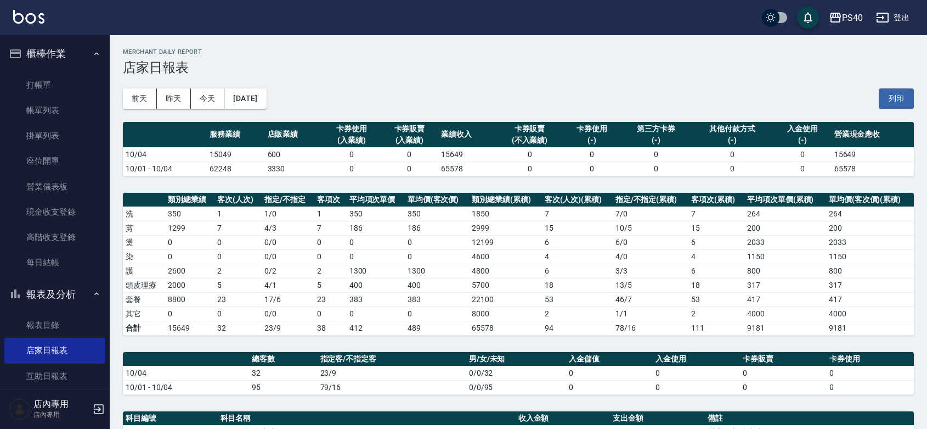
click at [97, 292] on button "報表及分析" at bounding box center [54, 294] width 101 height 29
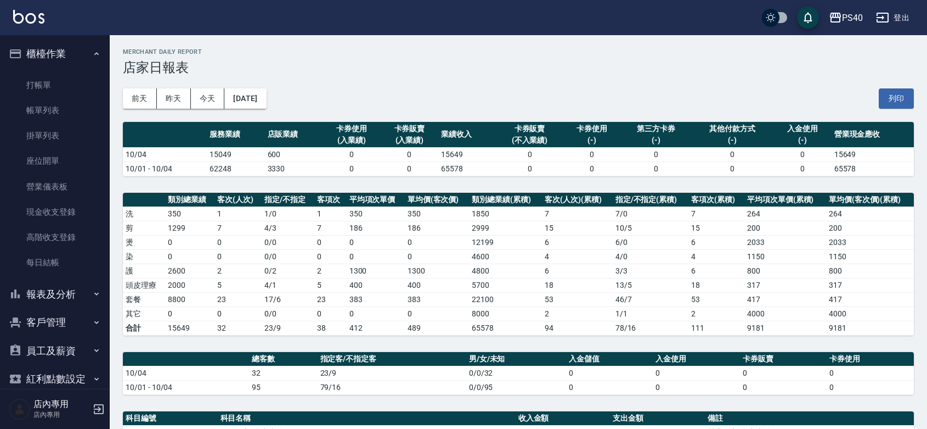
click at [94, 55] on icon "button" at bounding box center [96, 53] width 9 height 9
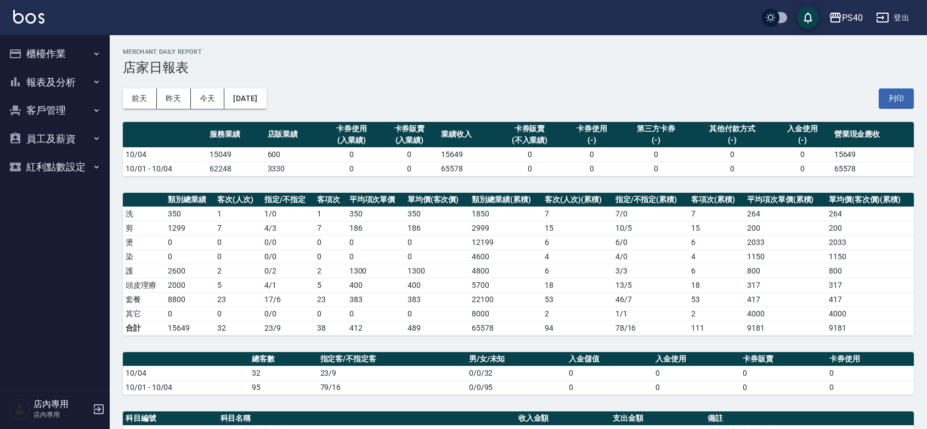
click at [381, 252] on td "0" at bounding box center [376, 256] width 58 height 14
click at [67, 59] on button "櫃檯作業" at bounding box center [54, 54] width 101 height 29
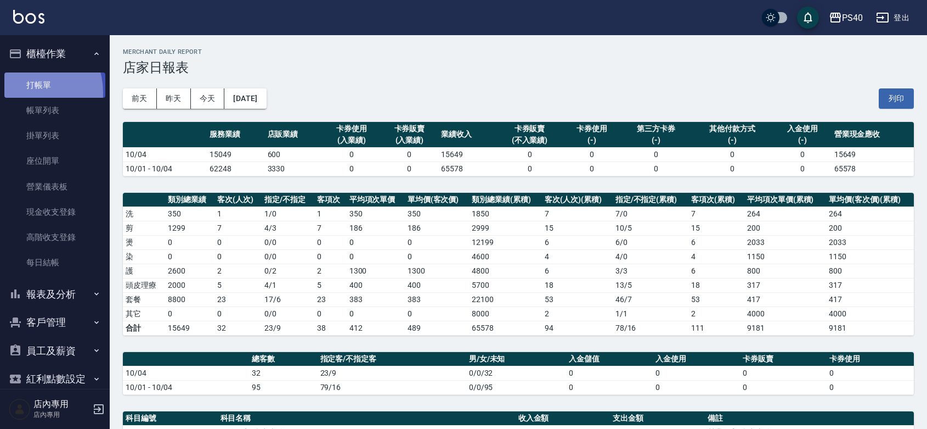
click at [26, 92] on link "打帳單" at bounding box center [54, 84] width 101 height 25
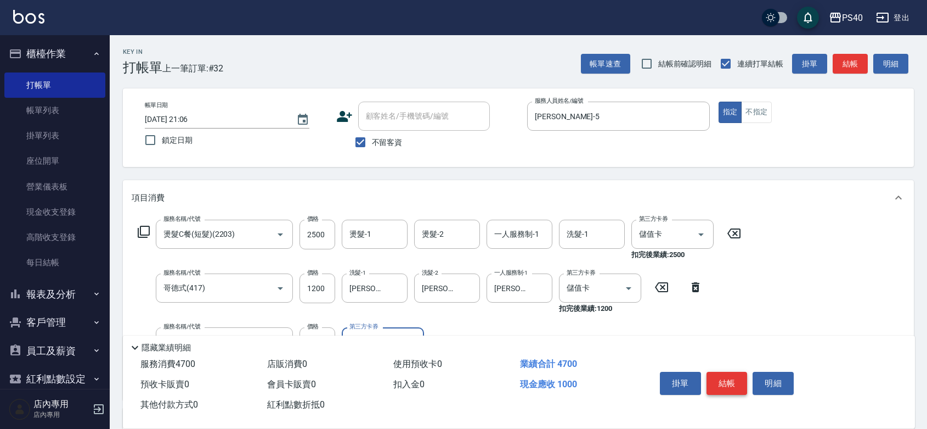
click at [736, 376] on button "結帳" at bounding box center [727, 382] width 41 height 23
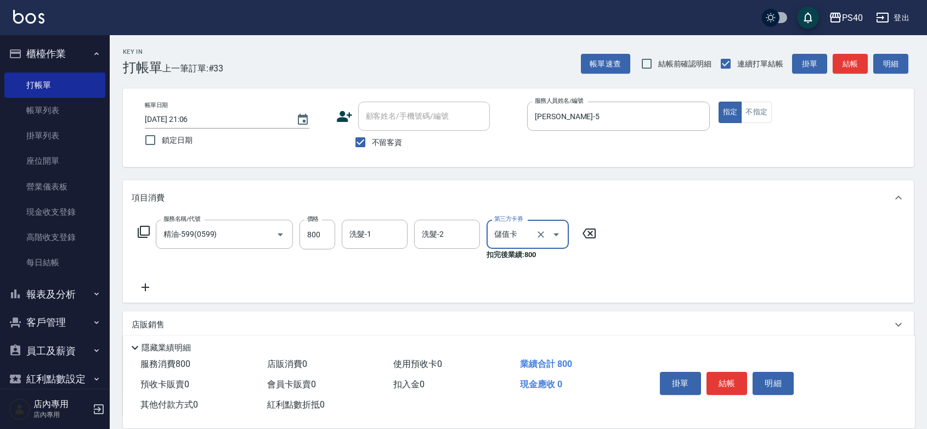
click at [736, 376] on button "結帳" at bounding box center [727, 382] width 41 height 23
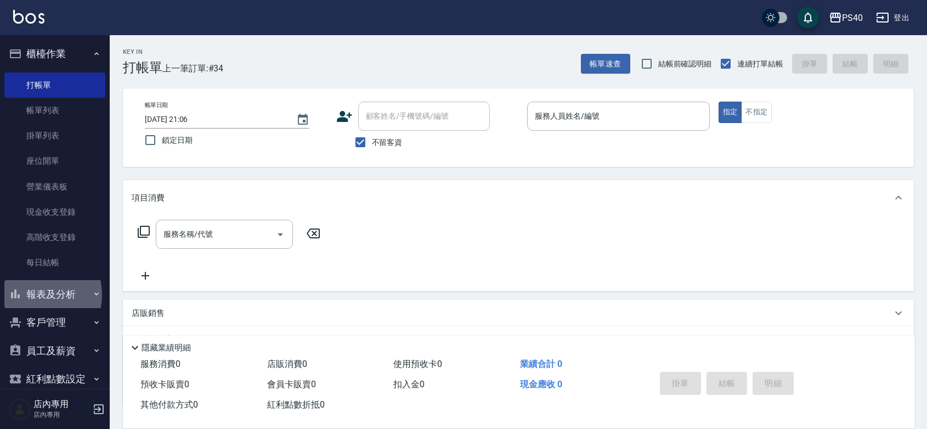
click at [36, 294] on button "報表及分析" at bounding box center [54, 294] width 101 height 29
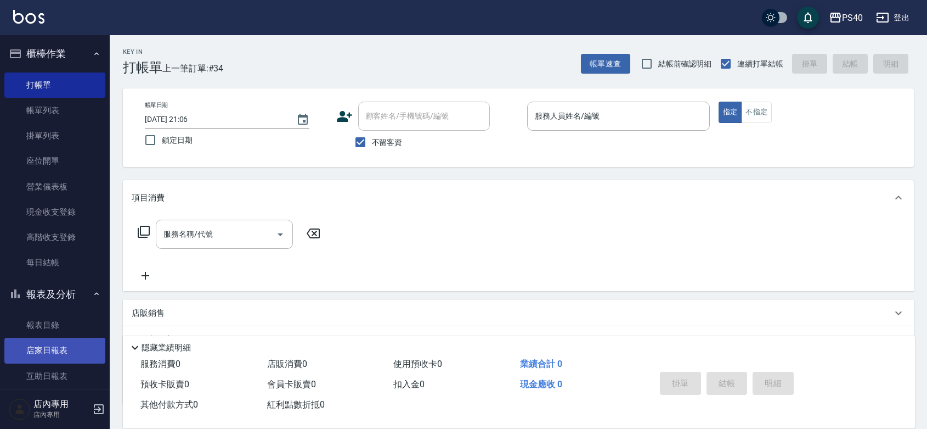
click at [54, 350] on link "店家日報表" at bounding box center [54, 349] width 101 height 25
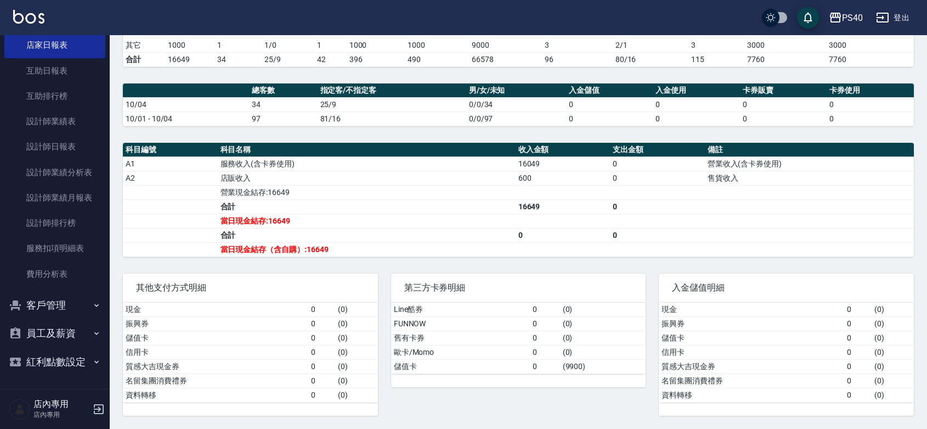
scroll to position [322, 0]
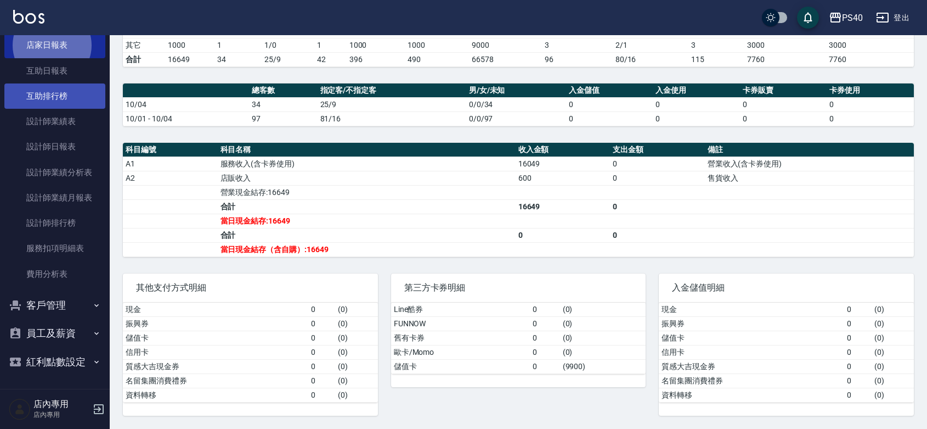
click at [53, 86] on link "互助排行榜" at bounding box center [54, 95] width 101 height 25
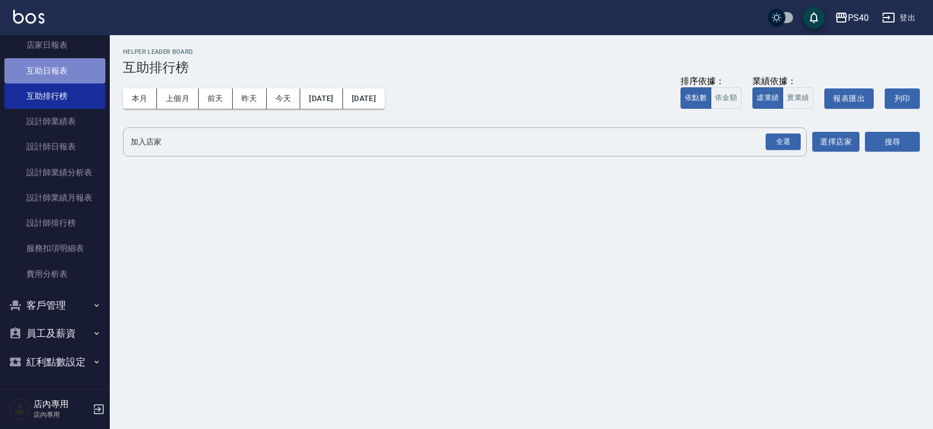
click at [62, 60] on link "互助日報表" at bounding box center [54, 70] width 101 height 25
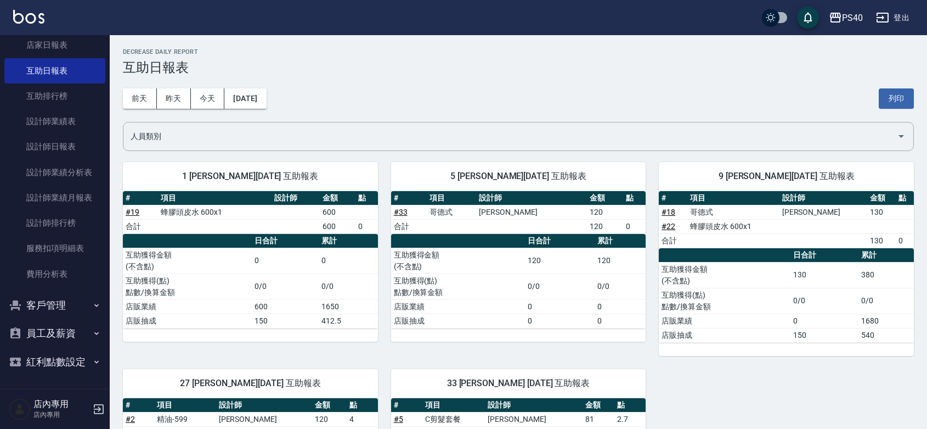
scroll to position [292, 0]
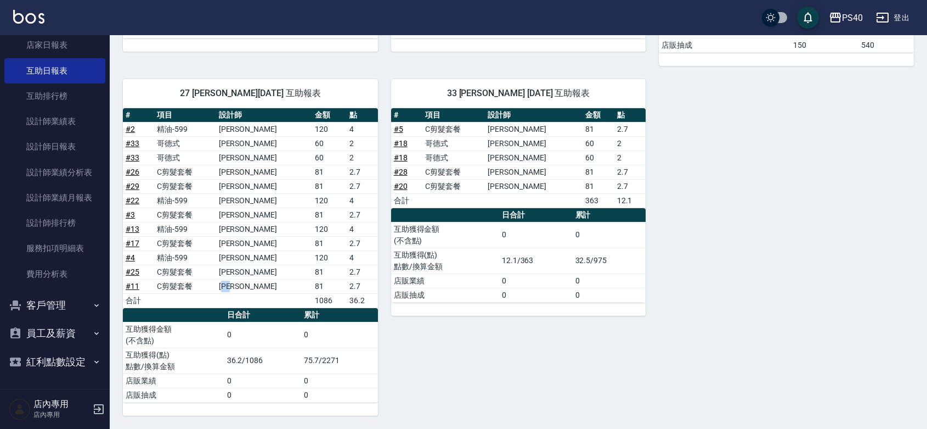
drag, startPoint x: 264, startPoint y: 281, endPoint x: 249, endPoint y: 279, distance: 16.1
click at [249, 279] on td "[PERSON_NAME]" at bounding box center [264, 286] width 96 height 14
drag, startPoint x: 263, startPoint y: 264, endPoint x: 254, endPoint y: 266, distance: 9.5
click at [254, 266] on td "[PERSON_NAME]" at bounding box center [264, 271] width 96 height 14
drag, startPoint x: 264, startPoint y: 255, endPoint x: 256, endPoint y: 253, distance: 8.4
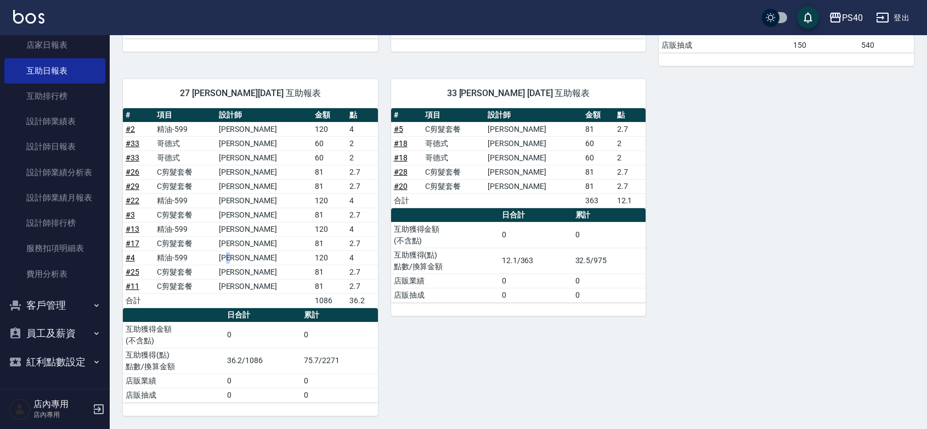
click at [256, 253] on td "[PERSON_NAME]" at bounding box center [264, 257] width 96 height 14
drag, startPoint x: 262, startPoint y: 244, endPoint x: 249, endPoint y: 239, distance: 14.6
click at [249, 239] on td "[PERSON_NAME]" at bounding box center [264, 243] width 96 height 14
click at [260, 224] on td "[PERSON_NAME]" at bounding box center [264, 229] width 96 height 14
drag, startPoint x: 264, startPoint y: 215, endPoint x: 253, endPoint y: 212, distance: 11.3
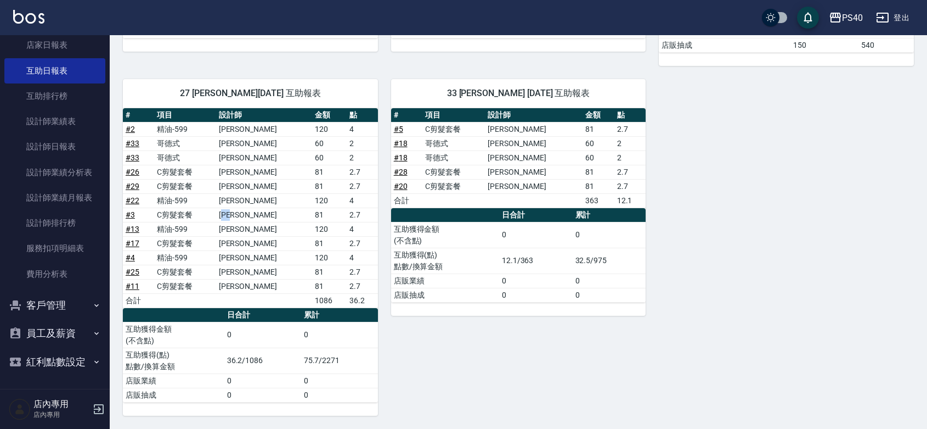
click at [253, 212] on td "[PERSON_NAME]" at bounding box center [264, 214] width 96 height 14
drag, startPoint x: 262, startPoint y: 202, endPoint x: 249, endPoint y: 199, distance: 14.0
click at [249, 199] on td "[PERSON_NAME]" at bounding box center [264, 200] width 96 height 14
drag, startPoint x: 260, startPoint y: 188, endPoint x: 250, endPoint y: 184, distance: 10.4
click at [250, 184] on td "[PERSON_NAME]" at bounding box center [264, 186] width 96 height 14
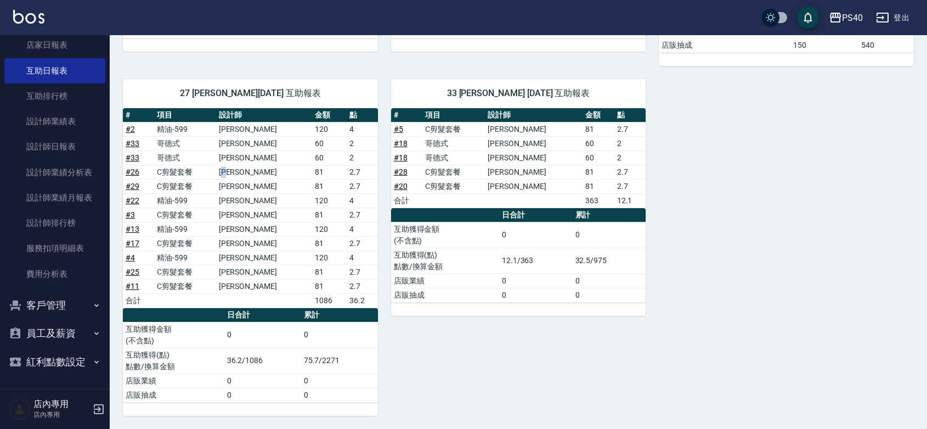
click at [249, 171] on td "[PERSON_NAME]" at bounding box center [264, 172] width 96 height 14
drag, startPoint x: 263, startPoint y: 148, endPoint x: 255, endPoint y: 146, distance: 8.4
click at [255, 146] on td "[PERSON_NAME]" at bounding box center [264, 143] width 96 height 14
click at [261, 132] on td "[PERSON_NAME]" at bounding box center [264, 129] width 96 height 14
click at [435, 348] on div "33 [PERSON_NAME] [DATE] 互助報表 # 項目 設計師 金額 點 # 5 C剪髮套餐 [PERSON_NAME] 81 2.7 # 18 …" at bounding box center [512, 241] width 268 height 350
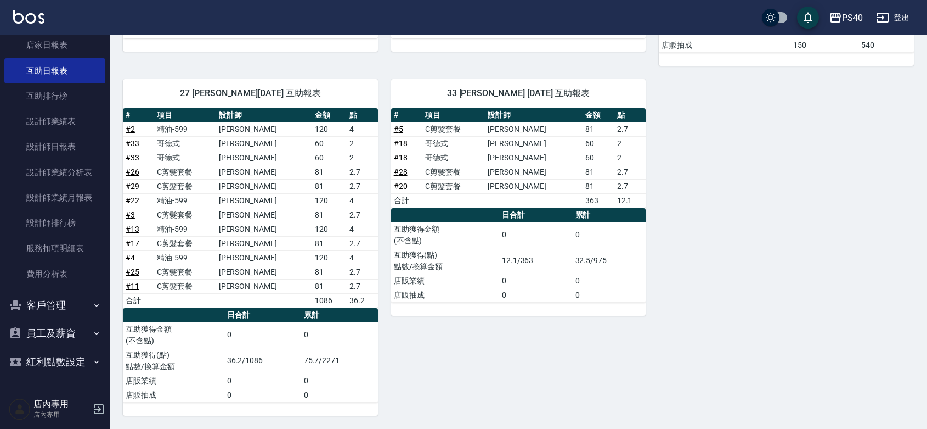
drag, startPoint x: 472, startPoint y: 187, endPoint x: 460, endPoint y: 184, distance: 12.4
click at [460, 184] on td "C剪髮套餐" at bounding box center [453, 186] width 63 height 14
click at [453, 173] on td "C剪髮套餐" at bounding box center [453, 172] width 63 height 14
click at [467, 147] on td "哥德式" at bounding box center [453, 143] width 63 height 14
click at [478, 129] on td "C剪髮套餐" at bounding box center [453, 129] width 63 height 14
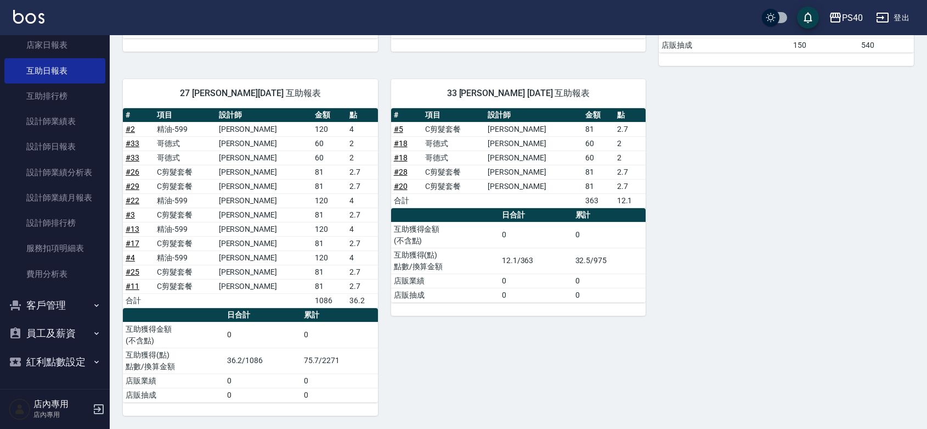
click at [737, 264] on div "1 [PERSON_NAME][DATE] 互助報表 # 項目 設計師 金額 點 # 19 蜂膠頭皮水 600x1 600 合計 600 0 日合計 累計 互…" at bounding box center [512, 137] width 804 height 556
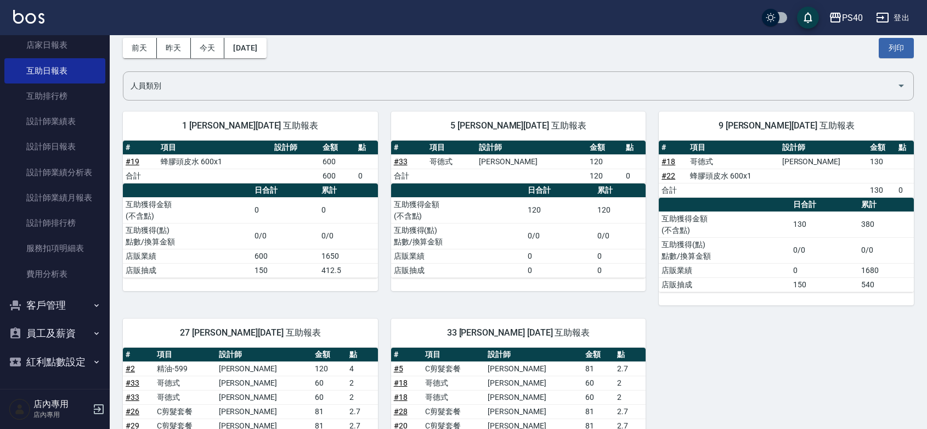
scroll to position [0, 0]
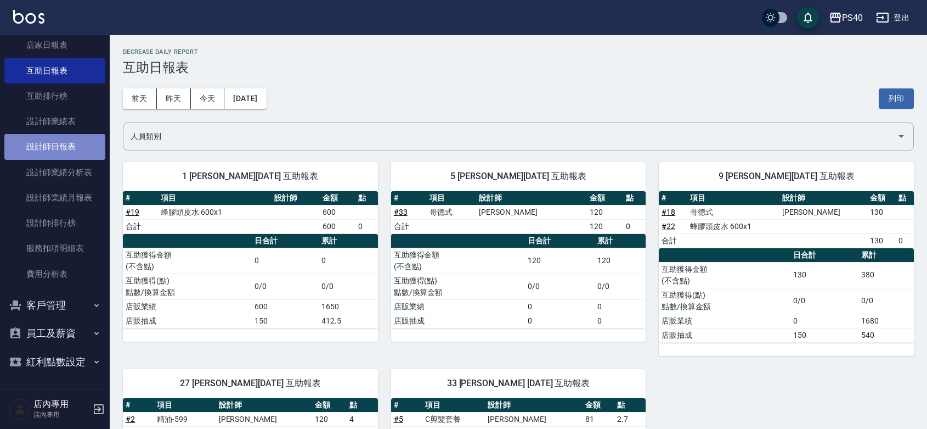
click at [58, 134] on link "設計師日報表" at bounding box center [54, 146] width 101 height 25
